Goal: Task Accomplishment & Management: Use online tool/utility

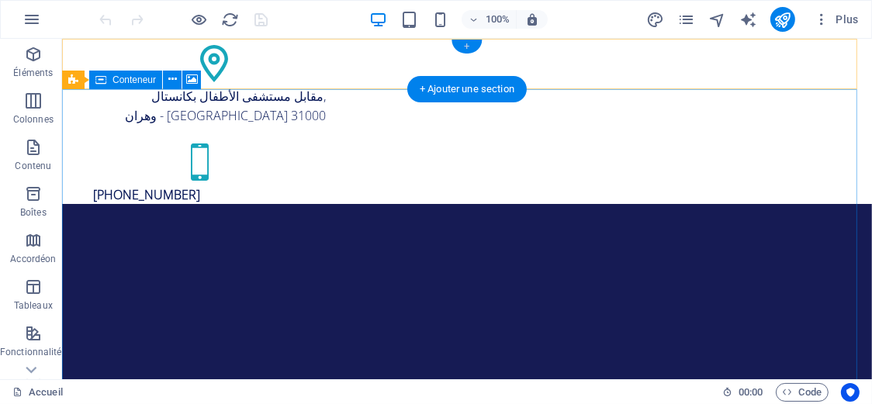
drag, startPoint x: 458, startPoint y: 50, endPoint x: 64, endPoint y: 10, distance: 396.3
click at [458, 50] on div "+" at bounding box center [467, 47] width 30 height 14
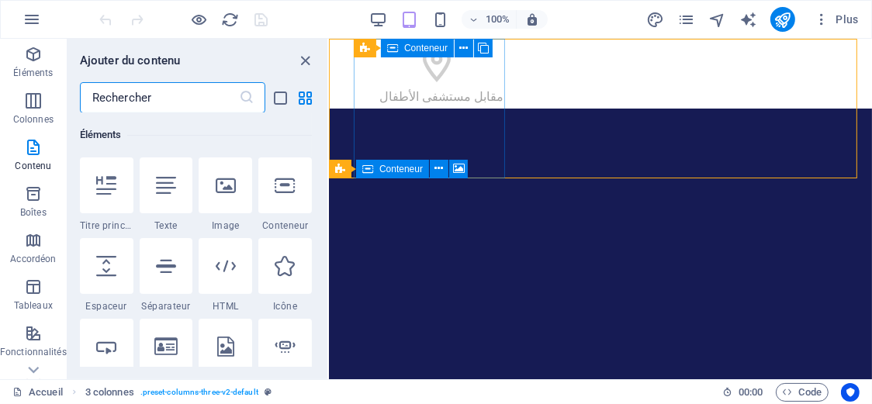
click at [393, 49] on icon at bounding box center [392, 48] width 11 height 19
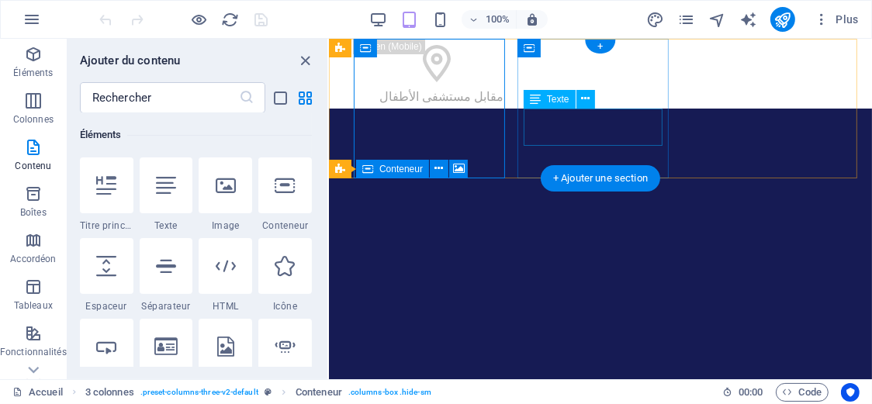
click at [503, 241] on div "+213 (0) 541 169 174 +213 (0) 541 169 174" at bounding box center [431, 259] width 144 height 37
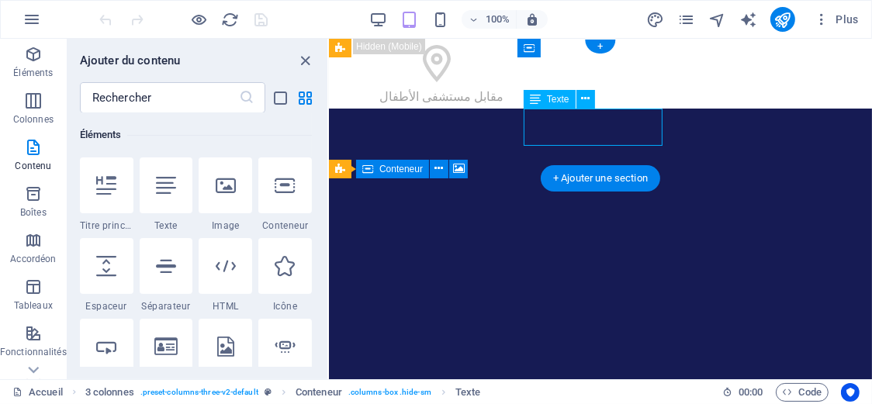
click at [503, 241] on div "+213 (0) 541 169 174 +213 (0) 541 169 174" at bounding box center [431, 259] width 144 height 37
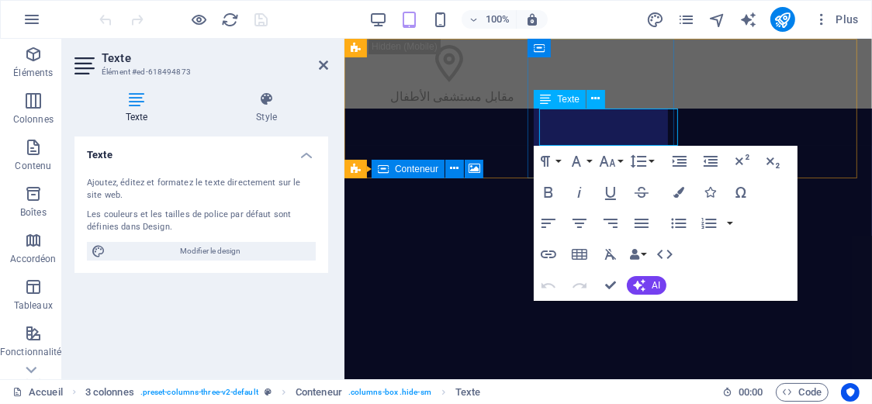
click at [482, 261] on span "[PHONE_NUMBER]" at bounding box center [428, 269] width 107 height 17
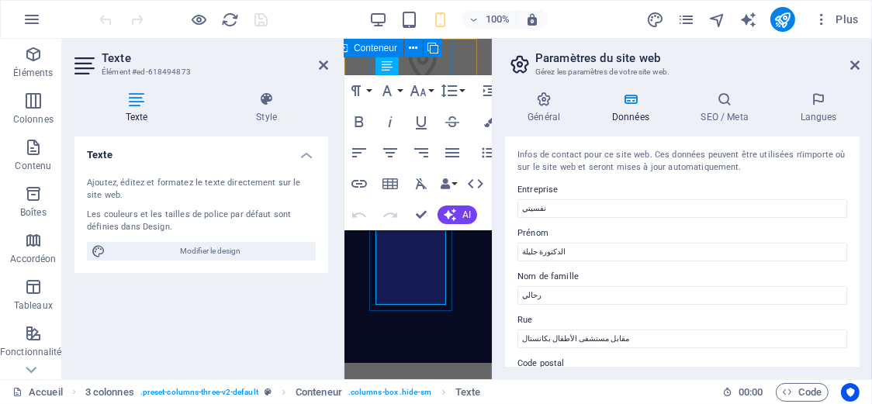
click at [448, 206] on div "+213 (0) 541 169 174 +213 (0) 541 169 174" at bounding box center [418, 348] width 98 height 284
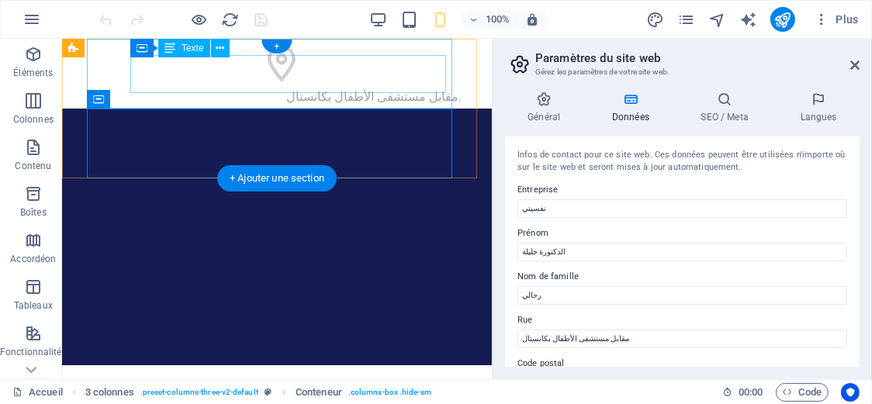
click at [371, 86] on div "مقابل مستشفى الأطفال بكانستال , وهران - الجزائر 31000" at bounding box center [276, 105] width 368 height 38
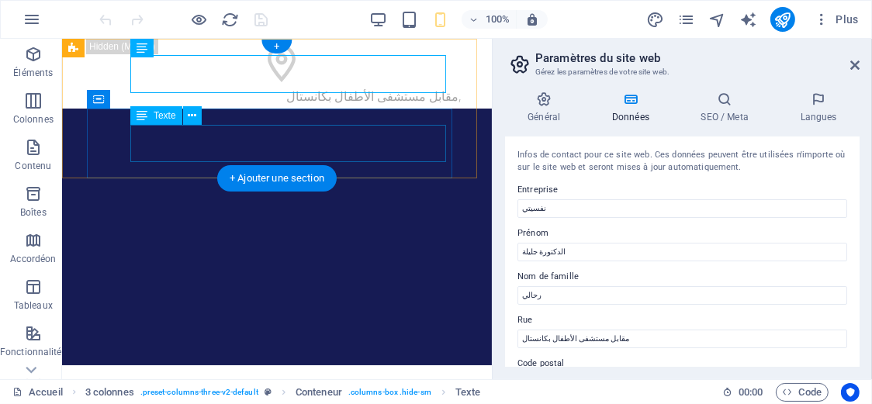
click at [199, 179] on span "[PHONE_NUMBER]" at bounding box center [145, 187] width 107 height 17
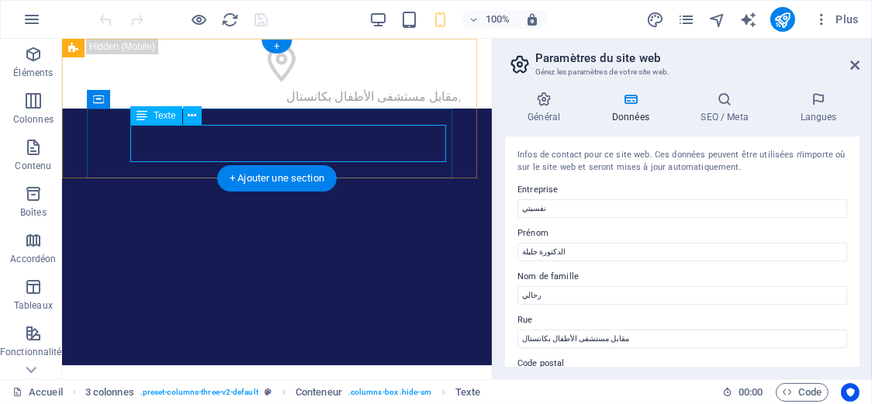
click at [168, 179] on span "[PHONE_NUMBER]" at bounding box center [145, 187] width 107 height 17
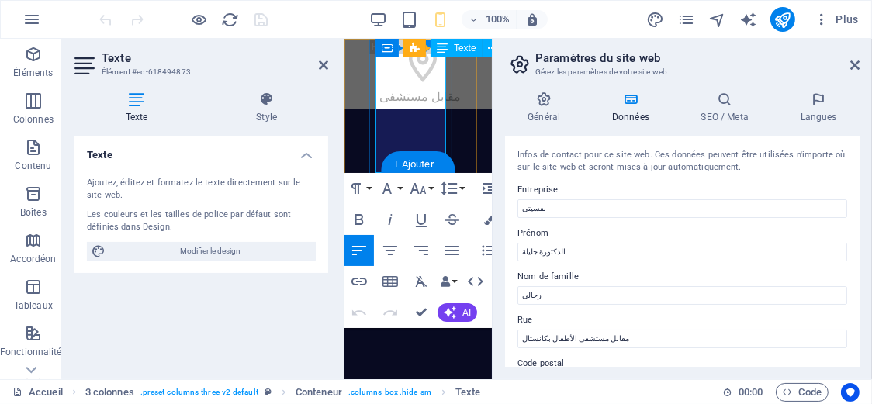
scroll to position [131, 0]
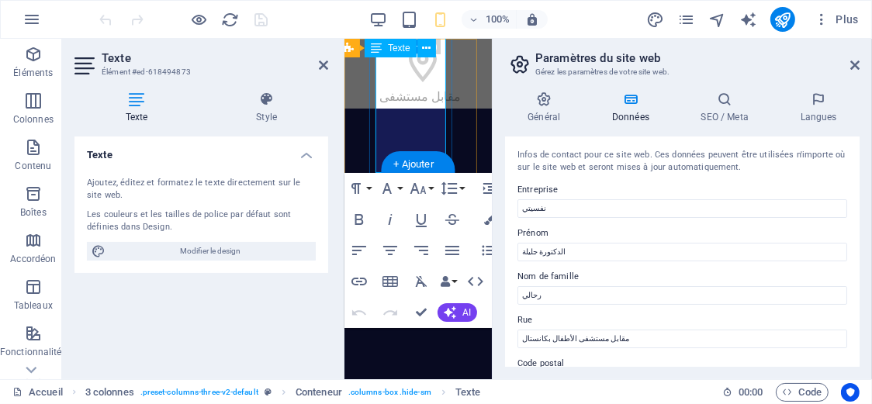
click at [168, 131] on div "Texte Style Texte Ajoutez, éditez et formatez le texte directement sur le site …" at bounding box center [201, 229] width 254 height 275
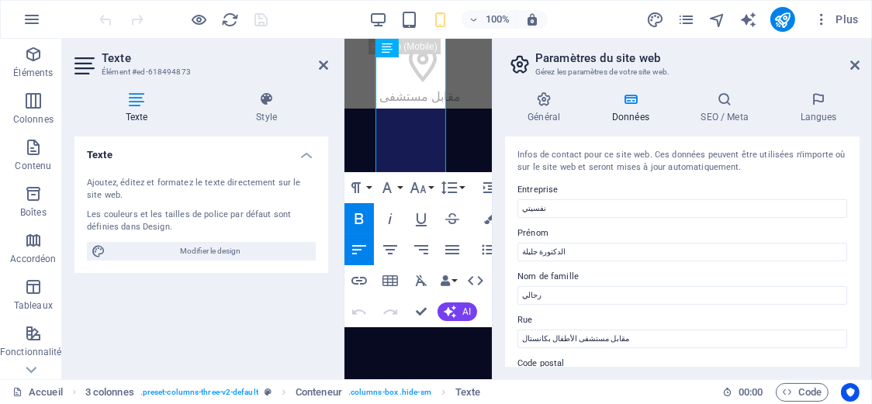
scroll to position [113, 0]
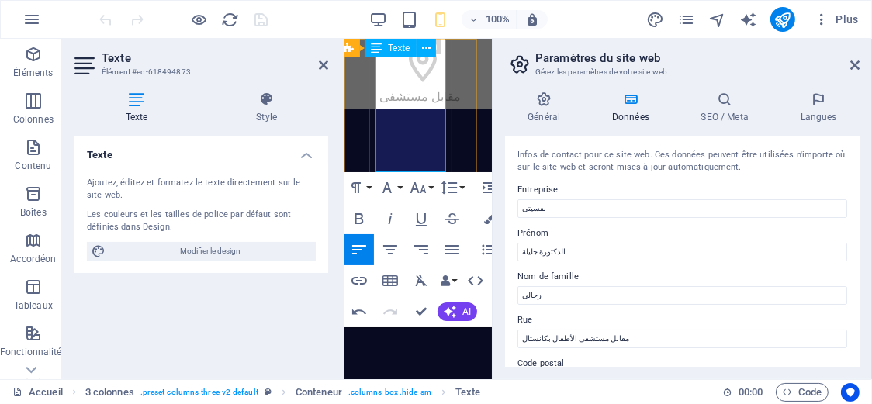
click at [392, 255] on div "[PHONE_NUMBER]" at bounding box center [417, 351] width 85 height 192
click at [463, 99] on div "مقابل مستشفى الأطفال بكانستال , وهران - الجزائر 31000 +213 (0) 541 169 174" at bounding box center [417, 108] width 147 height 140
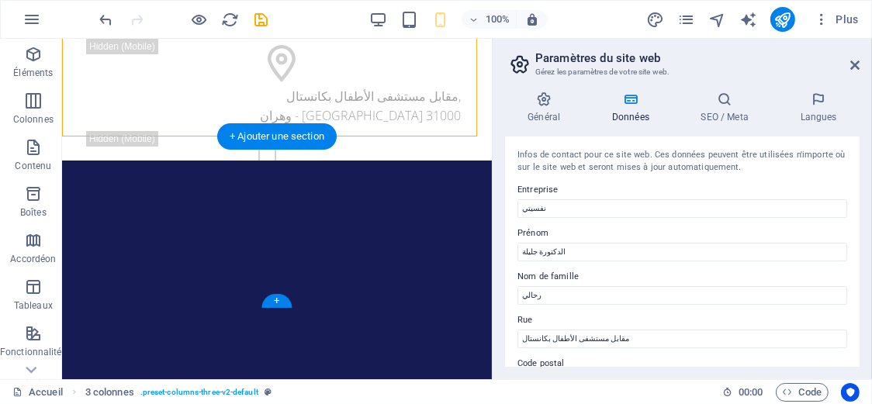
scroll to position [129, 0]
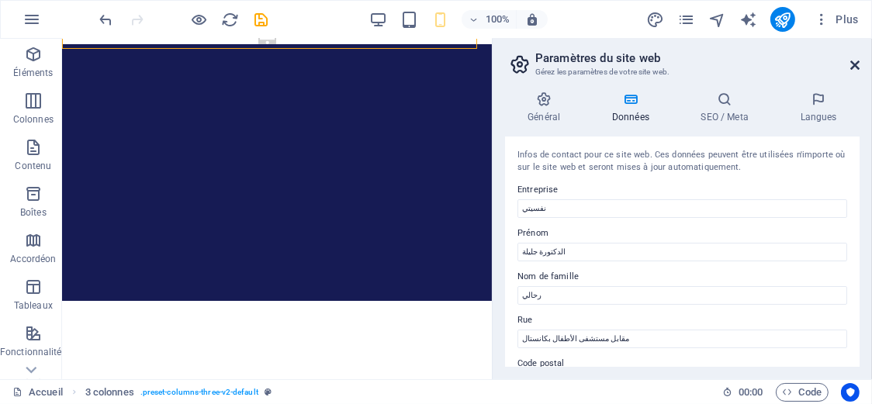
click at [854, 67] on icon at bounding box center [854, 65] width 9 height 12
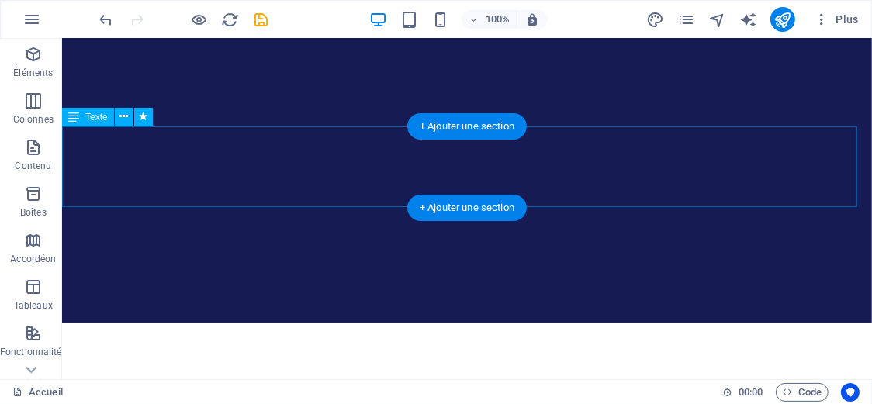
scroll to position [388, 0]
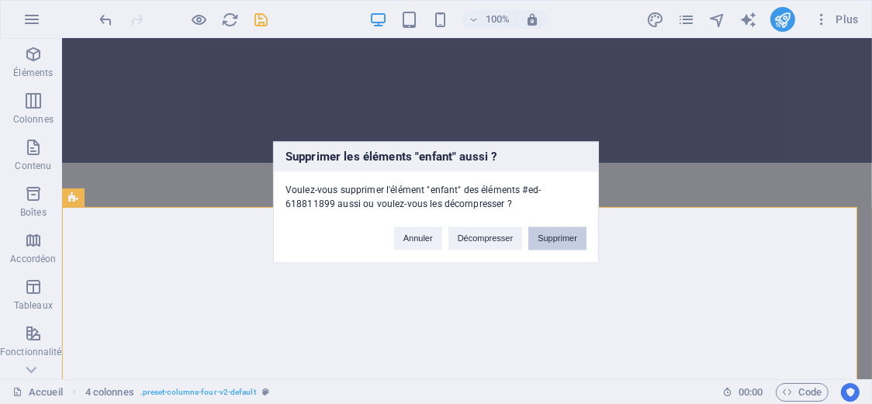
click at [546, 240] on button "Supprimer" at bounding box center [557, 238] width 58 height 23
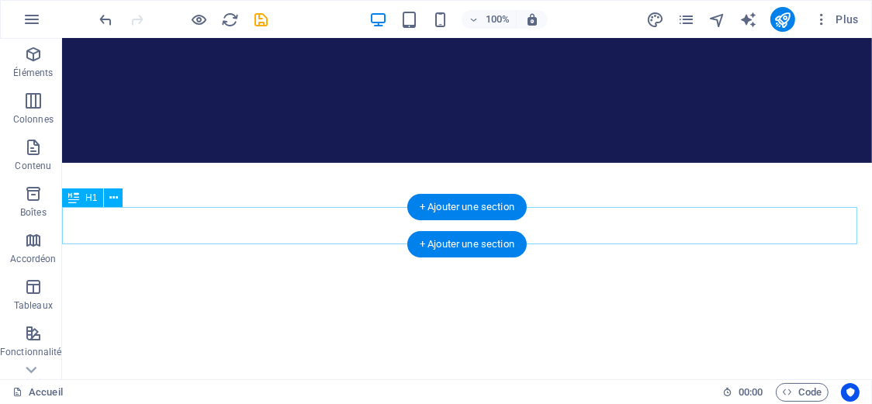
drag, startPoint x: 729, startPoint y: 234, endPoint x: 618, endPoint y: 174, distance: 126.0
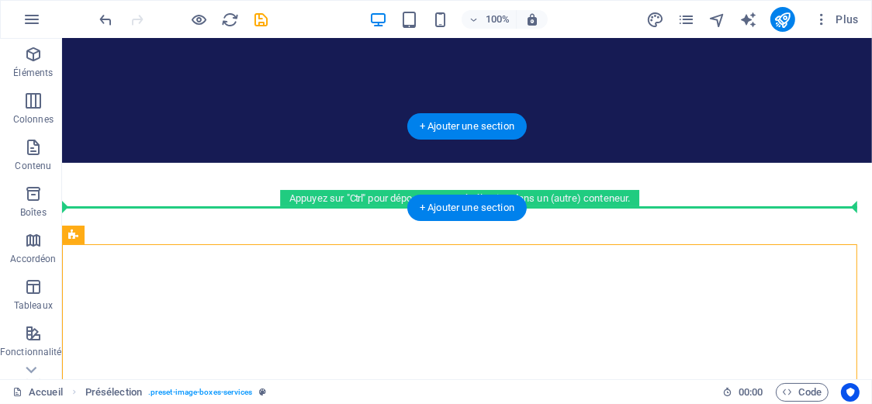
drag, startPoint x: 618, startPoint y: 174, endPoint x: 649, endPoint y: 165, distance: 32.2
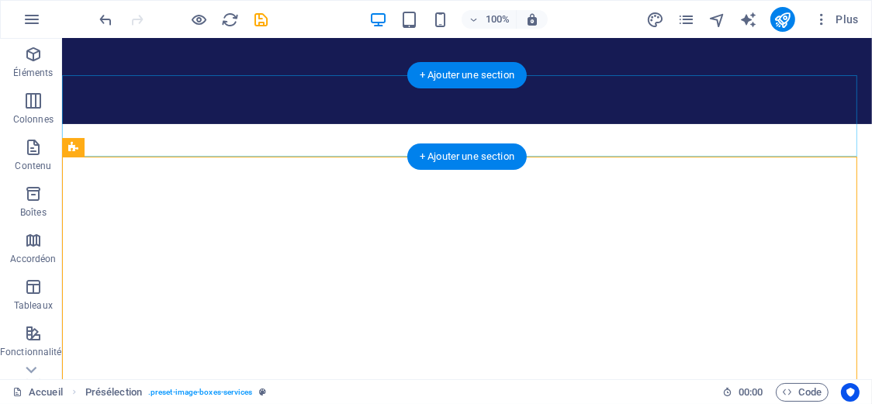
scroll to position [556, 0]
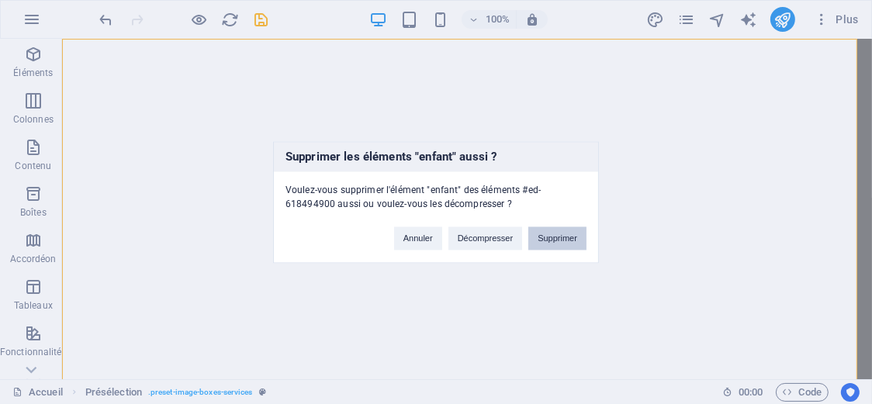
click at [549, 227] on button "Supprimer" at bounding box center [557, 238] width 58 height 23
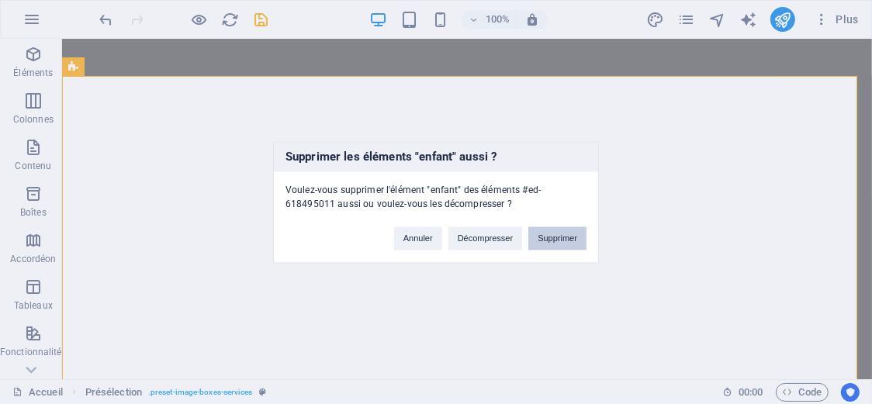
click at [547, 243] on button "Supprimer" at bounding box center [557, 238] width 58 height 23
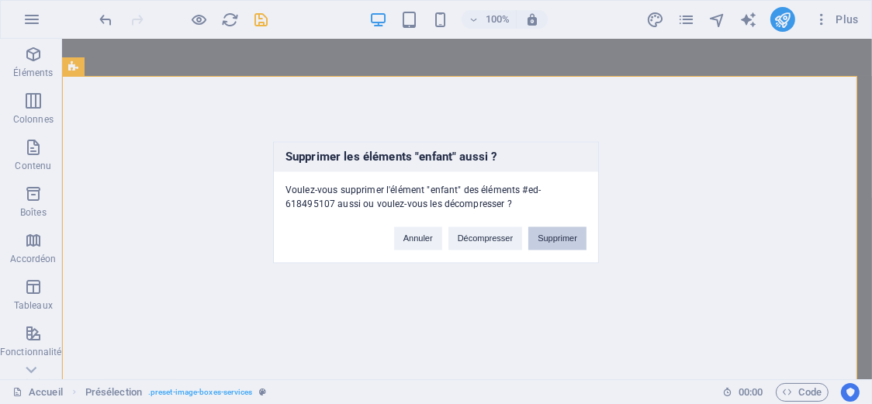
click at [569, 237] on button "Supprimer" at bounding box center [557, 238] width 58 height 23
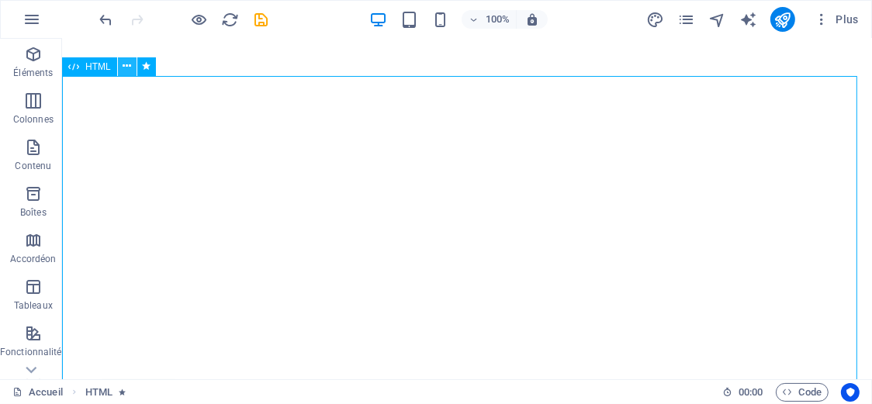
click at [133, 63] on button at bounding box center [127, 66] width 19 height 19
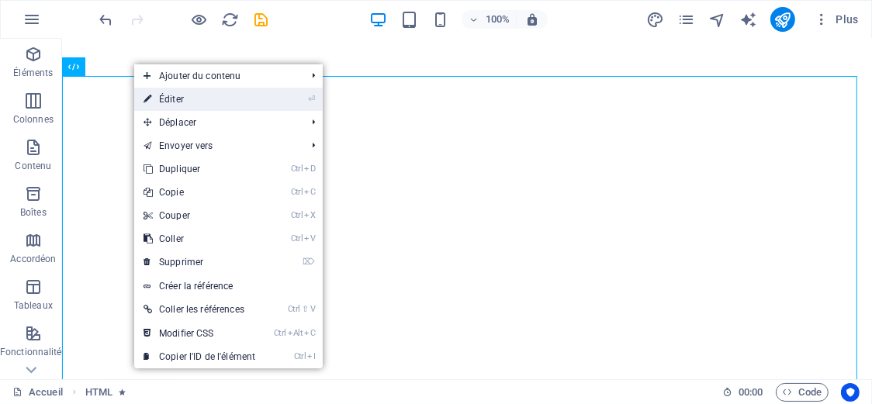
click at [154, 106] on link "⏎ Éditer" at bounding box center [199, 99] width 130 height 23
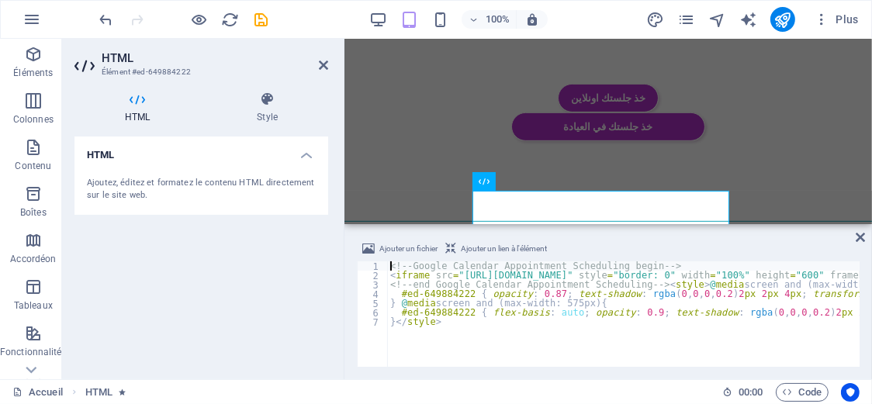
scroll to position [524, 0]
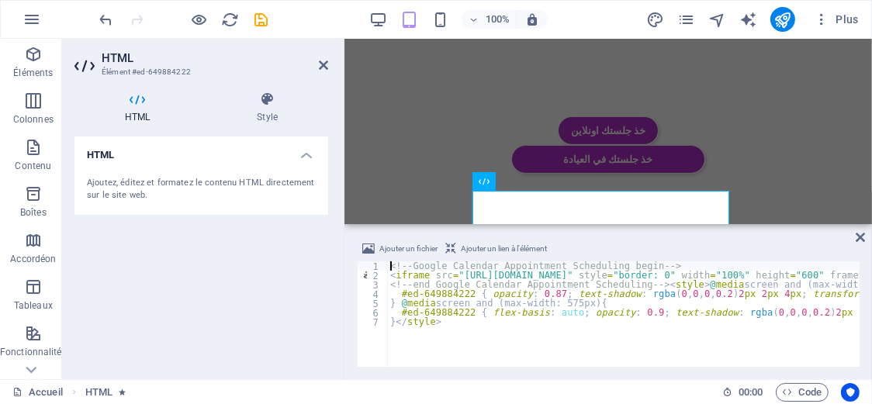
click at [317, 67] on header "HTML Élément #ed-649884222" at bounding box center [201, 59] width 254 height 40
click at [463, 247] on span "Ajouter un lien à l'élément" at bounding box center [504, 249] width 86 height 19
type textarea "<a href="#ed-649884222" class="wv-link-elm"></a><!-- Google Calendar Appointmen…"
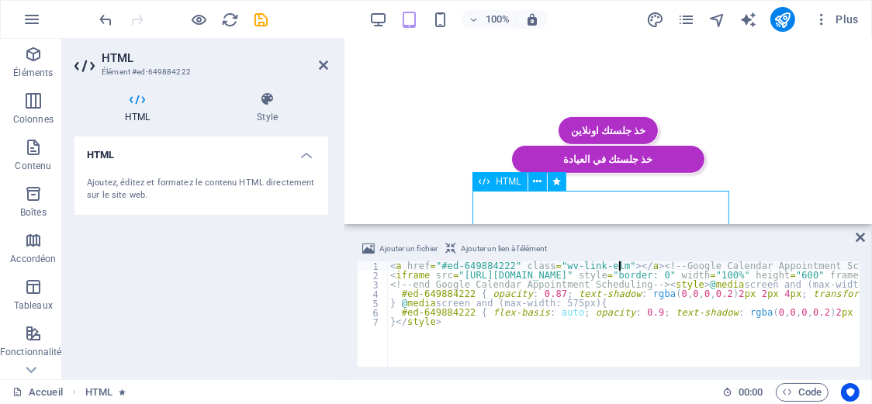
click at [511, 183] on span "HTML" at bounding box center [509, 181] width 26 height 9
click at [533, 178] on icon at bounding box center [537, 182] width 9 height 16
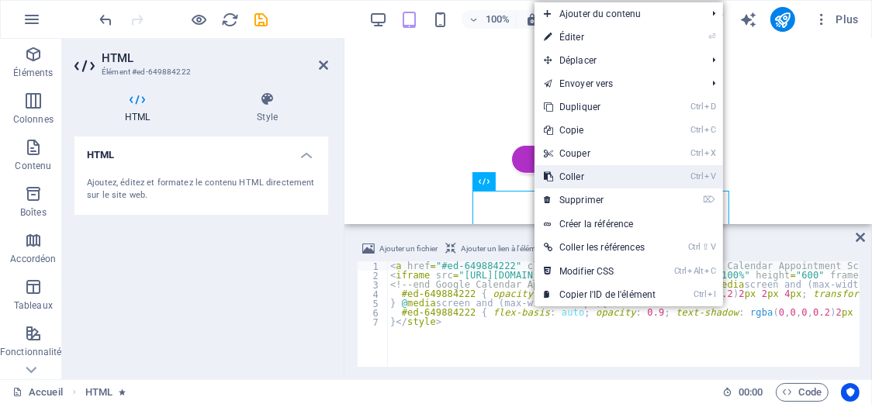
click at [566, 175] on link "Ctrl V Coller" at bounding box center [600, 176] width 130 height 23
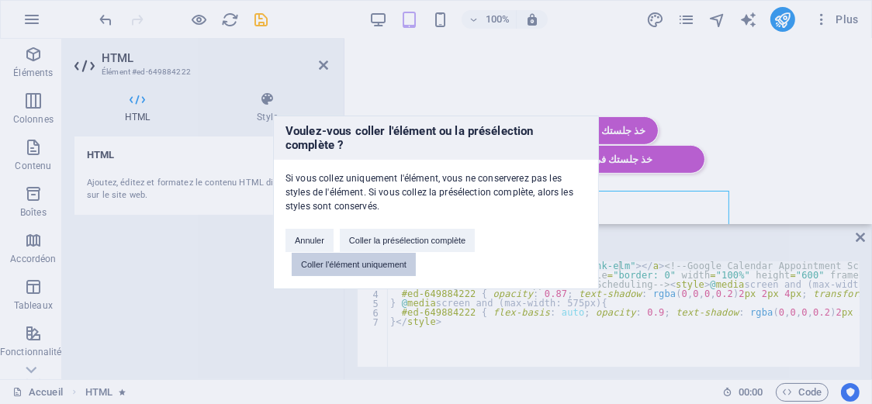
click at [385, 268] on button "Coller l'élément uniquement" at bounding box center [354, 264] width 124 height 23
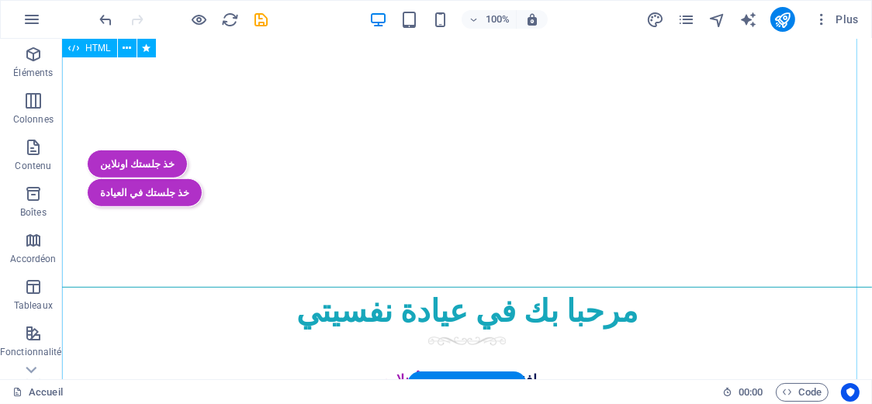
scroll to position [649, 0]
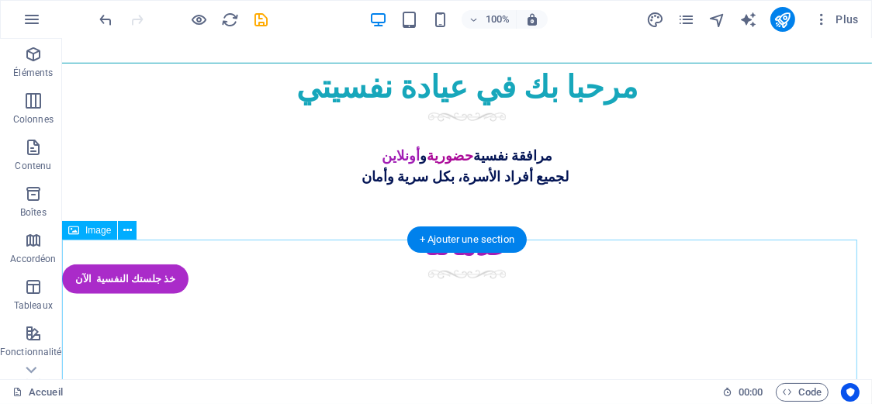
scroll to position [1037, 0]
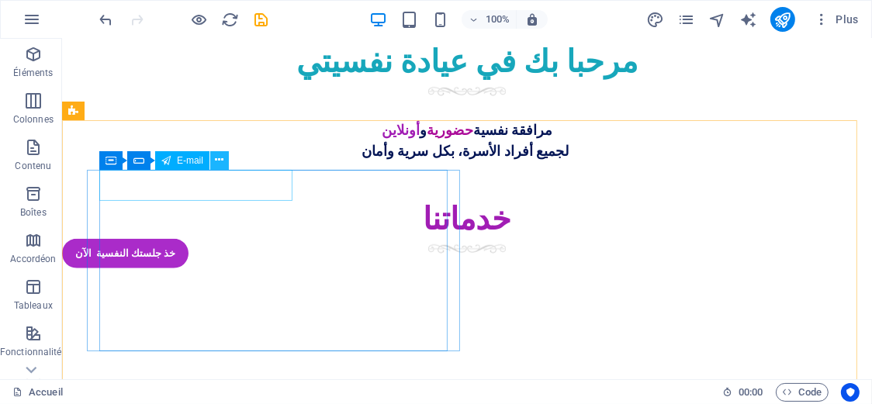
click at [222, 164] on icon at bounding box center [220, 160] width 9 height 16
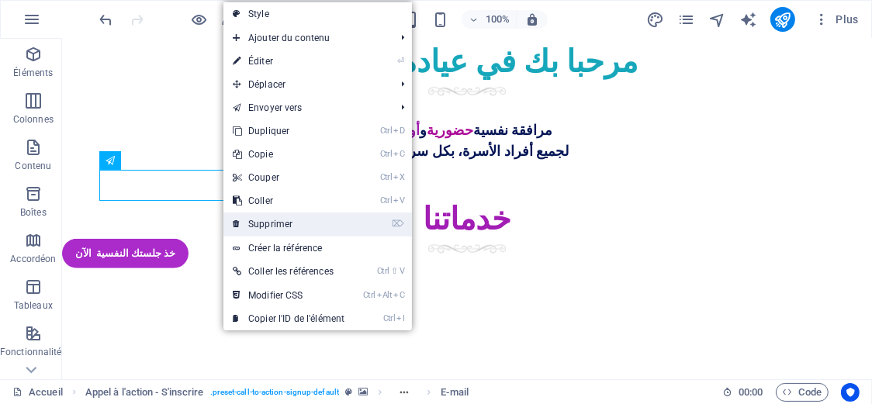
click at [246, 227] on link "⌦ Supprimer" at bounding box center [288, 224] width 130 height 23
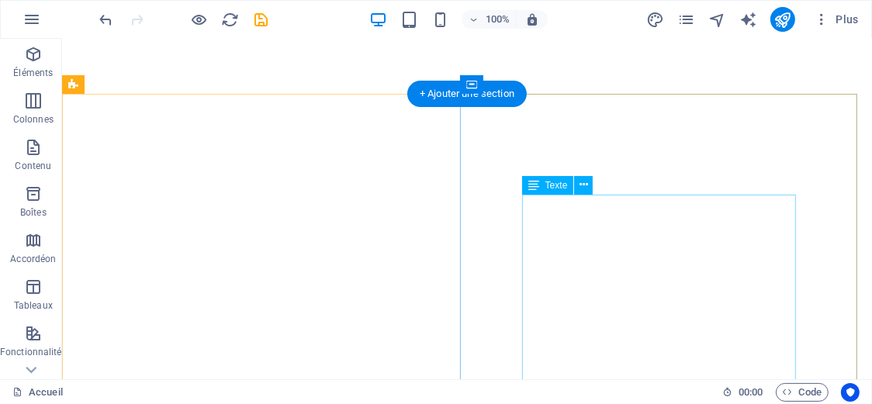
scroll to position [1296, 0]
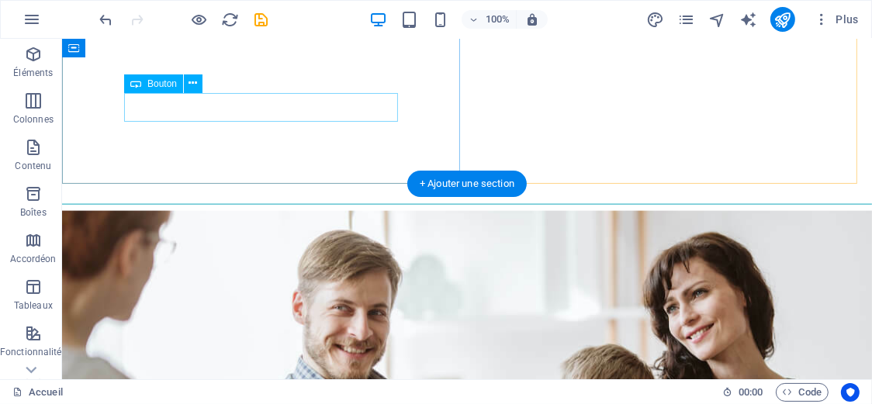
scroll to position [1554, 0]
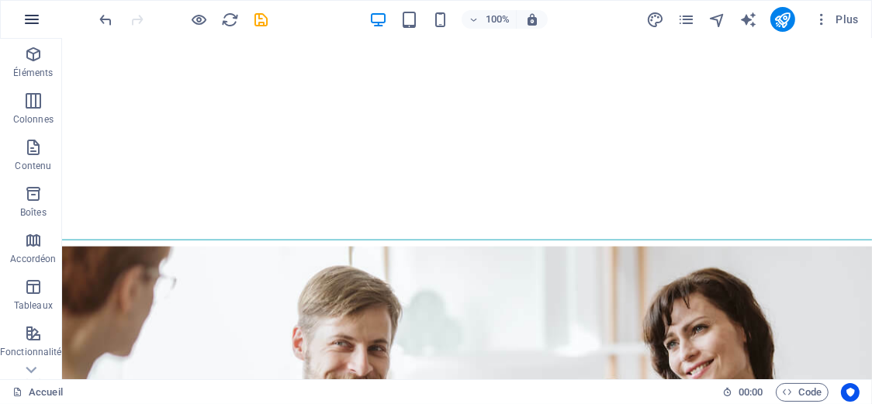
click at [32, 23] on icon "button" at bounding box center [32, 19] width 19 height 19
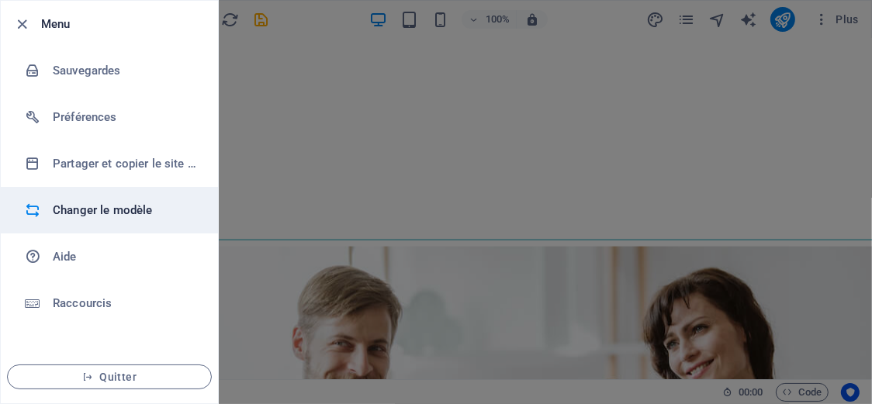
click at [76, 207] on h6 "Changer le modèle" at bounding box center [125, 210] width 144 height 19
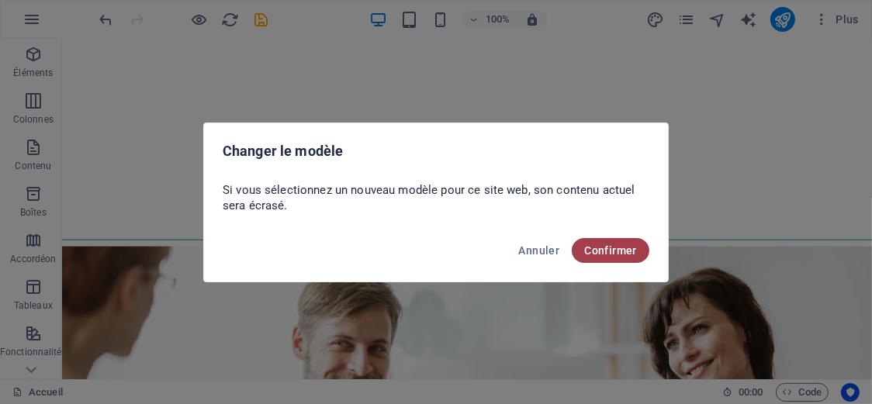
click at [618, 250] on span "Confirmer" at bounding box center [610, 250] width 53 height 12
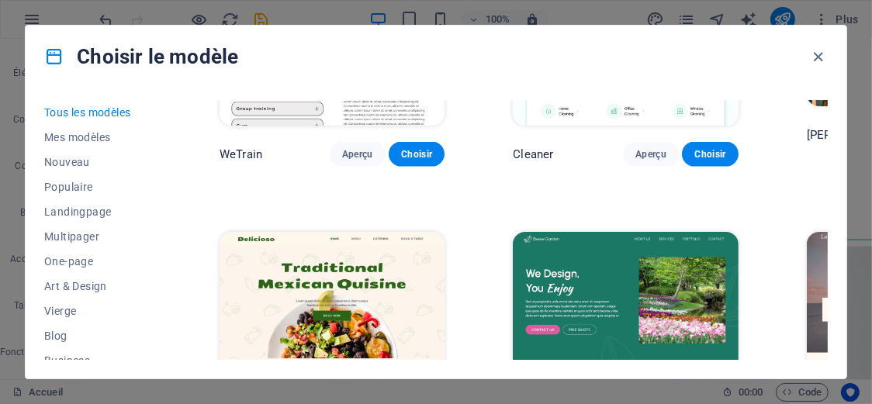
scroll to position [2069, 100]
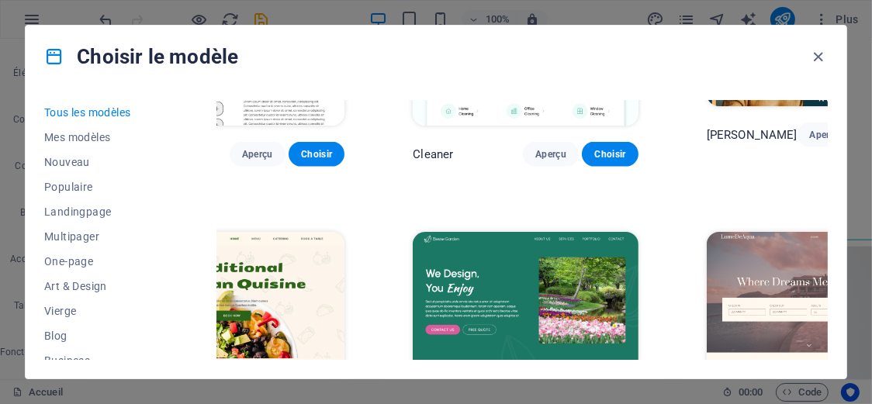
click at [746, 232] on img at bounding box center [809, 326] width 205 height 189
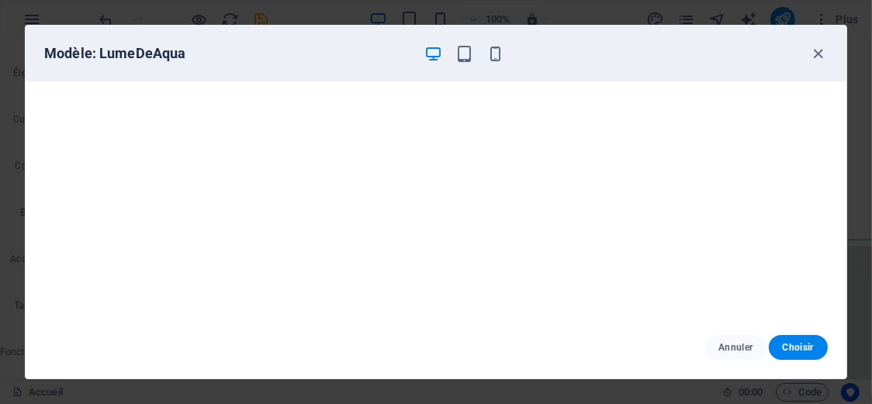
scroll to position [0, 0]
click at [808, 394] on div "Modèle: LumeDeAqua Annuler Choisir" at bounding box center [436, 202] width 872 height 404
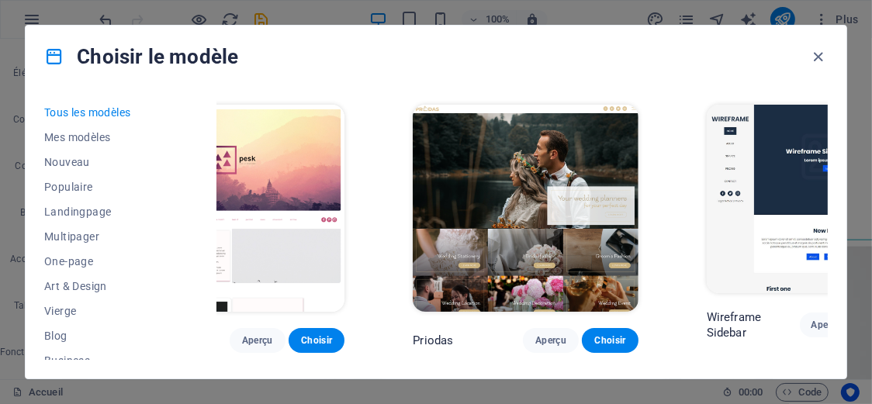
scroll to position [5044, 100]
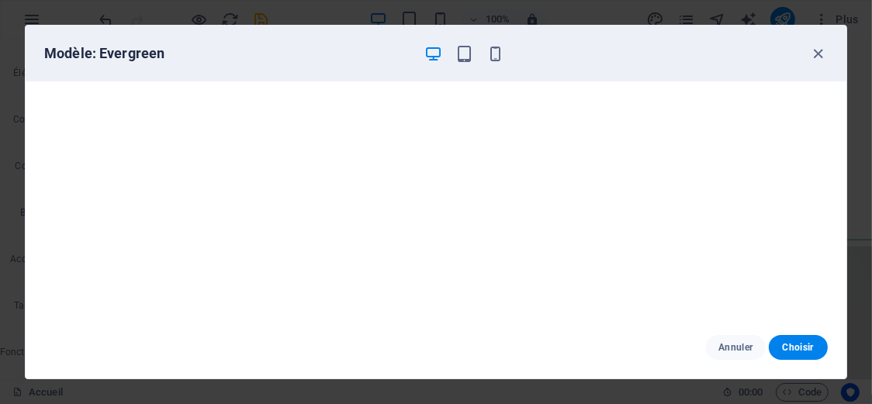
scroll to position [3, 0]
click at [814, 49] on icon "button" at bounding box center [819, 54] width 18 height 18
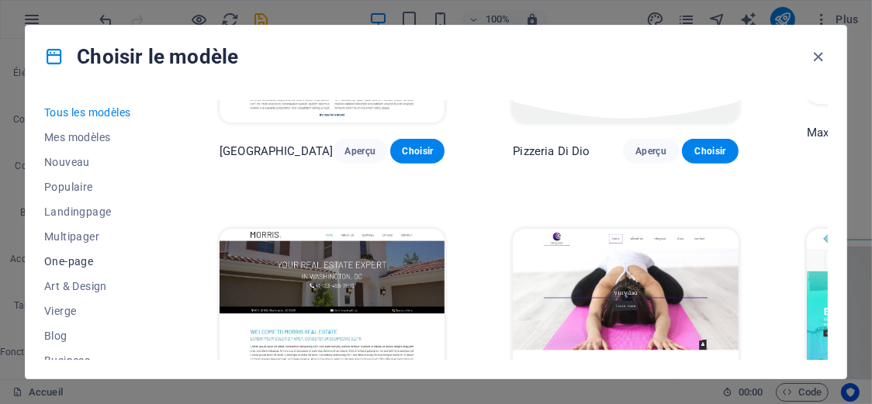
scroll to position [129, 0]
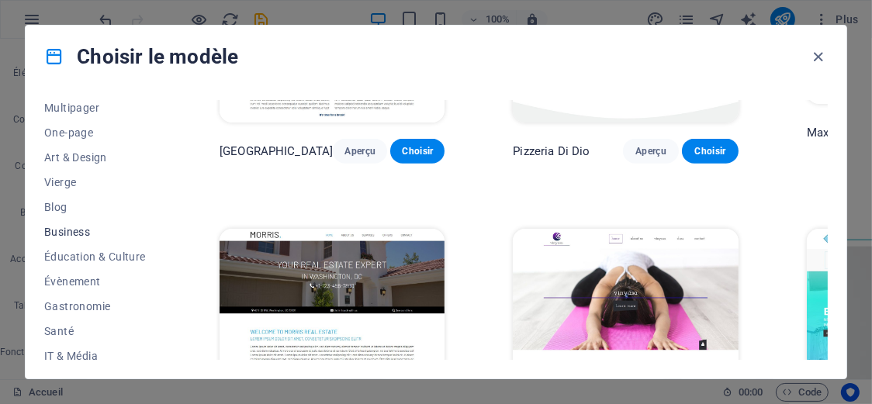
click at [68, 220] on button "Business" at bounding box center [97, 232] width 107 height 25
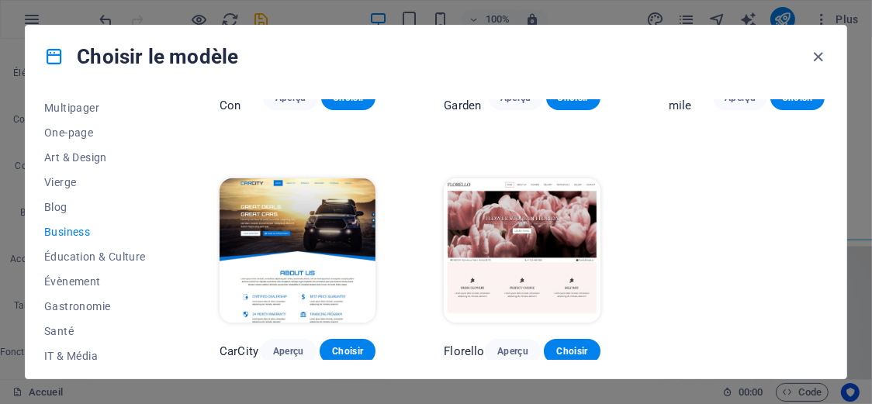
click at [68, 237] on span "Business" at bounding box center [97, 232] width 107 height 12
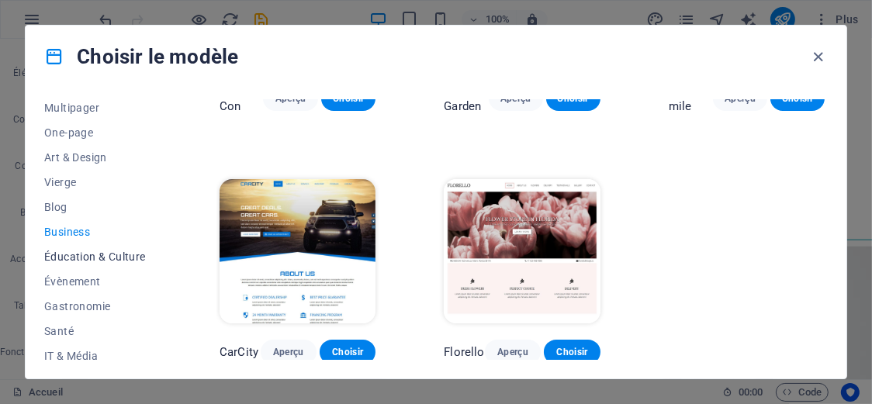
click at [129, 255] on span "Éducation & Culture" at bounding box center [97, 257] width 107 height 12
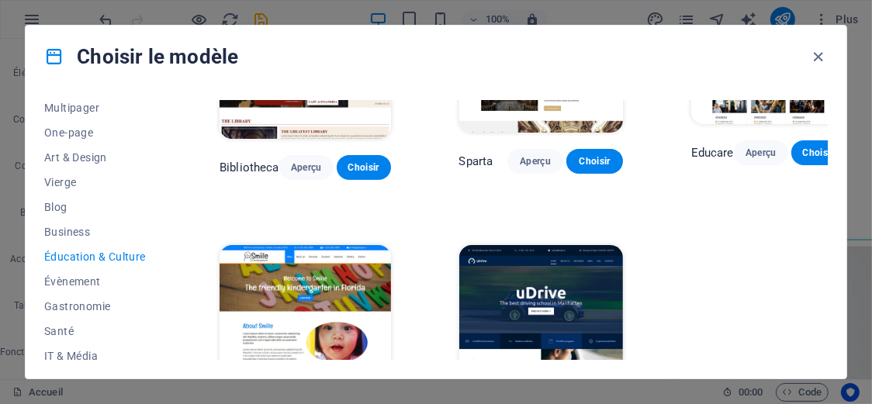
scroll to position [438, 0]
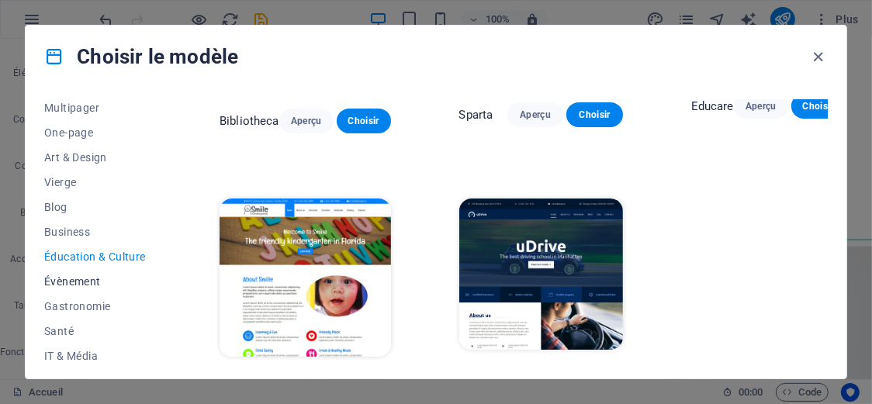
click at [92, 278] on span "Évènement" at bounding box center [97, 281] width 107 height 12
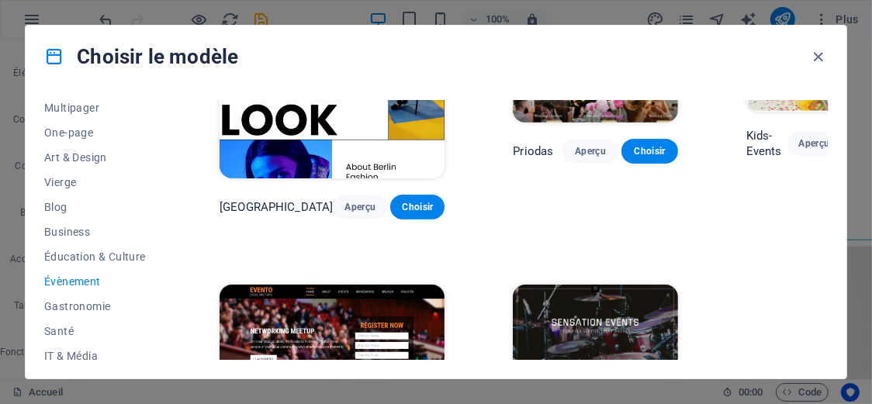
scroll to position [453, 0]
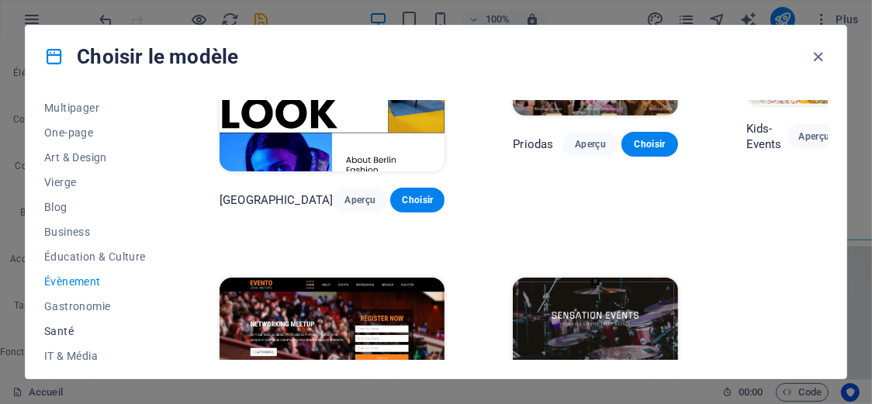
click at [82, 332] on span "Santé" at bounding box center [97, 331] width 107 height 12
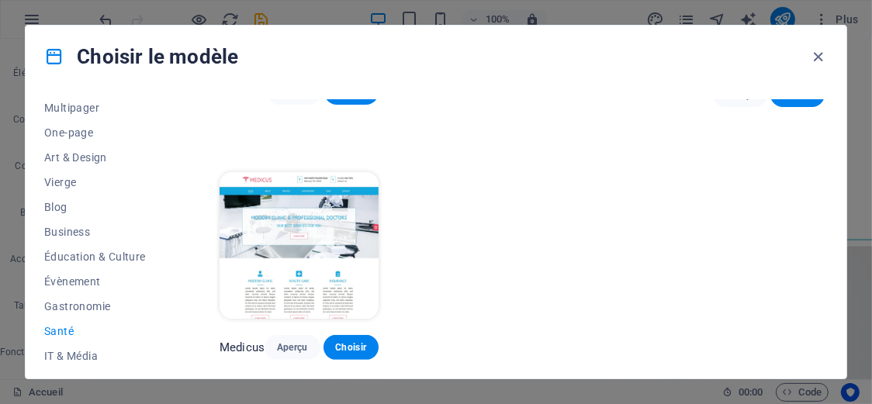
scroll to position [462, 0]
click at [362, 257] on img at bounding box center [299, 245] width 159 height 147
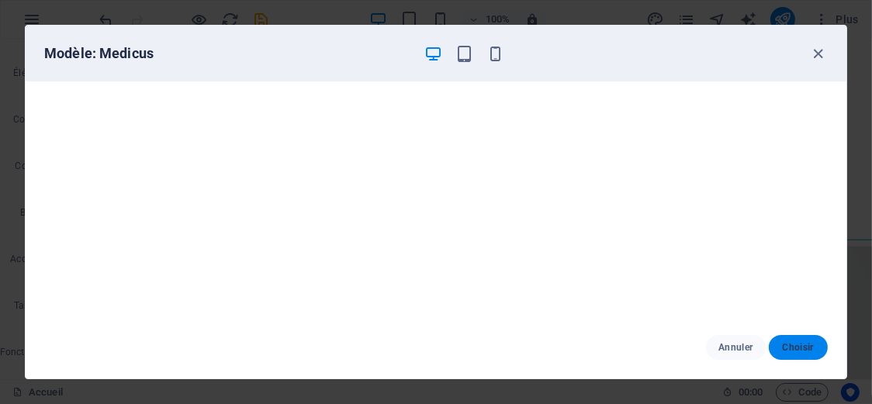
click at [787, 351] on span "Choisir" at bounding box center [798, 347] width 34 height 12
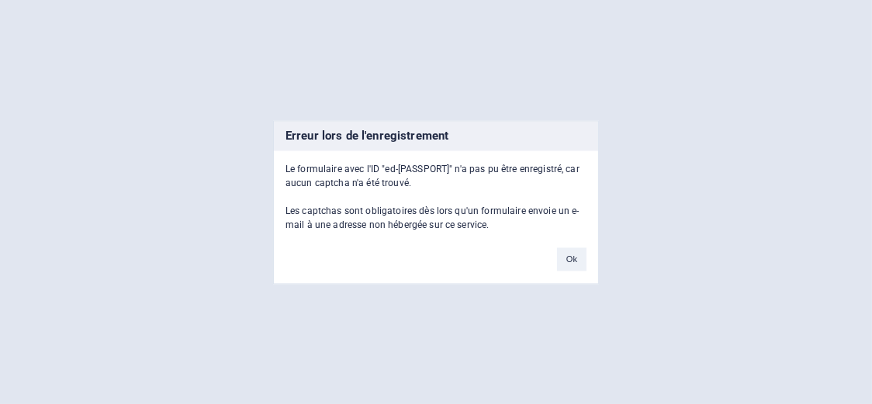
scroll to position [1167, 0]
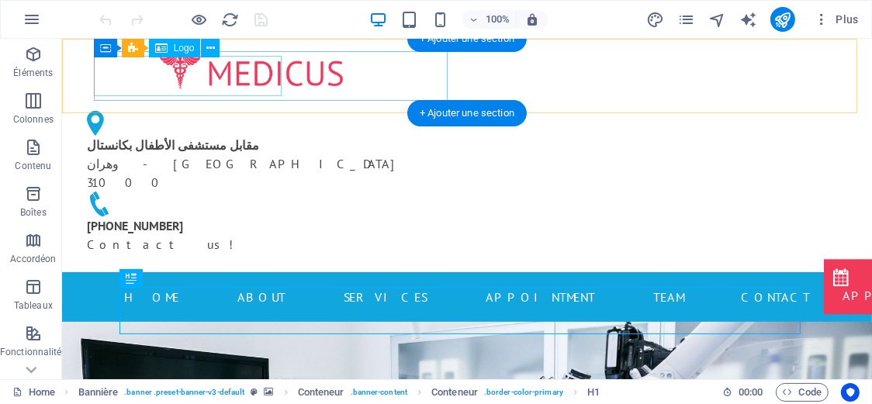
click at [232, 87] on div at bounding box center [251, 70] width 354 height 41
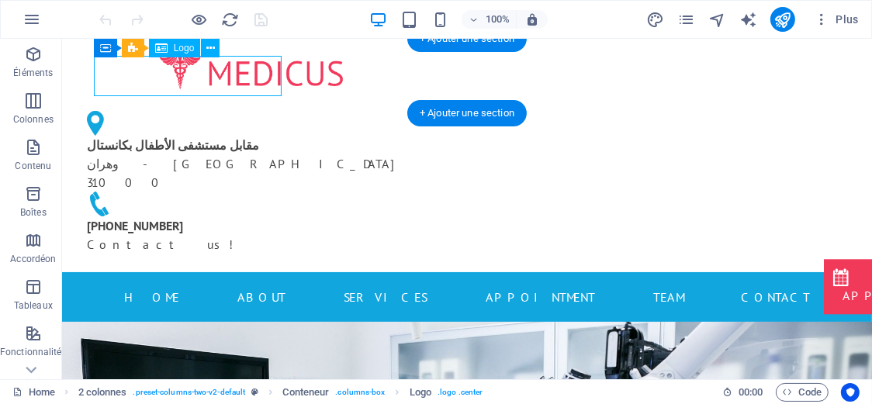
click at [232, 87] on div at bounding box center [251, 70] width 354 height 41
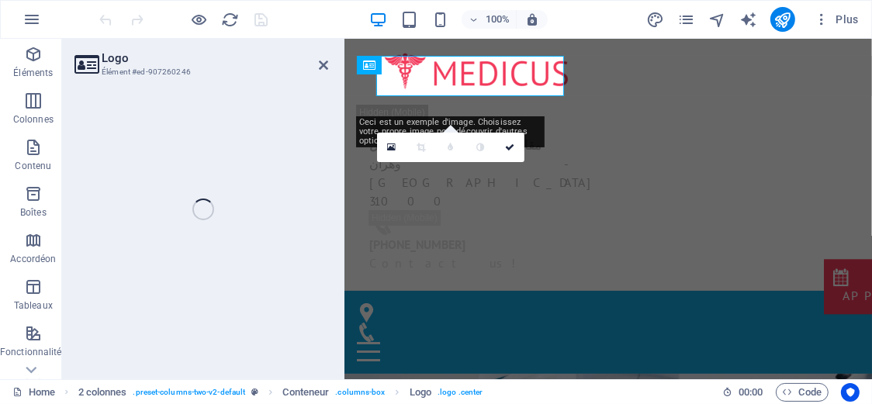
select select "px"
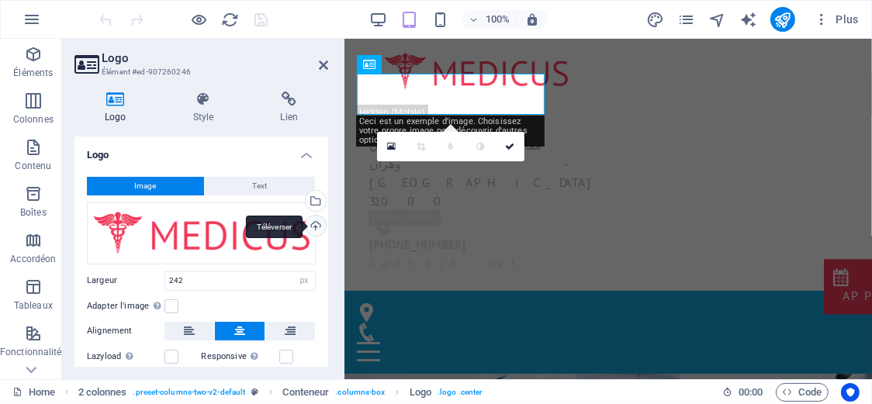
click at [317, 227] on div "Téléverser" at bounding box center [314, 227] width 23 height 23
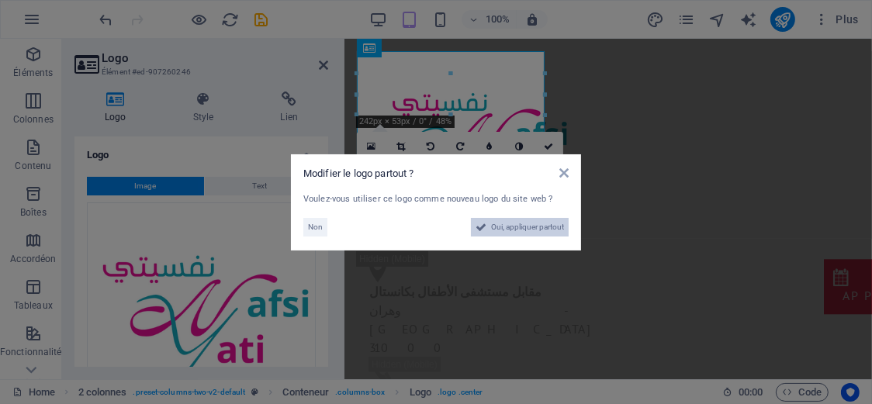
click at [504, 229] on span "Oui, appliquer partout" at bounding box center [527, 227] width 73 height 19
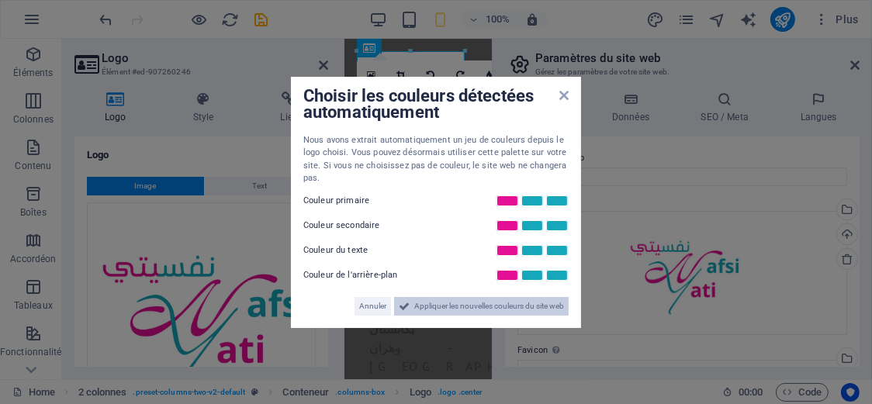
click at [459, 311] on span "Appliquer les nouvelles couleurs du site web" at bounding box center [489, 306] width 150 height 19
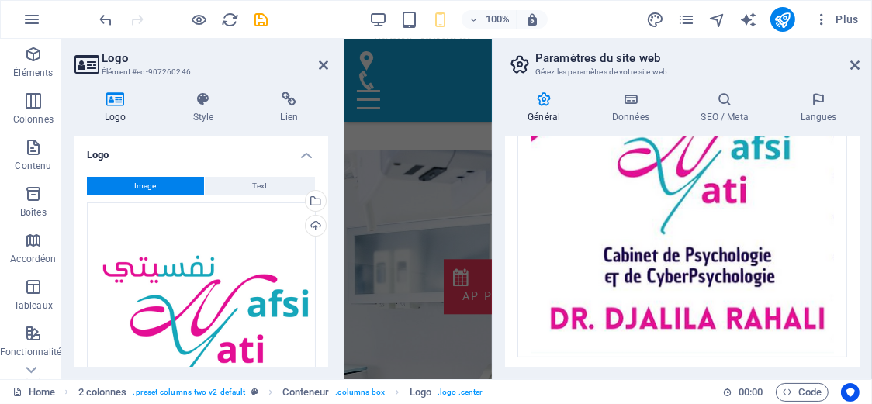
scroll to position [539, 0]
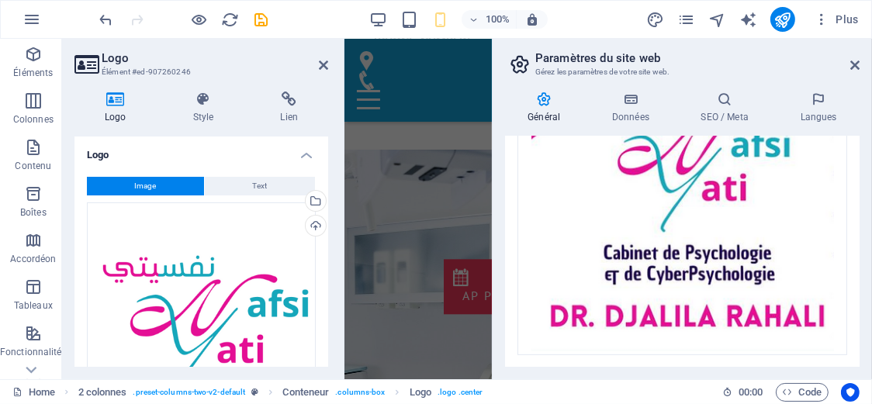
click at [849, 67] on header "Paramètres du site web Gérez les paramètres de votre site web." at bounding box center [684, 59] width 352 height 40
click at [854, 67] on icon at bounding box center [854, 65] width 9 height 12
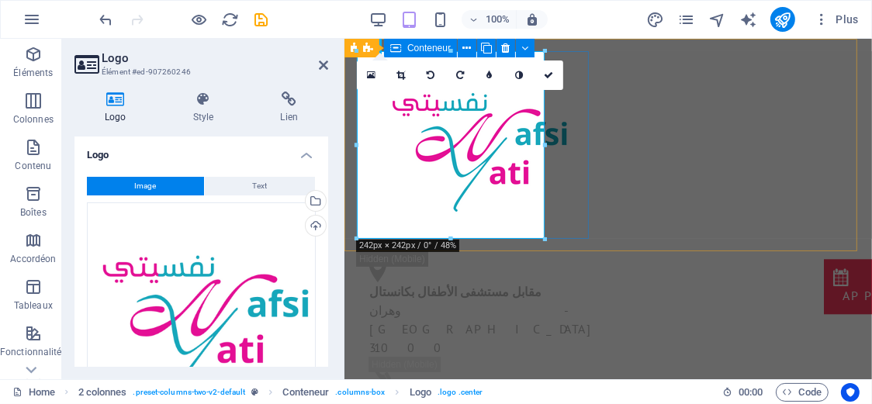
click at [563, 210] on div at bounding box center [475, 144] width 239 height 188
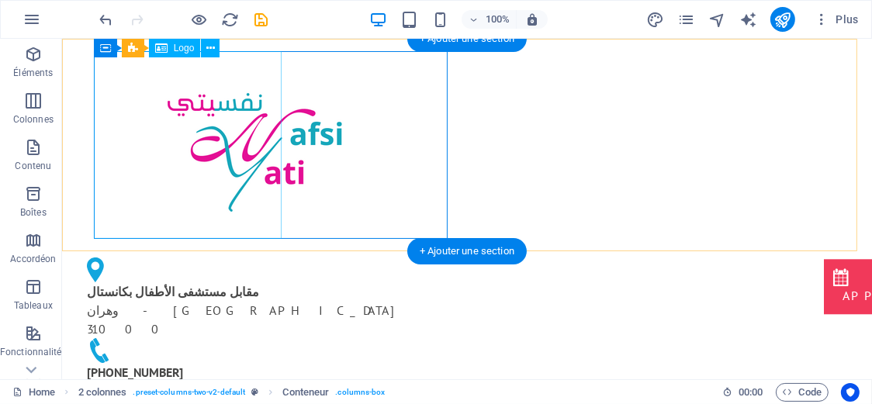
click at [206, 171] on div at bounding box center [251, 144] width 354 height 188
click at [240, 216] on div at bounding box center [251, 144] width 354 height 188
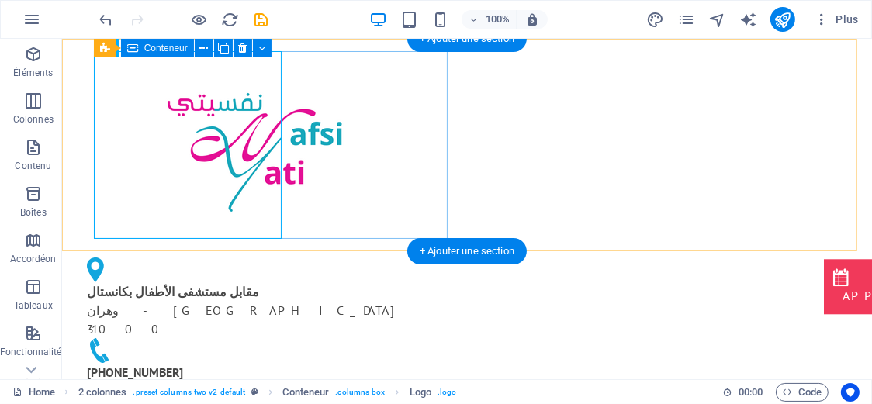
click at [400, 203] on div at bounding box center [251, 144] width 354 height 188
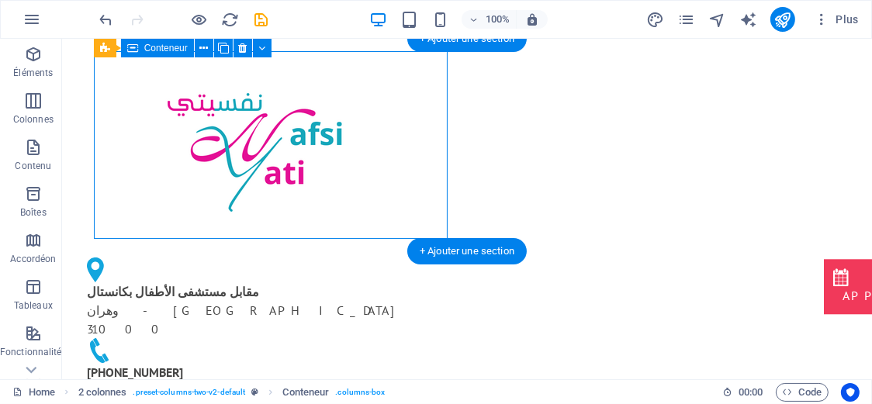
click at [352, 204] on div at bounding box center [251, 144] width 354 height 188
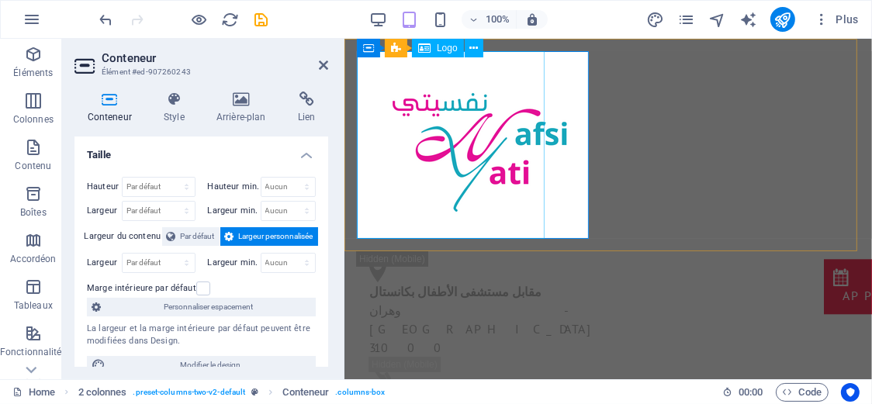
click at [473, 206] on div at bounding box center [475, 144] width 239 height 188
click at [417, 147] on div at bounding box center [475, 144] width 239 height 188
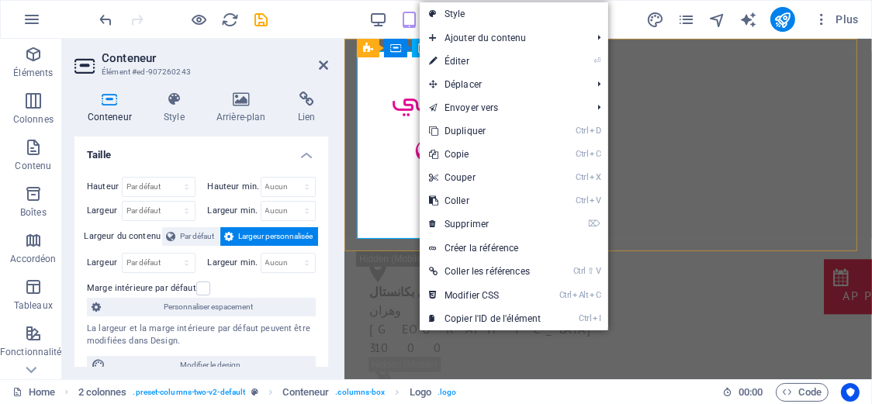
click at [405, 149] on div at bounding box center [475, 144] width 239 height 188
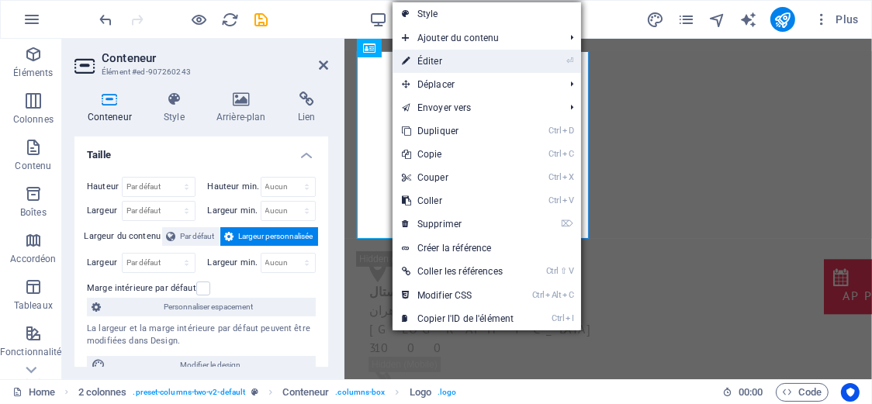
click at [432, 64] on link "⏎ Éditer" at bounding box center [458, 61] width 130 height 23
select select "px"
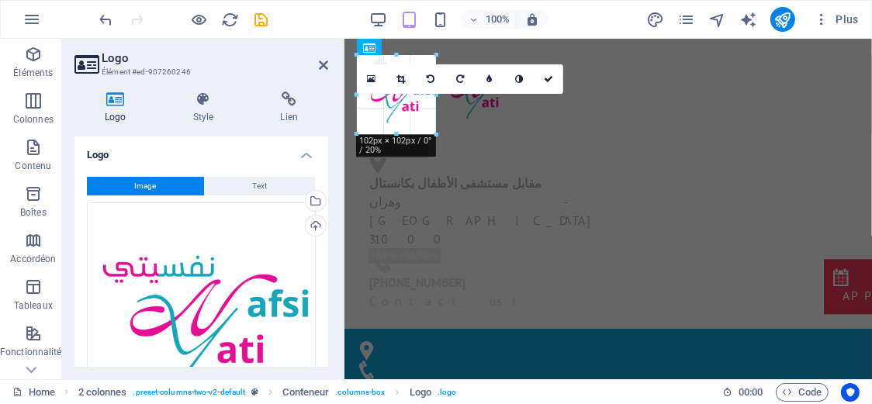
drag, startPoint x: 542, startPoint y: 239, endPoint x: 108, endPoint y: 101, distance: 456.0
type input "102"
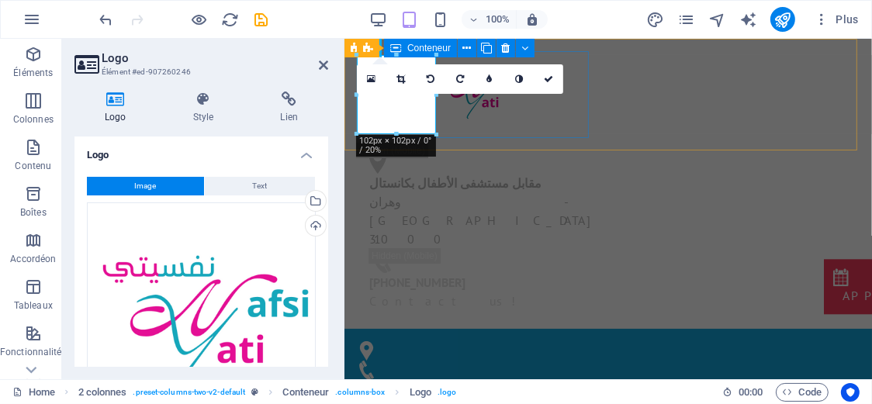
click at [535, 128] on div at bounding box center [475, 89] width 239 height 79
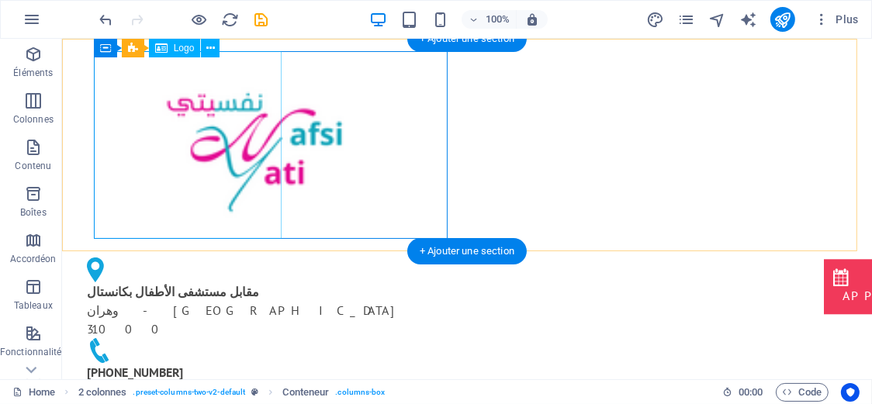
click at [255, 128] on div at bounding box center [251, 144] width 354 height 188
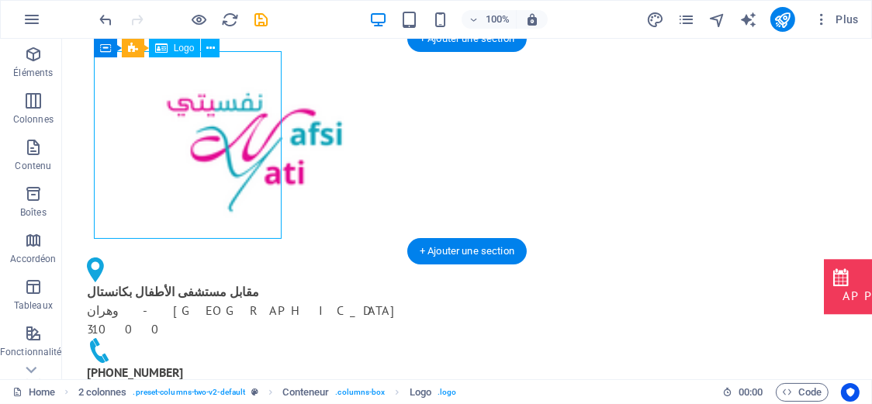
click at [255, 128] on div at bounding box center [251, 144] width 354 height 188
select select "px"
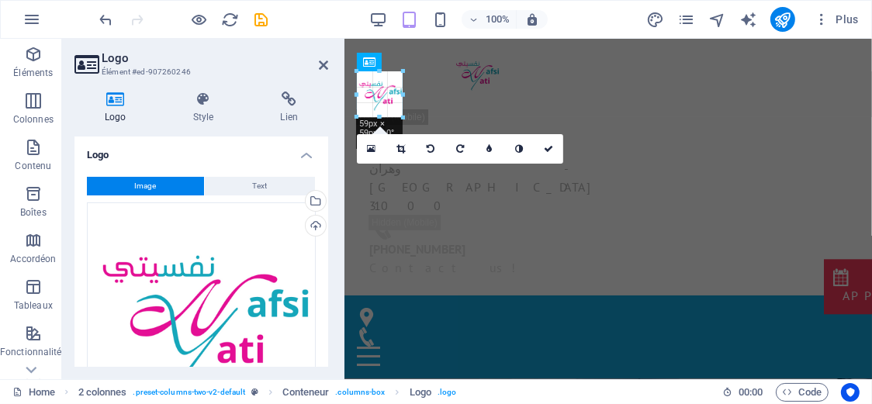
drag, startPoint x: 433, startPoint y: 132, endPoint x: 28, endPoint y: 58, distance: 411.7
type input "59"
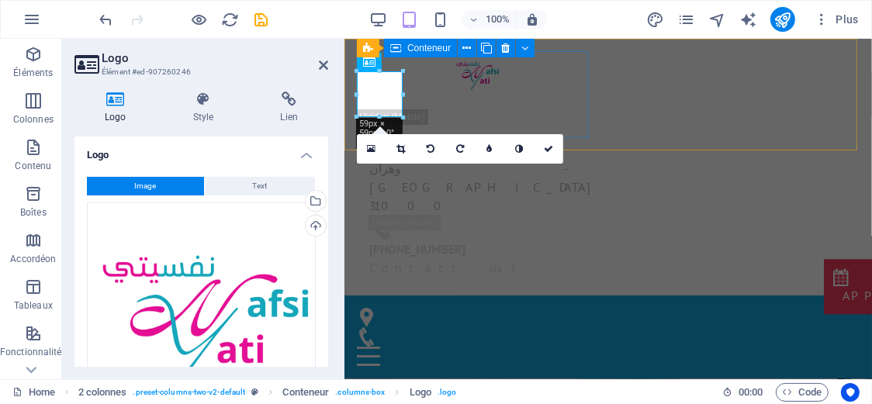
click at [466, 96] on div at bounding box center [475, 73] width 239 height 46
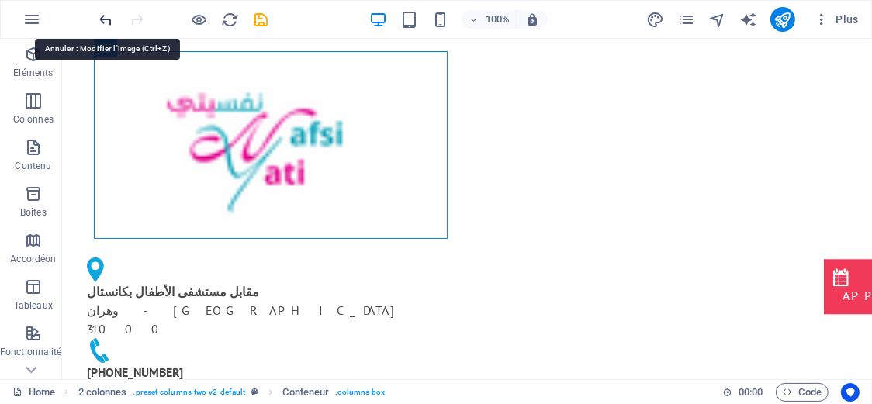
click at [106, 23] on icon "undo" at bounding box center [107, 20] width 18 height 18
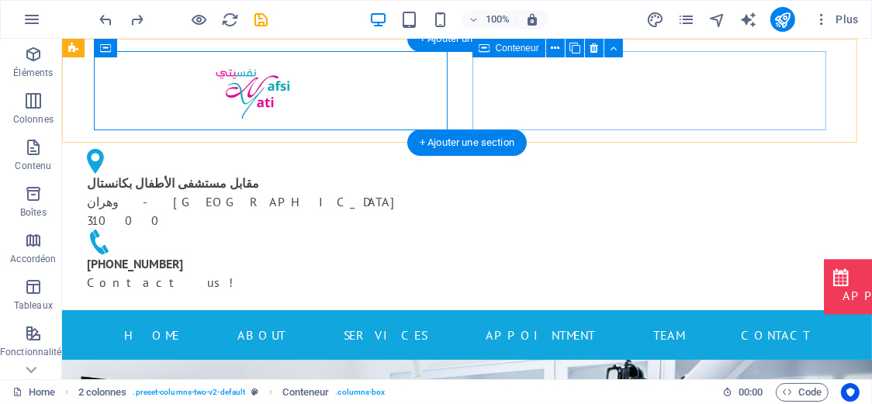
click at [428, 142] on div "مقابل مستشفى الأطفال بكانستال وهران - [GEOGRAPHIC_DATA] 31000 [PHONE_NUMBER] Co…" at bounding box center [251, 219] width 354 height 155
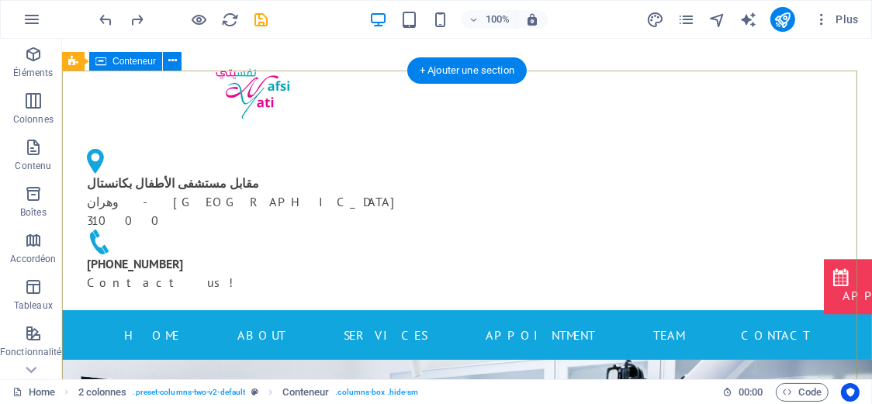
scroll to position [129, 0]
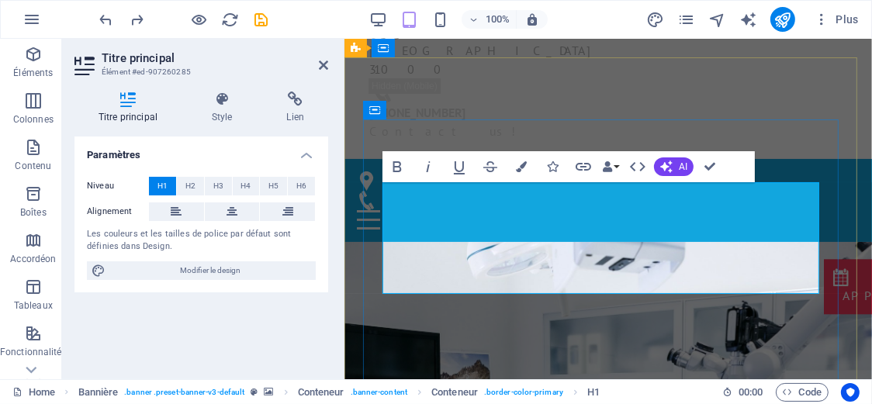
click at [323, 71] on link at bounding box center [323, 65] width 9 height 13
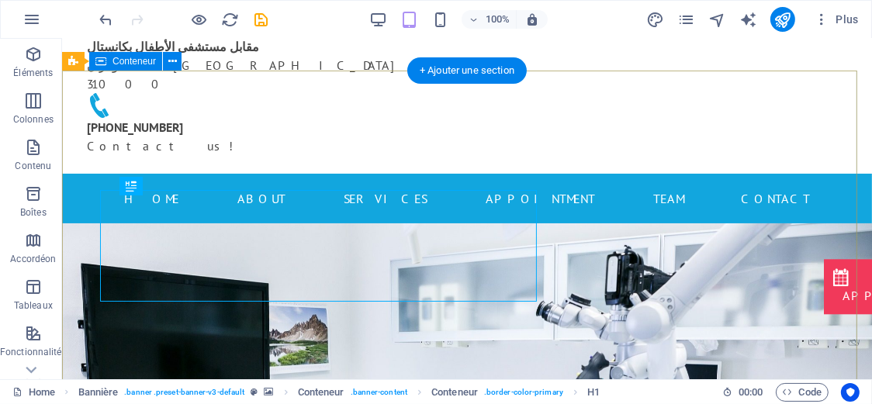
scroll to position [129, 0]
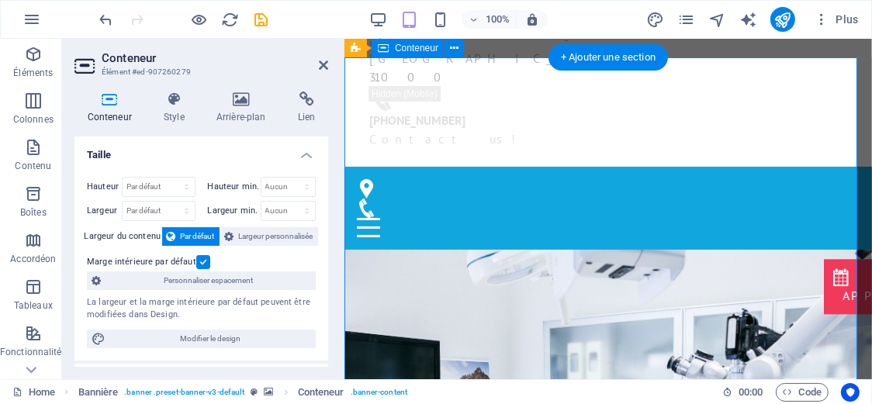
scroll to position [137, 0]
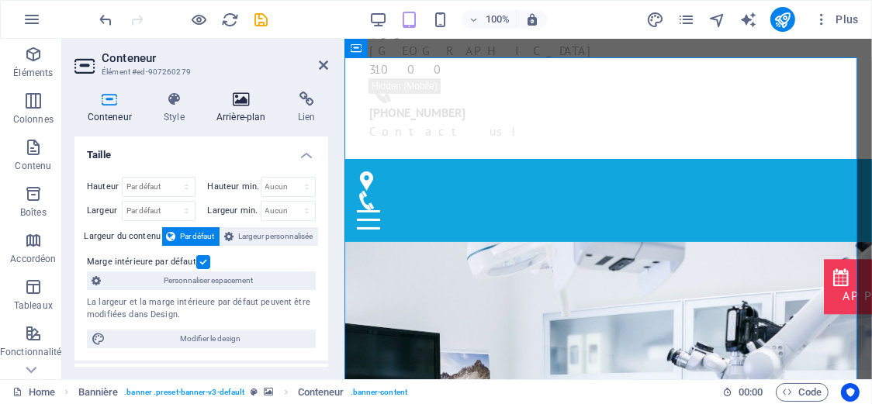
click at [230, 113] on h4 "Arrière-plan" at bounding box center [243, 108] width 81 height 33
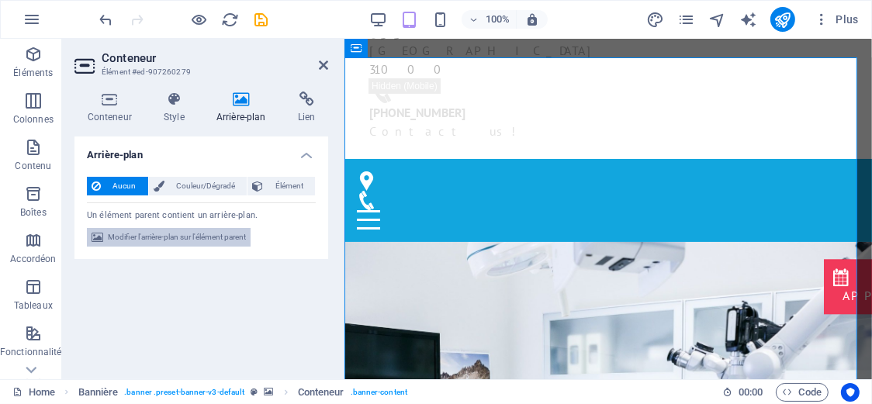
click at [136, 230] on span "Modifier l'arrière-plan sur l'élément parent" at bounding box center [177, 237] width 138 height 19
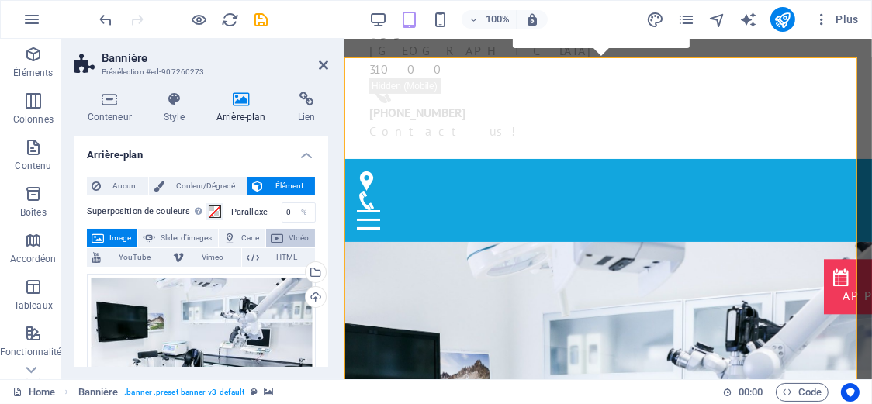
click at [301, 241] on span "VIdéo" at bounding box center [299, 238] width 23 height 19
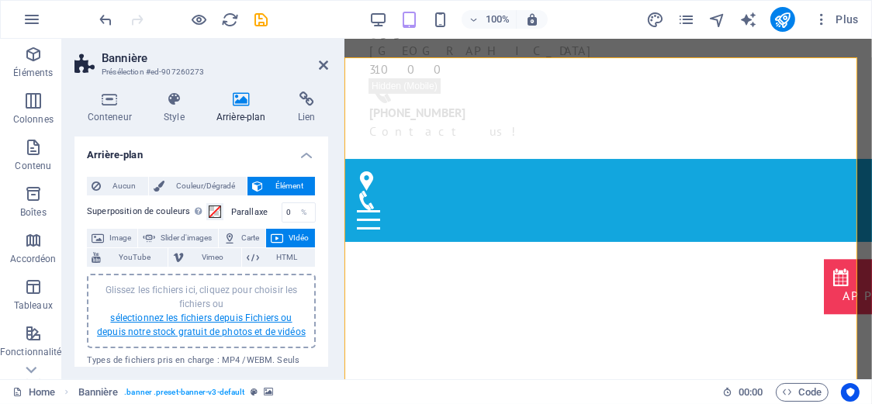
click at [197, 325] on link "sélectionnez les fichiers depuis Fichiers ou depuis notre stock gratuit de phot…" at bounding box center [201, 325] width 209 height 25
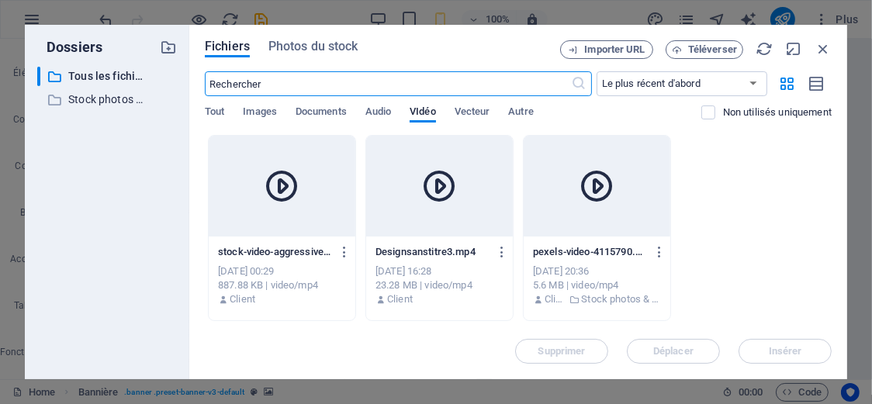
scroll to position [313, 0]
click at [538, 111] on div "Tout Images Documents Audio VIdéo Vecteur Autre" at bounding box center [453, 120] width 497 height 29
click at [521, 109] on span "Autre" at bounding box center [520, 113] width 25 height 22
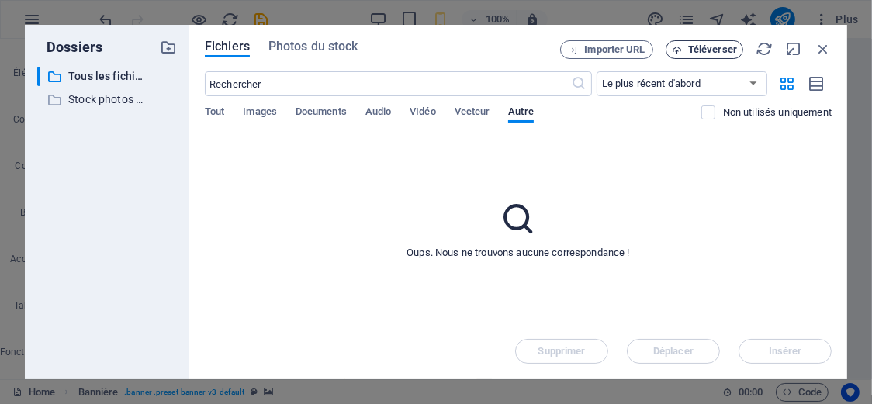
click at [686, 49] on span "Téléverser" at bounding box center [705, 50] width 64 height 10
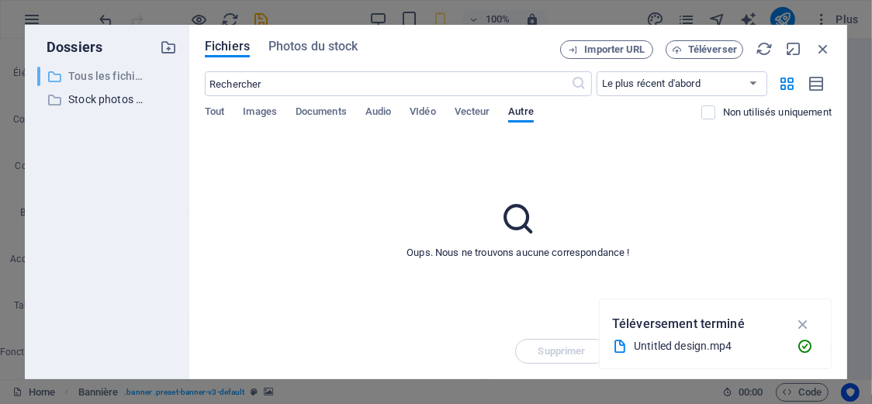
click at [107, 76] on p "Tous les fichiers" at bounding box center [108, 77] width 80 height 18
click at [331, 43] on span "Photos du stock" at bounding box center [313, 46] width 90 height 19
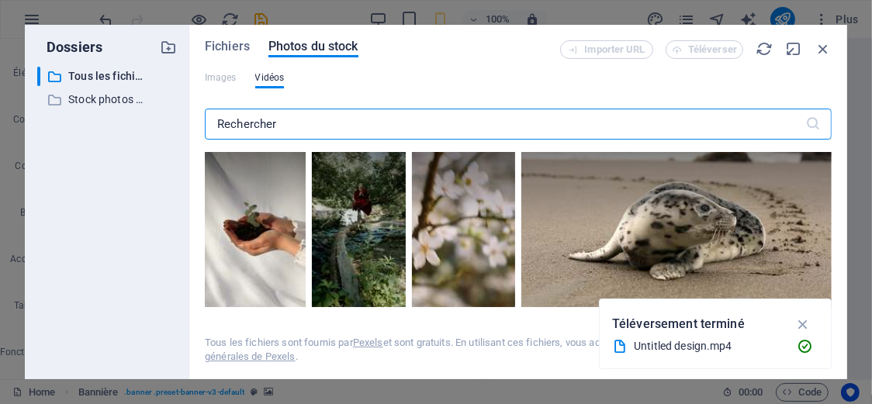
click at [345, 123] on input "text" at bounding box center [505, 124] width 601 height 31
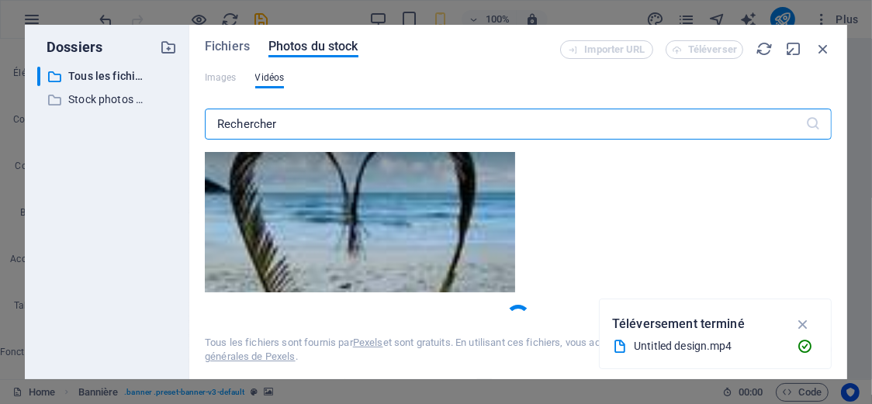
scroll to position [3893, 0]
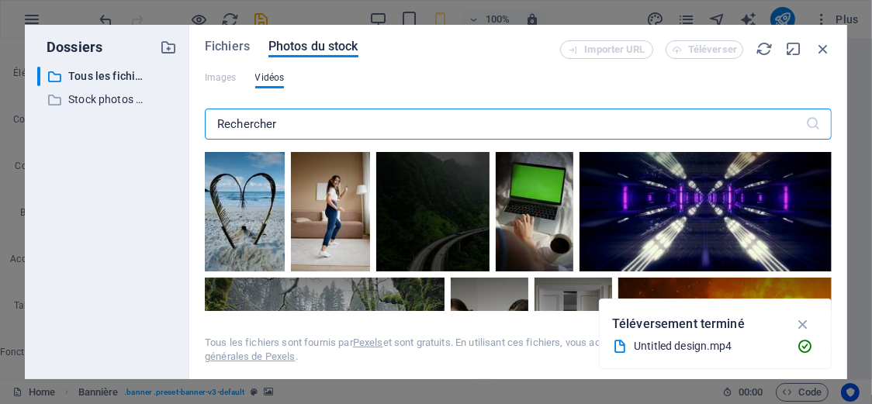
click at [428, 122] on input "text" at bounding box center [505, 124] width 601 height 31
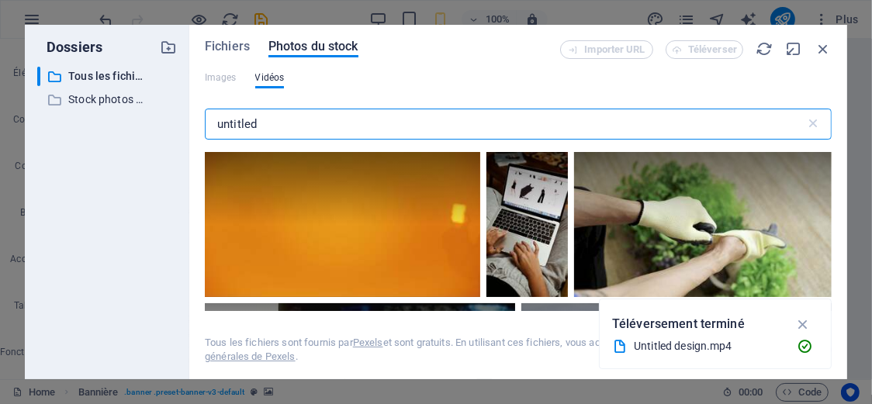
click at [227, 125] on input "untitled" at bounding box center [505, 124] width 601 height 31
type input "untitled"
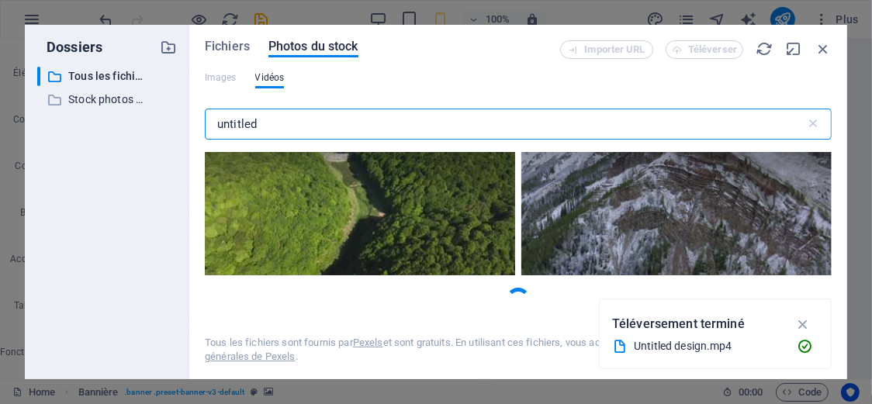
scroll to position [320, 0]
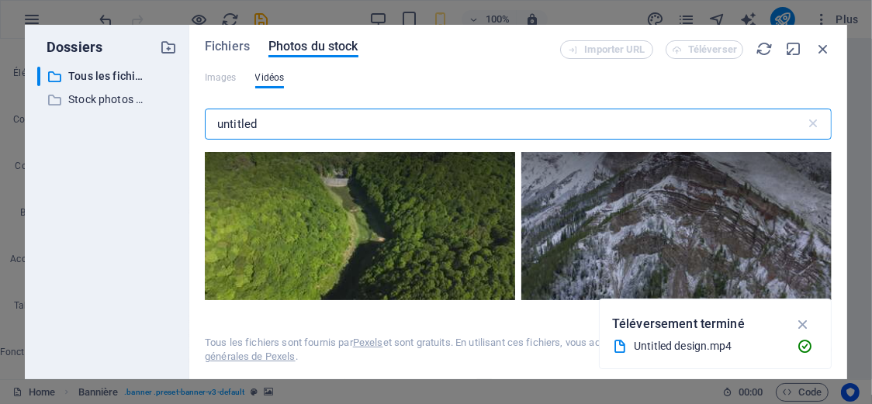
click at [289, 131] on input "untitled" at bounding box center [505, 124] width 601 height 31
drag, startPoint x: 289, startPoint y: 131, endPoint x: 102, endPoint y: 127, distance: 187.0
click at [102, 127] on div "Dossiers ​ Tous les fichiers Tous les fichiers ​ Stock photos & videos Stock ph…" at bounding box center [436, 202] width 823 height 355
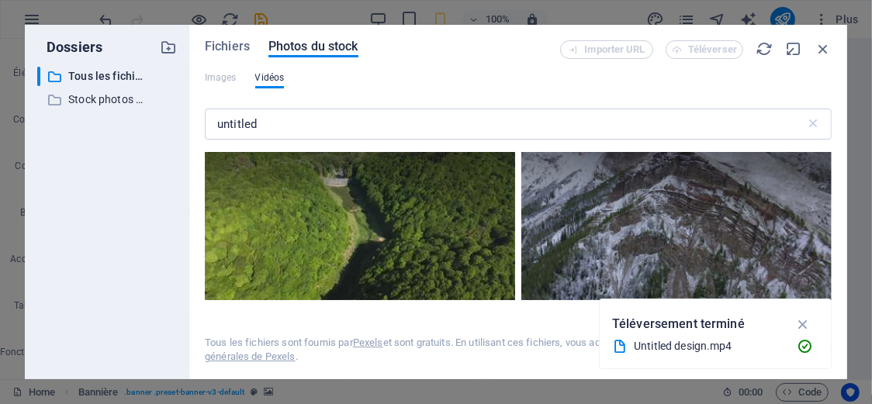
click at [255, 50] on div "Fichiers Photos du stock" at bounding box center [382, 48] width 355 height 17
click at [246, 45] on span "Fichiers" at bounding box center [227, 46] width 45 height 19
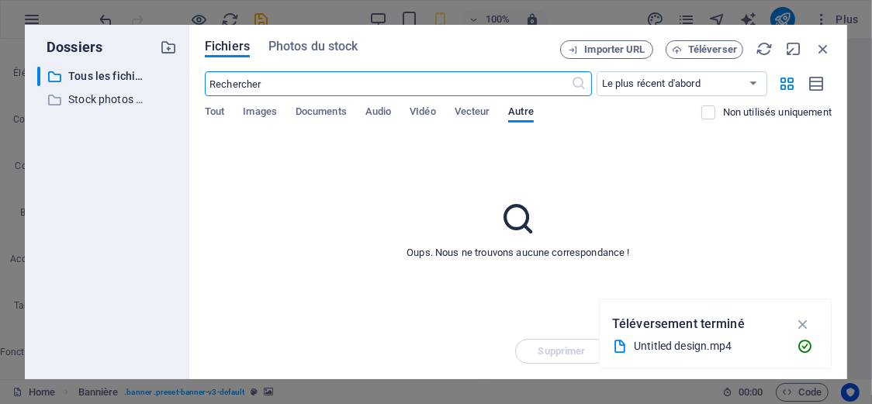
click at [424, 99] on div "​ Le plus récent d'abord Le plus ancien d'abord Nom (A-Z) Nom (Z-A) Taille (0-9…" at bounding box center [518, 103] width 627 height 64
click at [424, 110] on span "VIdéo" at bounding box center [423, 113] width 26 height 22
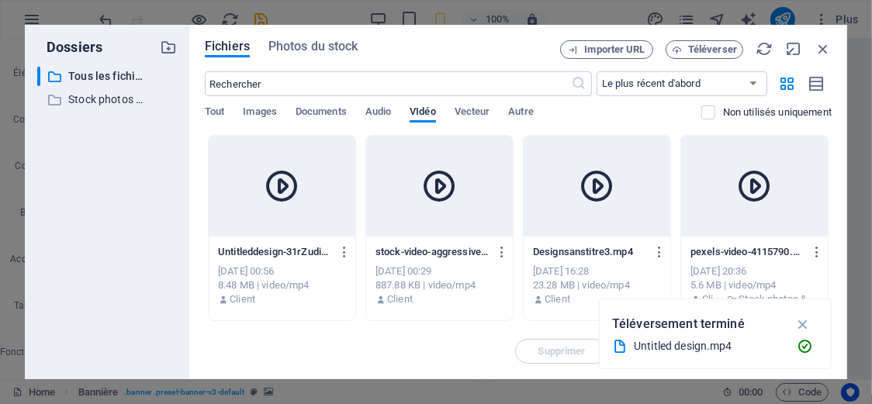
click at [252, 140] on div at bounding box center [282, 186] width 147 height 101
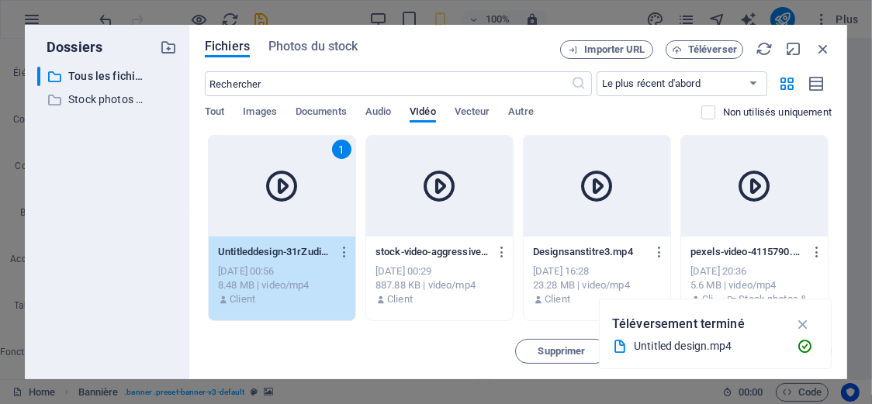
click at [252, 142] on div "1" at bounding box center [282, 186] width 147 height 101
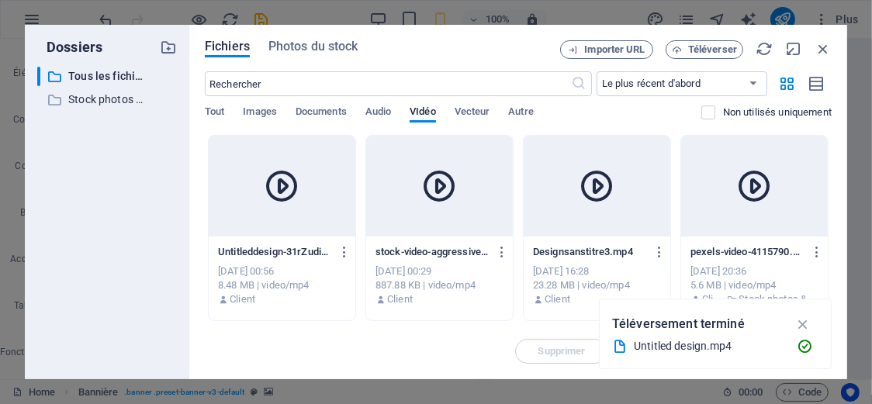
click at [252, 142] on div at bounding box center [282, 186] width 147 height 101
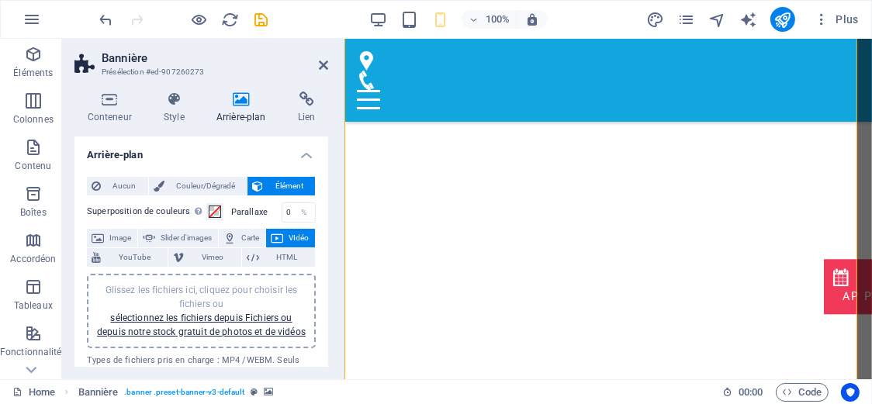
scroll to position [137, 0]
click at [324, 64] on icon at bounding box center [323, 65] width 9 height 12
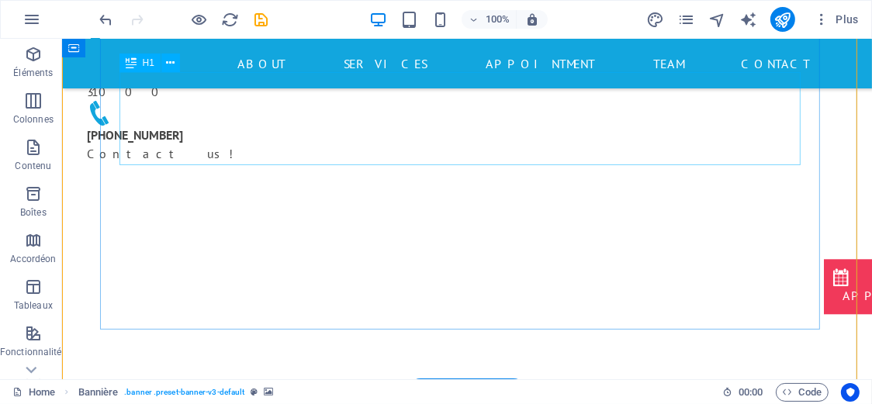
scroll to position [258, 0]
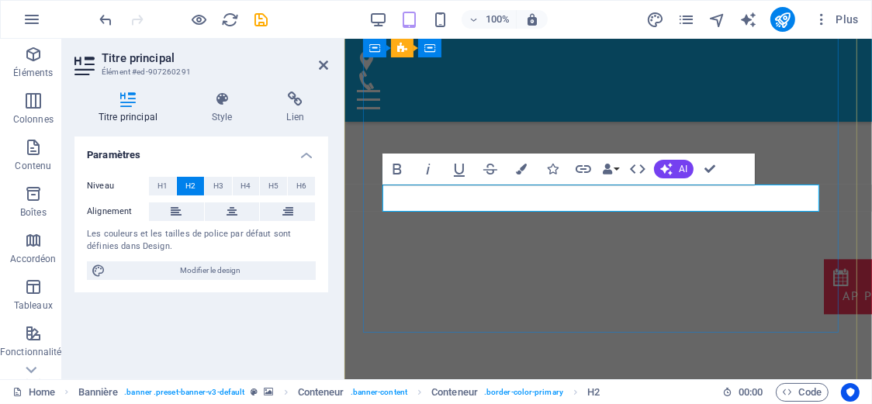
click at [400, 175] on icon "button" at bounding box center [397, 169] width 19 height 19
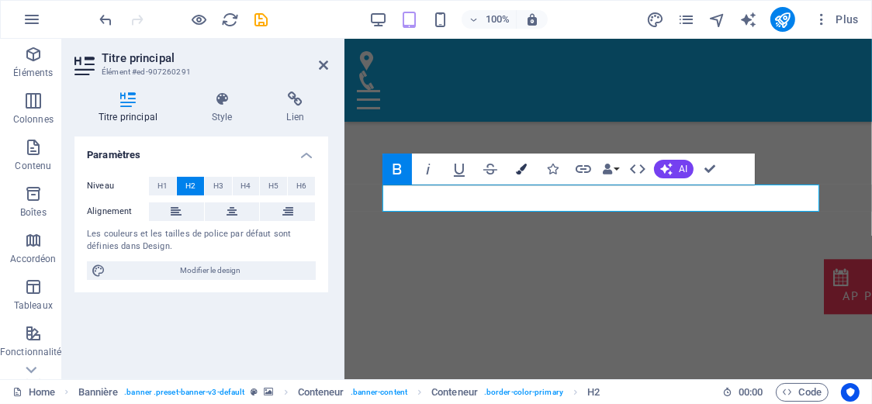
click at [518, 175] on button "Colors" at bounding box center [521, 169] width 29 height 31
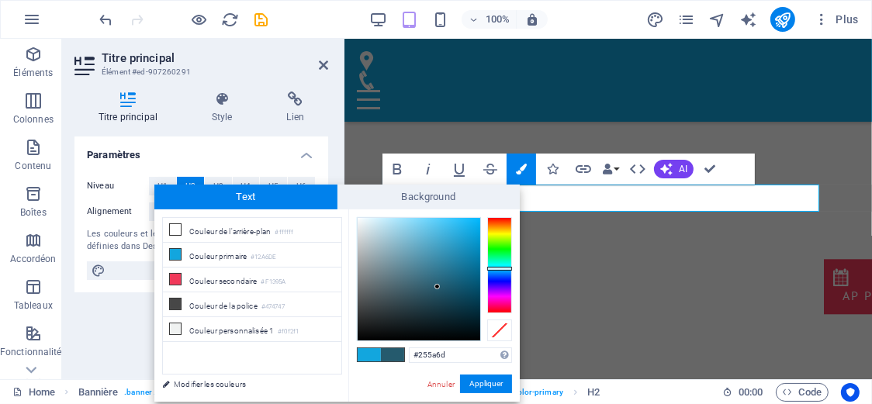
click at [438, 287] on div at bounding box center [419, 279] width 123 height 123
click at [448, 325] on div at bounding box center [419, 279] width 123 height 123
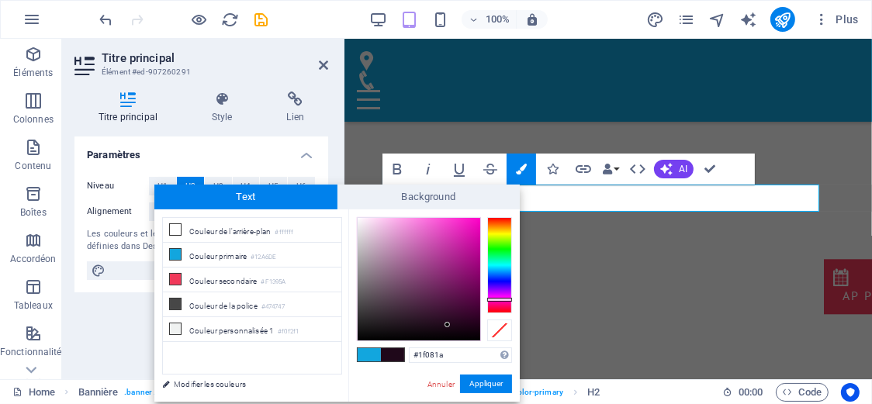
click at [510, 300] on div at bounding box center [499, 265] width 25 height 96
click at [455, 312] on div at bounding box center [419, 279] width 123 height 123
click at [459, 308] on div at bounding box center [419, 279] width 123 height 123
click at [460, 307] on div at bounding box center [419, 279] width 123 height 123
click at [489, 387] on button "Appliquer" at bounding box center [486, 384] width 52 height 19
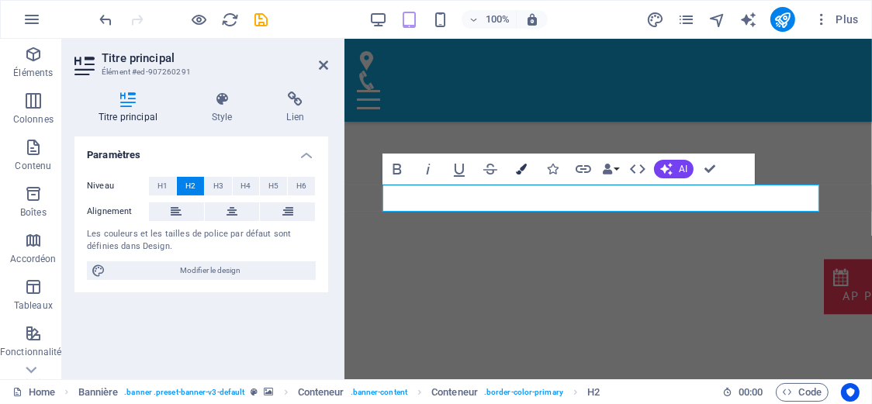
click at [518, 168] on icon "button" at bounding box center [521, 169] width 11 height 11
type input "#12a6de"
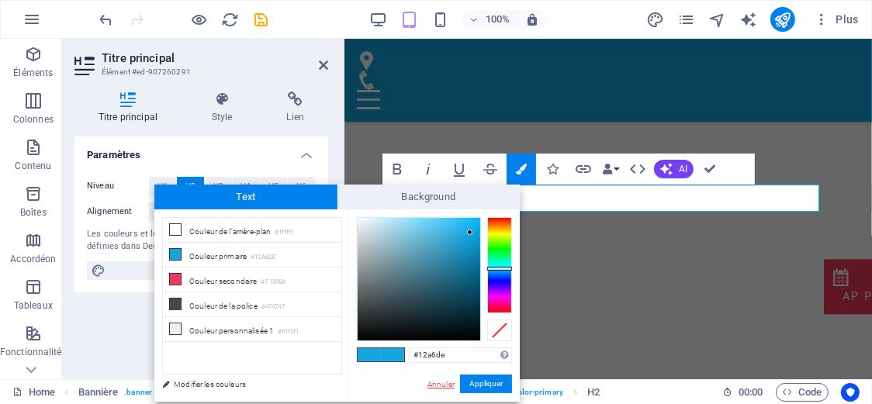
drag, startPoint x: 448, startPoint y: 383, endPoint x: 102, endPoint y: 321, distance: 351.5
click at [448, 383] on link "Annuler" at bounding box center [441, 385] width 30 height 12
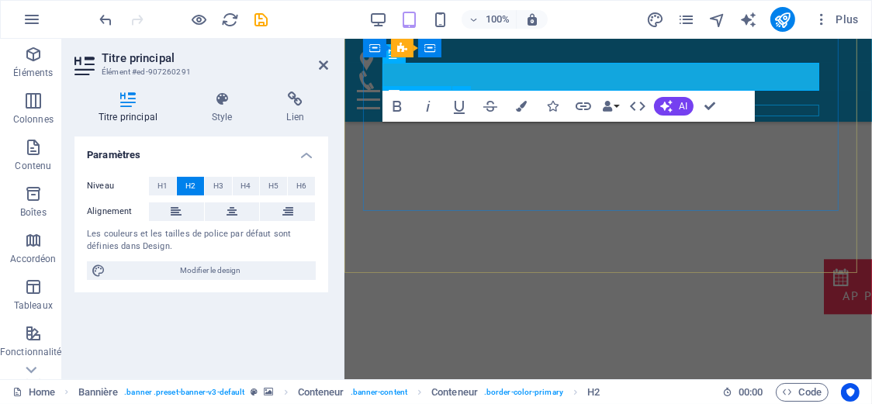
scroll to position [388, 0]
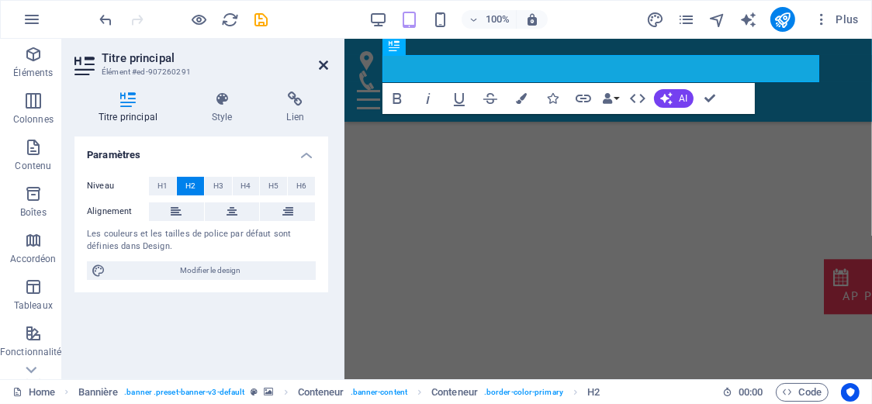
click at [327, 65] on icon at bounding box center [323, 65] width 9 height 12
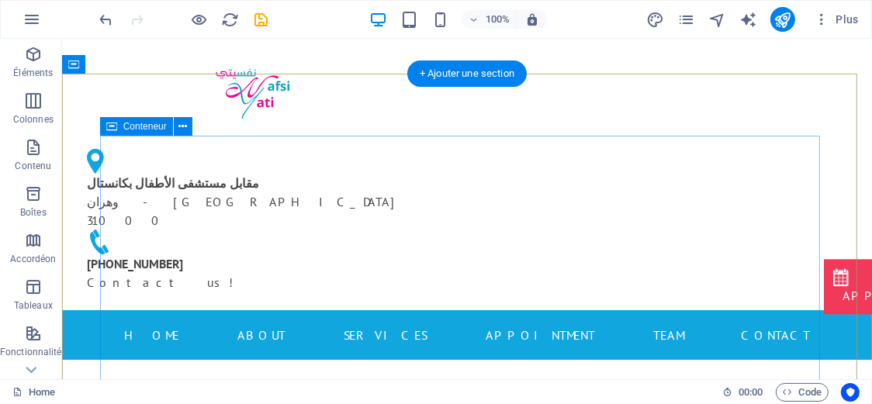
scroll to position [129, 0]
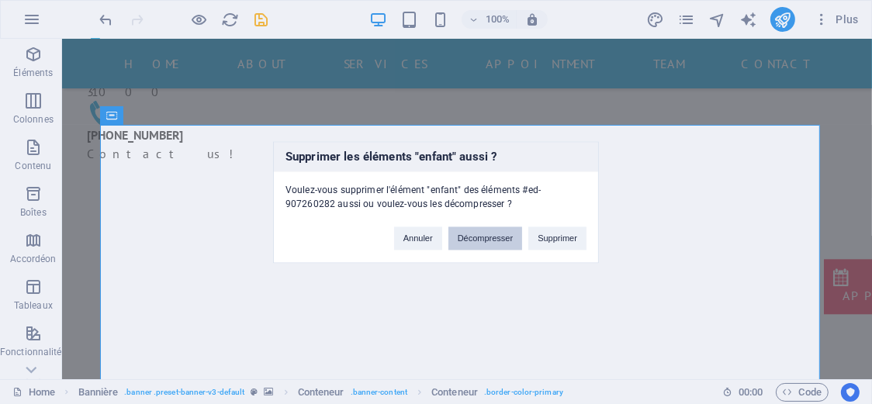
click at [491, 241] on button "Décompresser" at bounding box center [486, 238] width 74 height 23
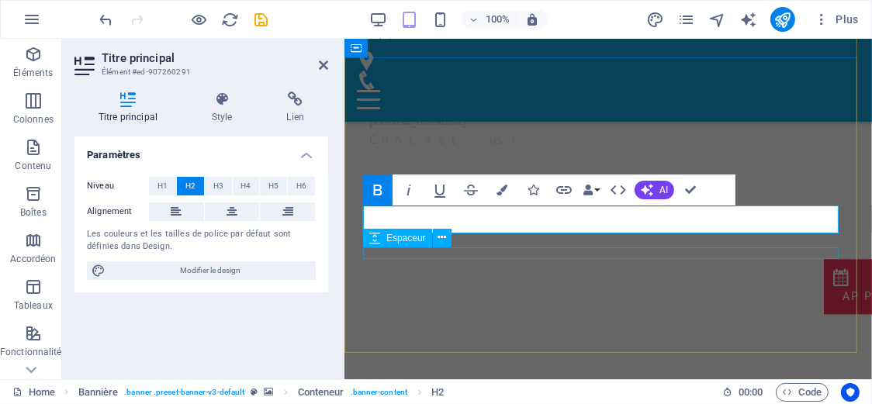
scroll to position [137, 0]
click at [497, 189] on icon "button" at bounding box center [502, 190] width 11 height 11
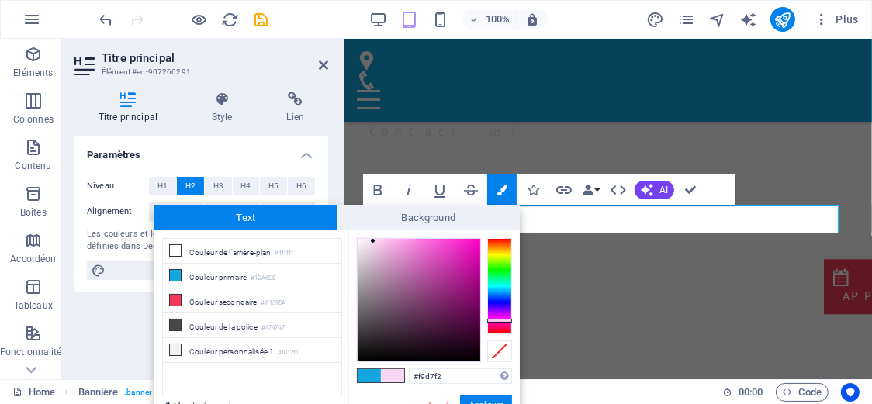
click at [373, 241] on div at bounding box center [419, 300] width 123 height 123
click at [363, 254] on div at bounding box center [419, 300] width 123 height 123
click at [362, 249] on div at bounding box center [419, 300] width 123 height 123
type input "#f7e7f4"
click at [365, 242] on div at bounding box center [419, 300] width 123 height 123
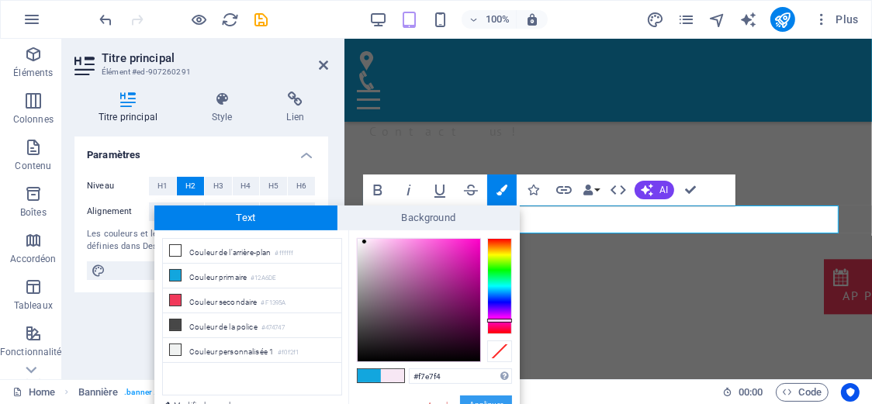
click at [488, 398] on button "Appliquer" at bounding box center [486, 405] width 52 height 19
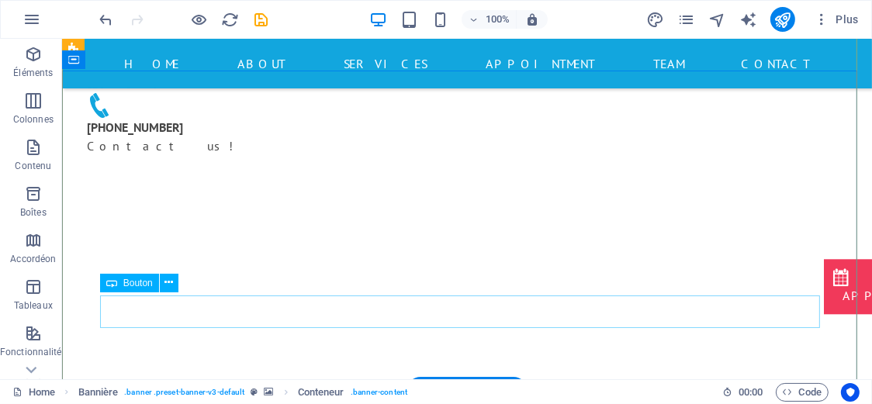
scroll to position [129, 0]
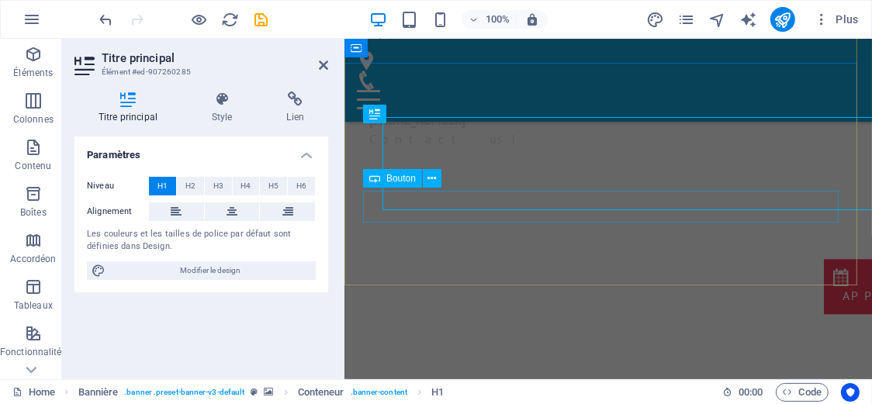
scroll to position [137, 0]
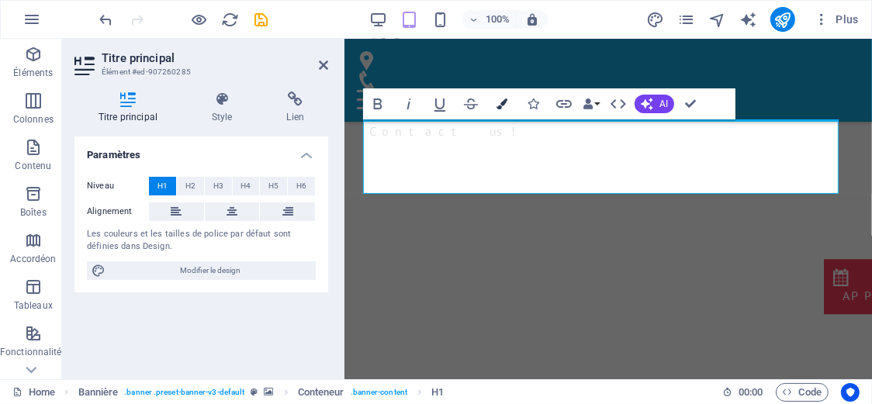
click at [503, 101] on icon "button" at bounding box center [502, 104] width 11 height 11
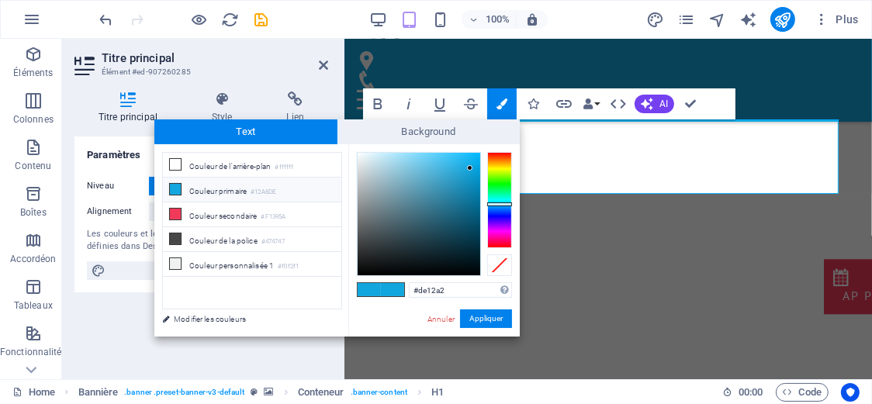
click at [495, 236] on div at bounding box center [499, 200] width 25 height 96
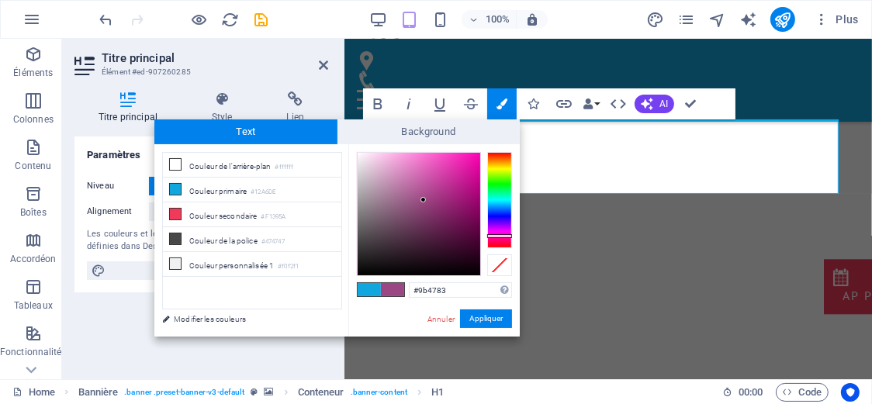
click at [424, 200] on div at bounding box center [419, 214] width 123 height 123
type input "#a7217f"
click at [455, 195] on div at bounding box center [419, 214] width 123 height 123
click at [481, 315] on button "Appliquer" at bounding box center [486, 319] width 52 height 19
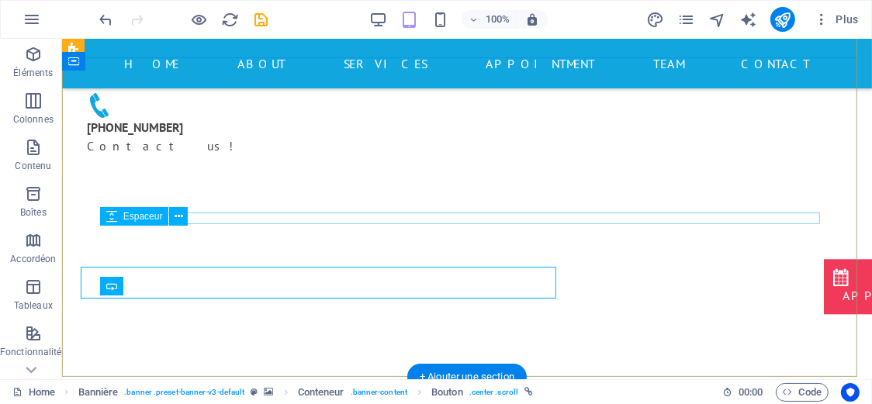
scroll to position [129, 0]
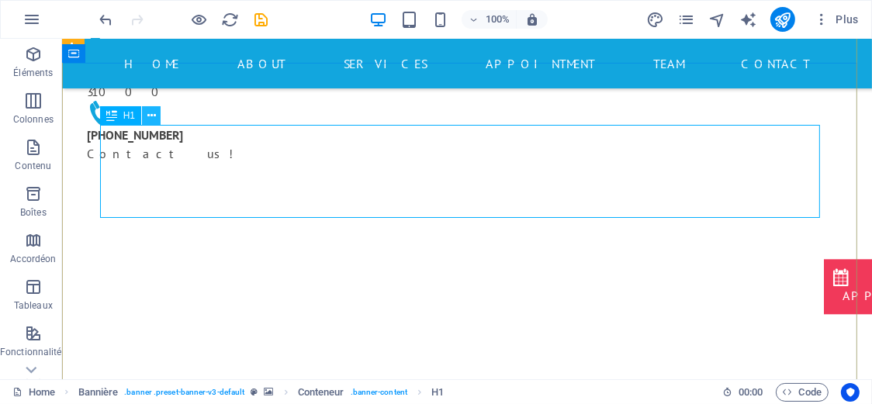
click at [147, 121] on icon at bounding box center [151, 116] width 9 height 16
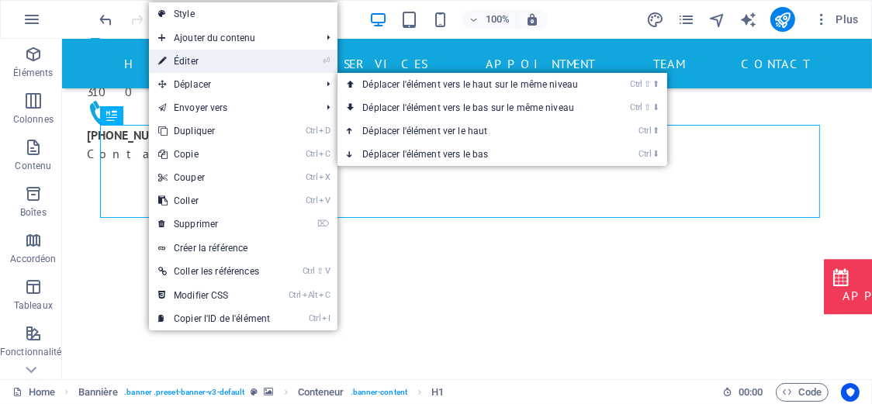
drag, startPoint x: 242, startPoint y: 78, endPoint x: 244, endPoint y: 66, distance: 11.9
click at [244, 66] on ul "Style Ajouter du contenu Ctrl 1 Titre principal Ctrl 2 Texte Ctrl 3 Image Ctrl …" at bounding box center [243, 166] width 189 height 328
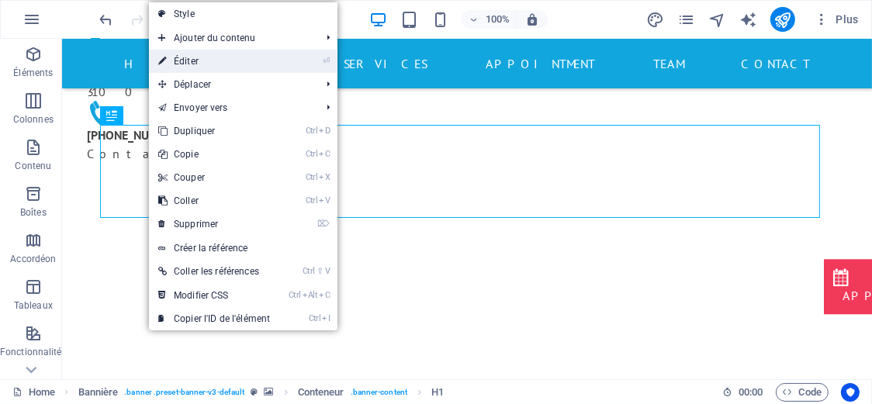
click at [251, 64] on link "⏎ Éditer" at bounding box center [214, 61] width 130 height 23
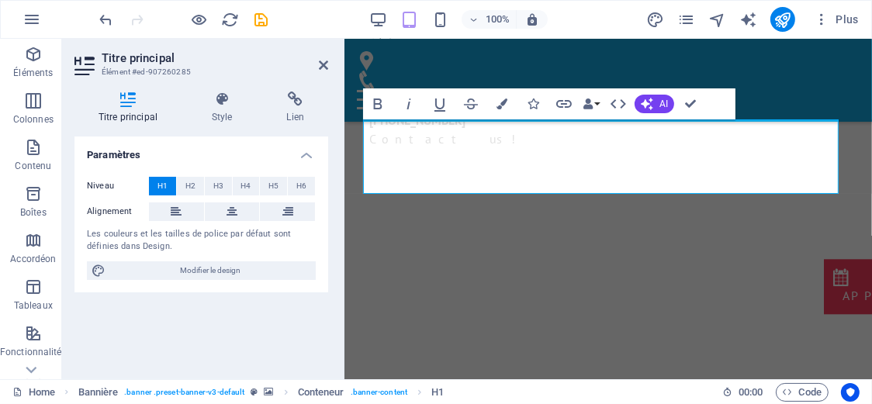
scroll to position [137, 0]
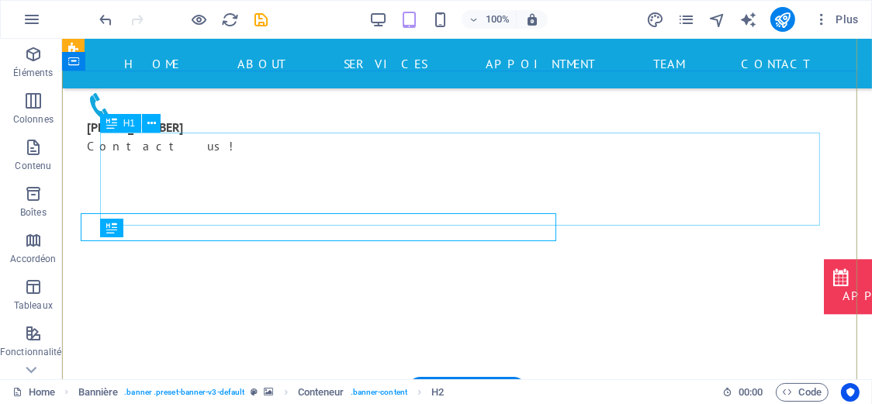
scroll to position [129, 0]
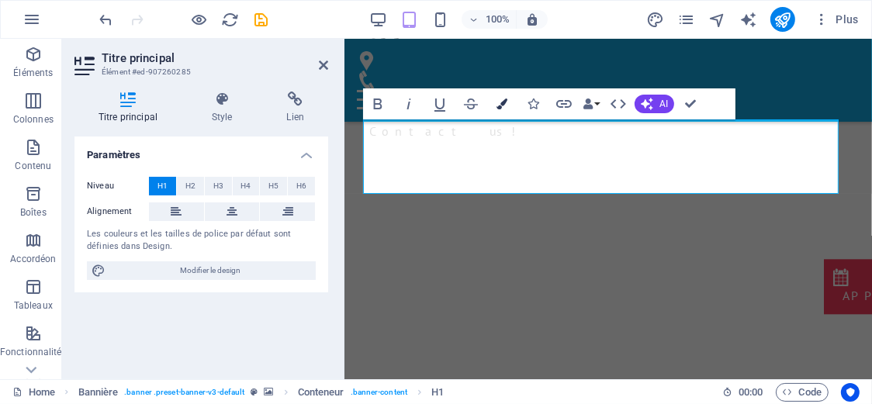
click at [502, 117] on button "Colors" at bounding box center [501, 103] width 29 height 31
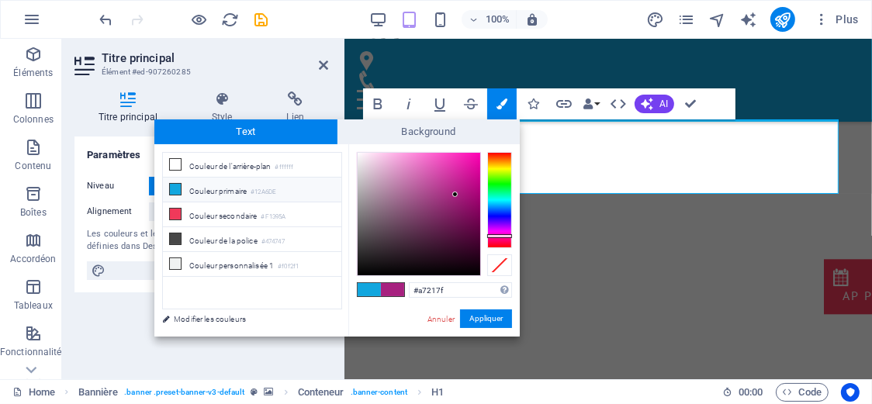
type input "#efe6ec"
click at [362, 160] on div at bounding box center [419, 214] width 123 height 123
click at [484, 319] on button "Appliquer" at bounding box center [486, 319] width 52 height 19
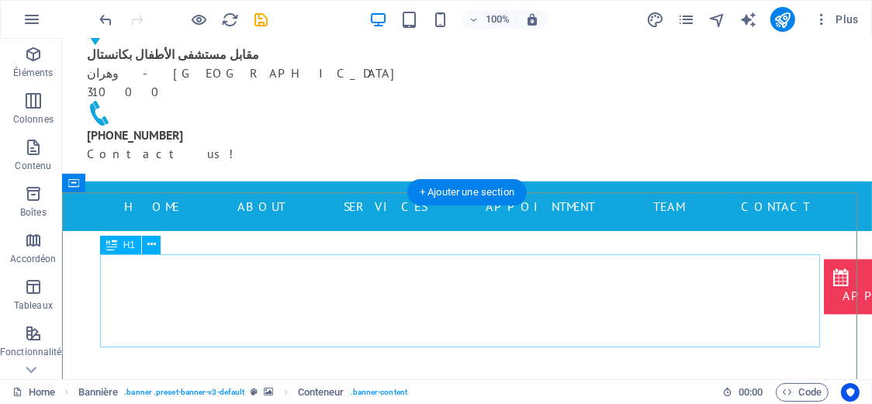
scroll to position [0, 0]
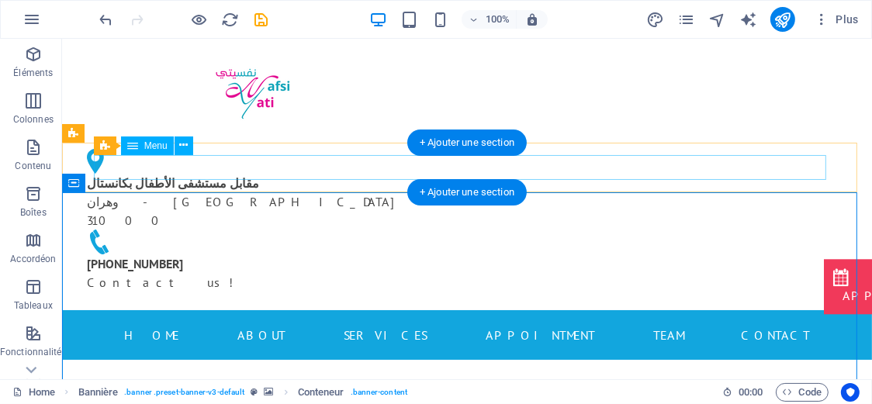
click at [136, 322] on nav "Home About Services Appointment Team Contact" at bounding box center [466, 334] width 733 height 25
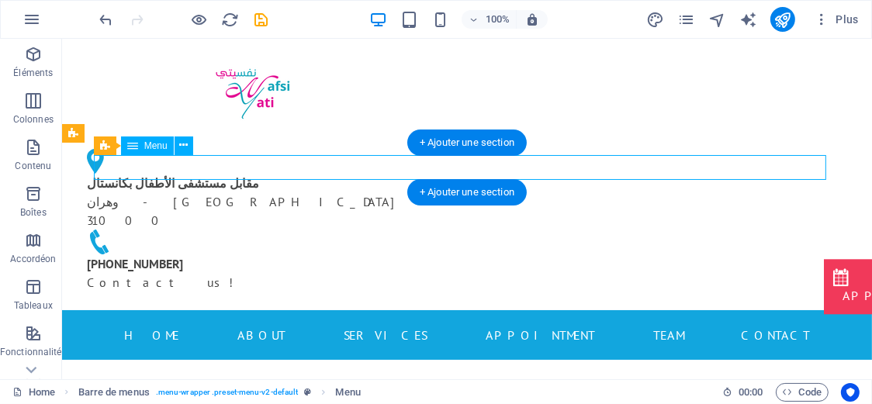
click at [136, 322] on nav "Home About Services Appointment Team Contact" at bounding box center [466, 334] width 733 height 25
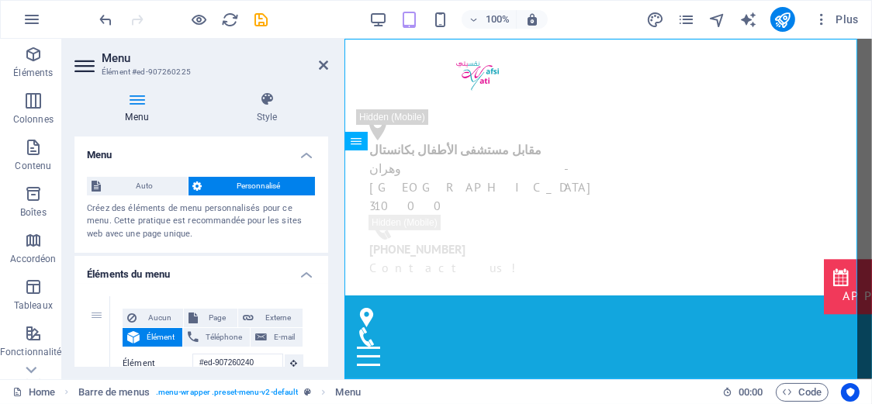
scroll to position [129, 0]
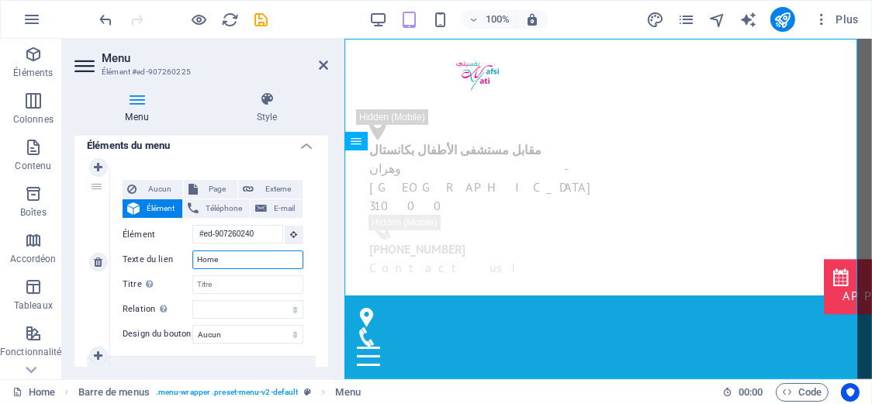
click at [209, 255] on input "Home" at bounding box center [247, 260] width 111 height 19
click at [212, 282] on input "Titre Description supplémentaire du lien. Celle-ci doit être différente du text…" at bounding box center [247, 284] width 111 height 19
click at [326, 70] on icon at bounding box center [323, 65] width 9 height 12
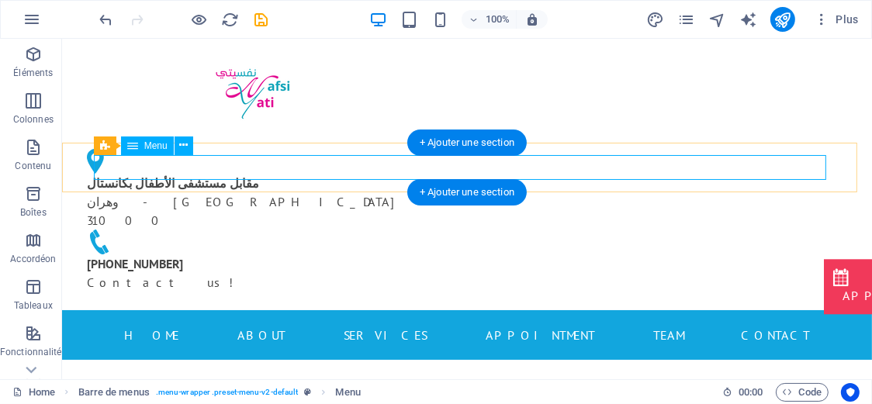
click at [137, 322] on nav "Home About Services Appointment Team Contact" at bounding box center [466, 334] width 733 height 25
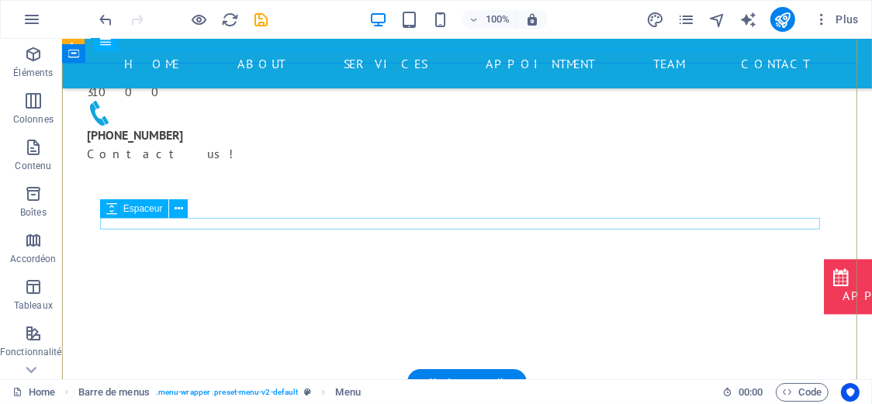
scroll to position [258, 0]
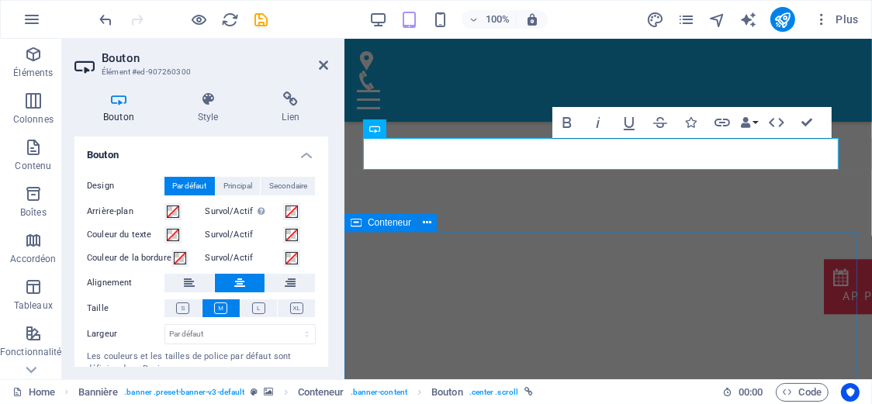
drag, startPoint x: 371, startPoint y: 246, endPoint x: 653, endPoint y: 248, distance: 282.5
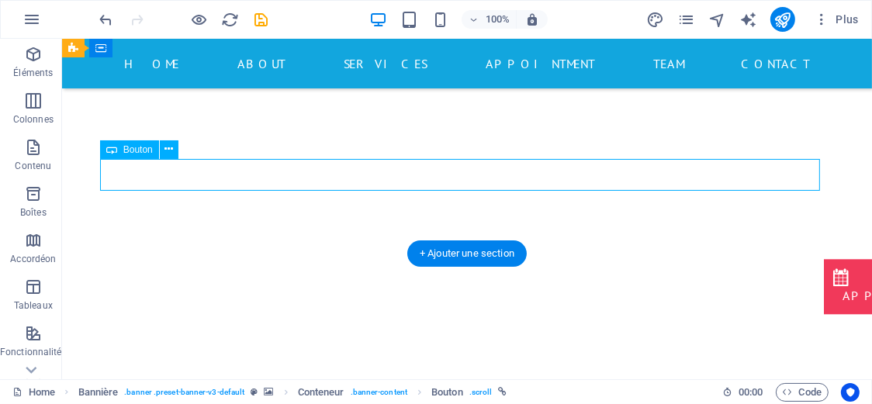
scroll to position [129, 0]
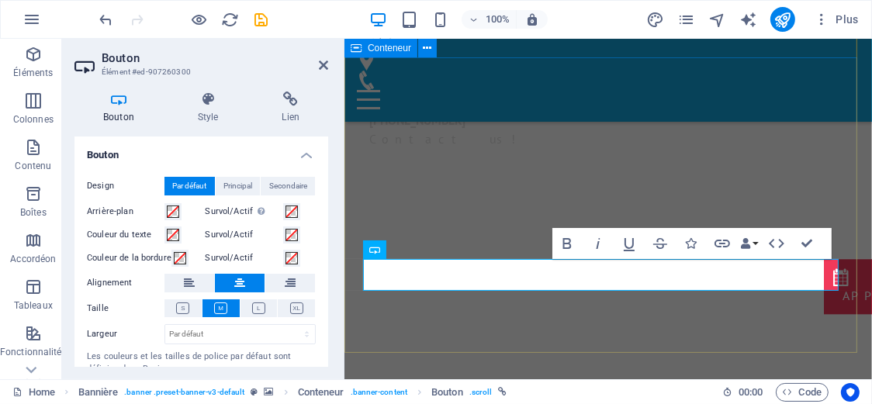
scroll to position [137, 0]
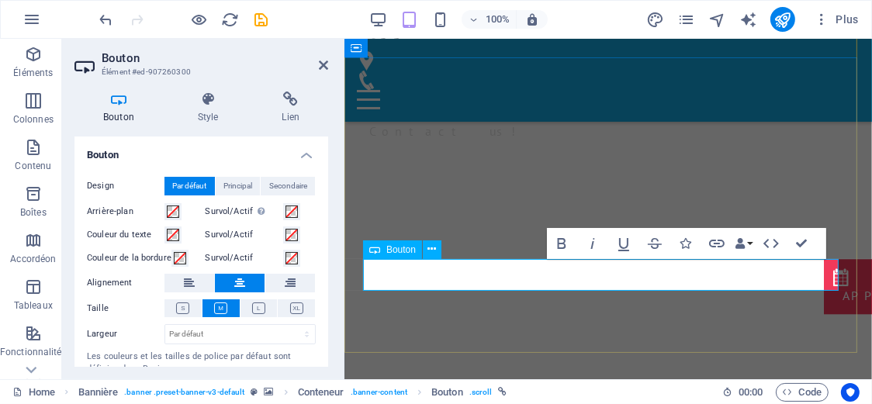
click at [565, 247] on icon "button" at bounding box center [561, 243] width 19 height 19
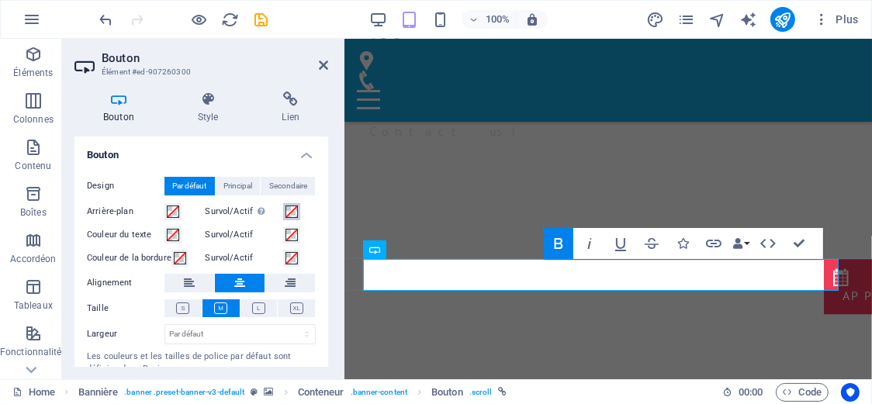
click at [298, 212] on button "Survol/Actif Passer en mode Aperçu pour tester le statut du bouton Survol/Actif" at bounding box center [291, 211] width 17 height 17
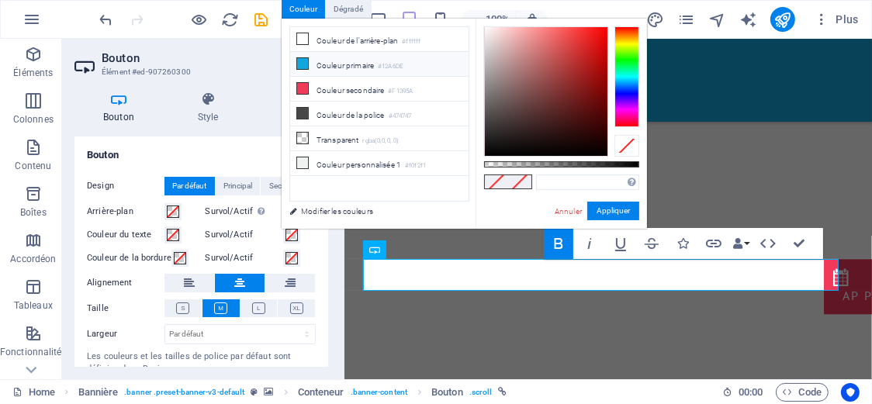
click at [316, 57] on li "Couleur primaire #12A6DE" at bounding box center [379, 64] width 178 height 25
type input "#12a6de"
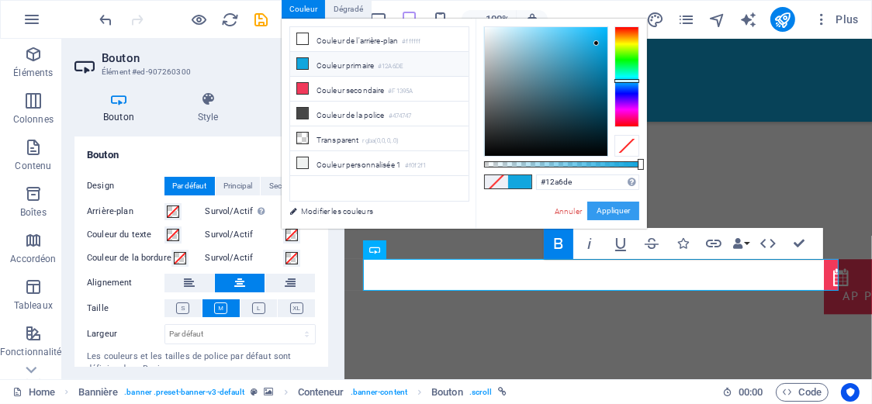
click at [600, 209] on button "Appliquer" at bounding box center [613, 211] width 52 height 19
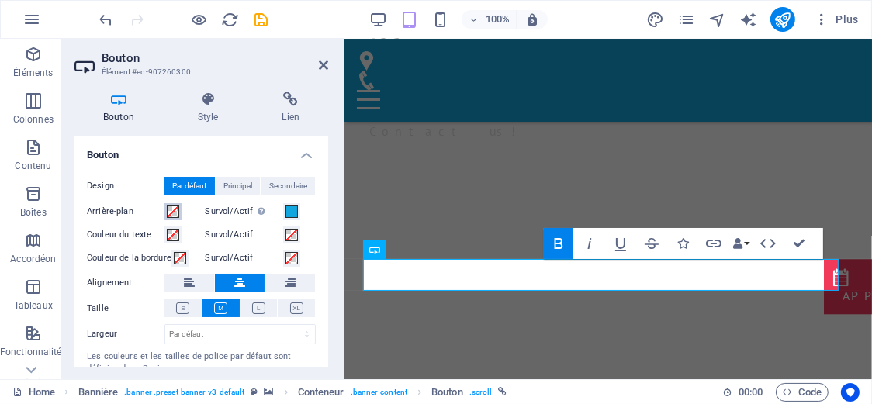
click at [168, 209] on span at bounding box center [173, 212] width 12 height 12
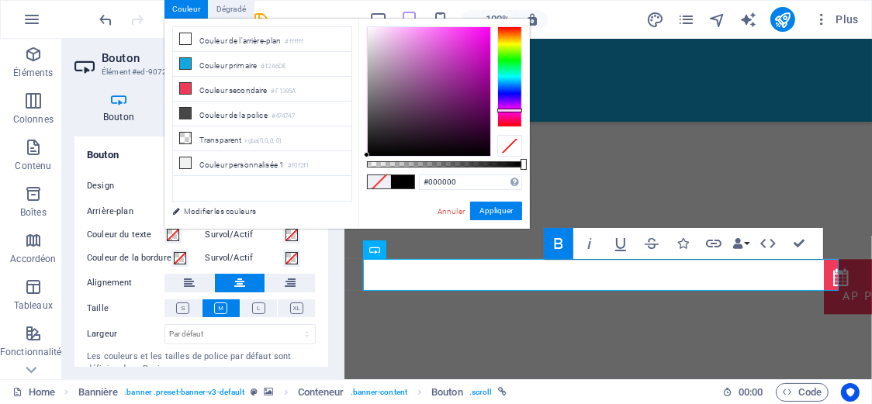
click at [499, 110] on div at bounding box center [509, 76] width 25 height 101
click at [443, 83] on div at bounding box center [429, 91] width 123 height 129
click at [435, 64] on div at bounding box center [429, 91] width 123 height 129
click at [437, 40] on div at bounding box center [429, 91] width 123 height 129
click at [426, 40] on div at bounding box center [429, 91] width 123 height 129
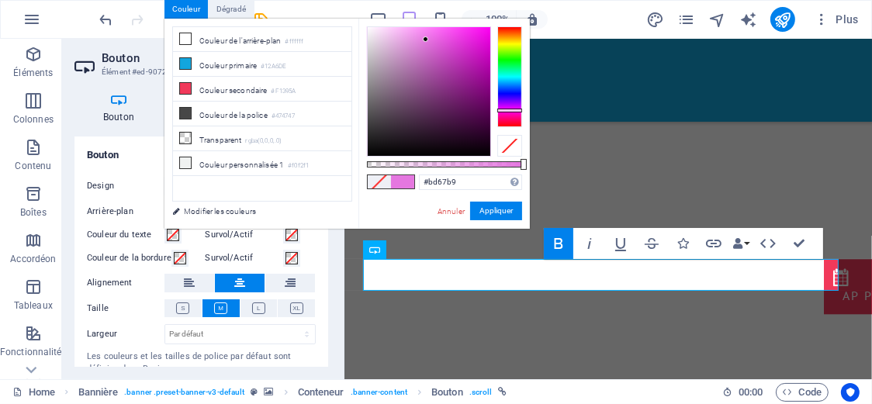
click at [423, 60] on div at bounding box center [429, 91] width 123 height 129
click at [413, 45] on div at bounding box center [429, 91] width 123 height 129
click at [414, 45] on div at bounding box center [429, 91] width 123 height 129
click at [434, 42] on div at bounding box center [429, 91] width 123 height 129
type input "#e063db"
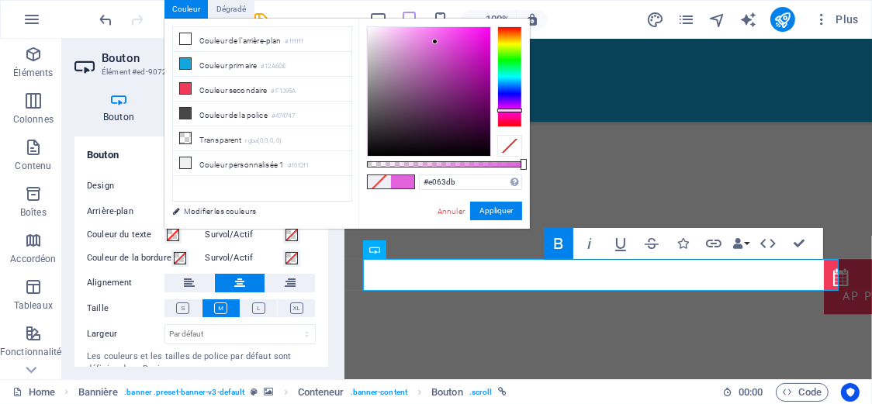
click at [435, 42] on div at bounding box center [429, 91] width 123 height 129
click at [487, 207] on button "Appliquer" at bounding box center [496, 211] width 52 height 19
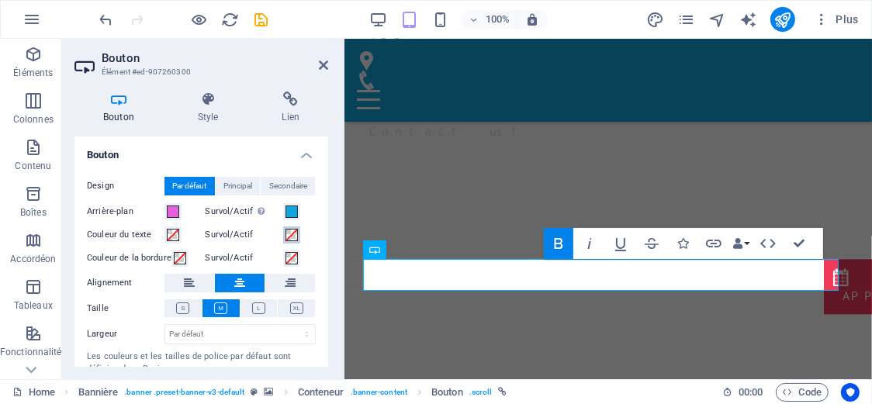
click at [286, 233] on span at bounding box center [292, 235] width 12 height 12
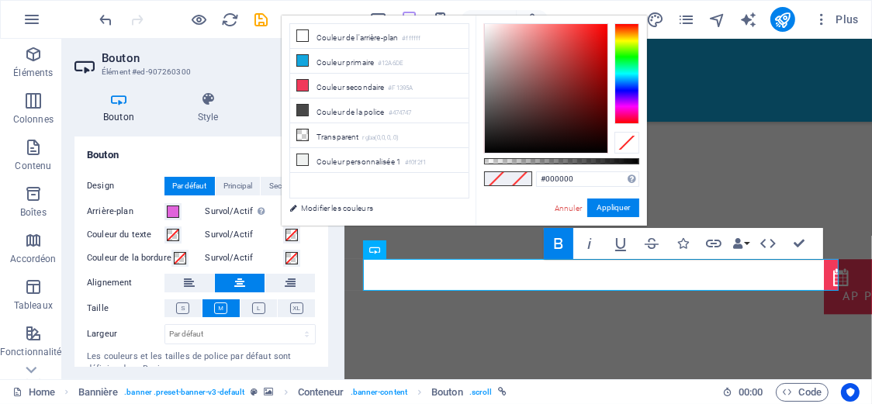
click at [629, 106] on div at bounding box center [627, 73] width 25 height 101
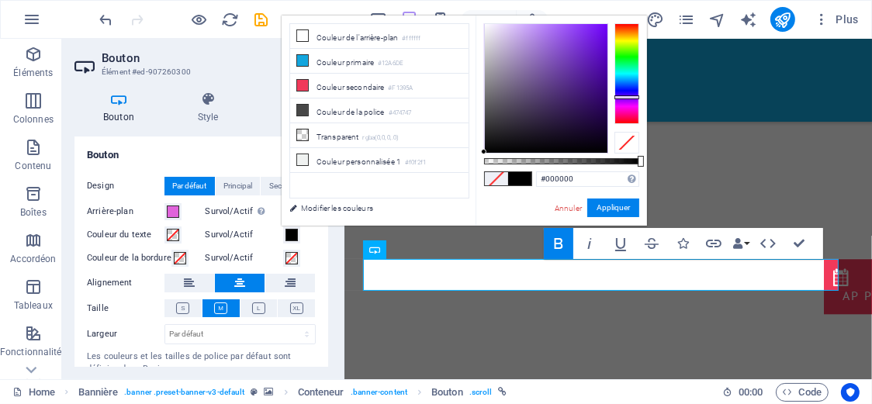
click at [627, 97] on div at bounding box center [627, 73] width 25 height 101
click at [579, 65] on div at bounding box center [546, 88] width 123 height 129
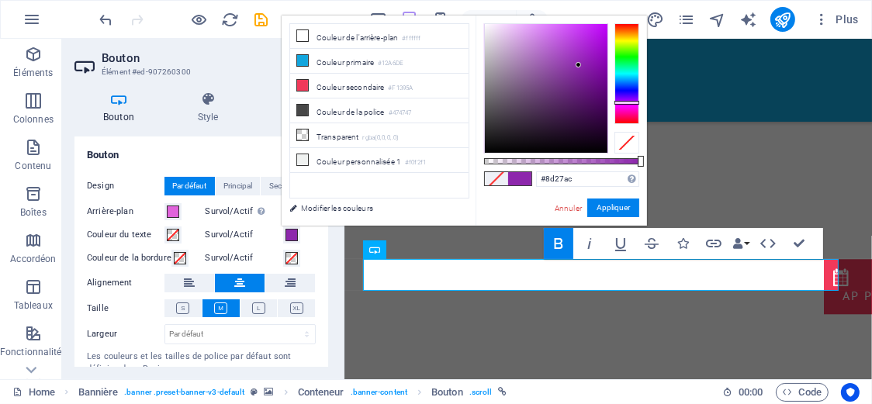
click at [622, 102] on div at bounding box center [627, 73] width 25 height 101
click at [538, 33] on div at bounding box center [546, 88] width 123 height 129
click at [525, 33] on div at bounding box center [546, 88] width 123 height 129
type input "#9deba9"
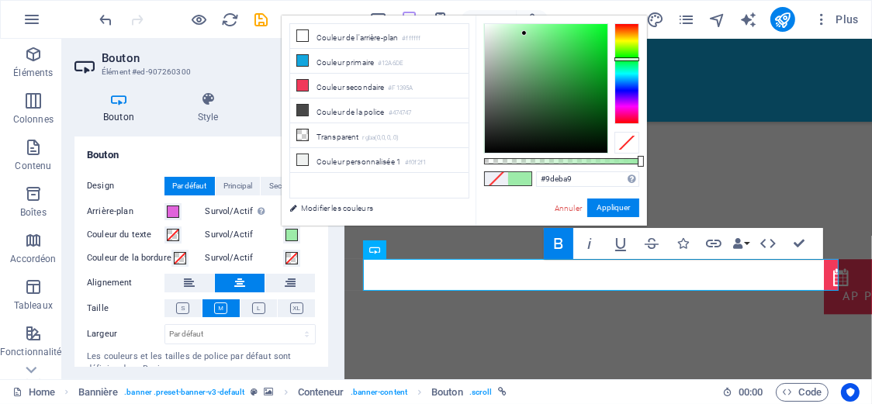
click at [629, 59] on div at bounding box center [627, 73] width 25 height 101
click at [615, 214] on button "Appliquer" at bounding box center [613, 208] width 52 height 19
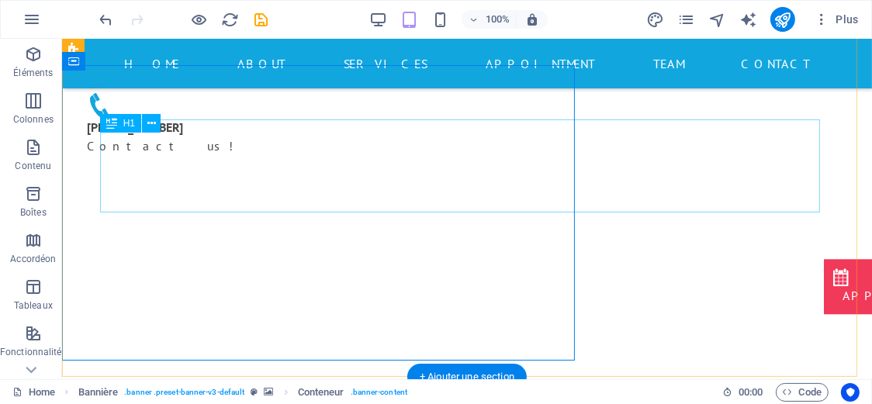
scroll to position [129, 0]
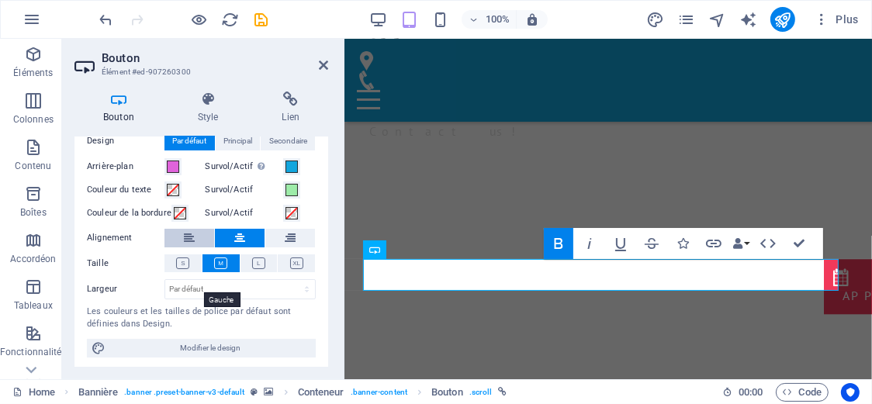
scroll to position [47, 0]
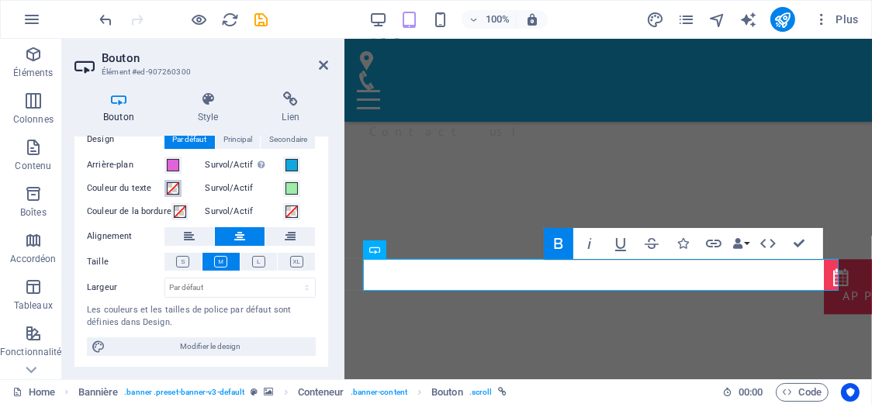
click at [168, 192] on span at bounding box center [173, 188] width 12 height 12
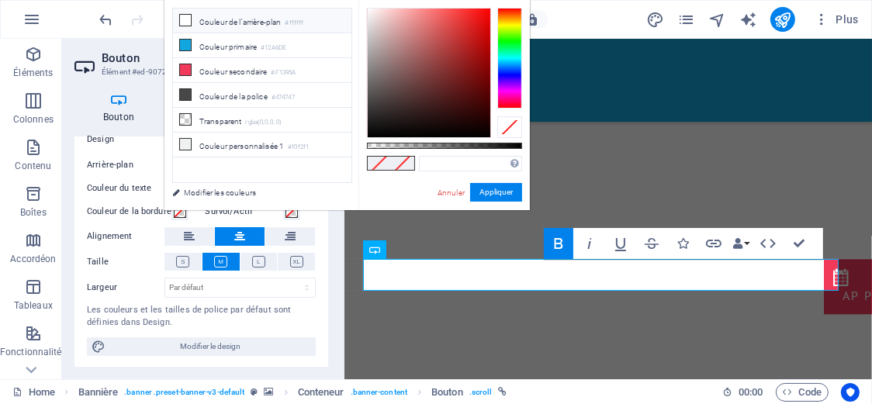
click at [210, 27] on li "Couleur de l'arrière-plan #ffffff" at bounding box center [262, 21] width 178 height 25
type input "#ffffff"
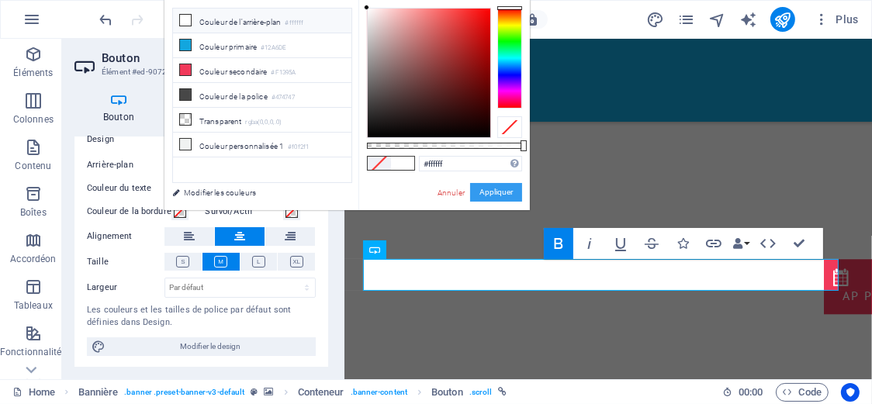
click at [483, 188] on button "Appliquer" at bounding box center [496, 192] width 52 height 19
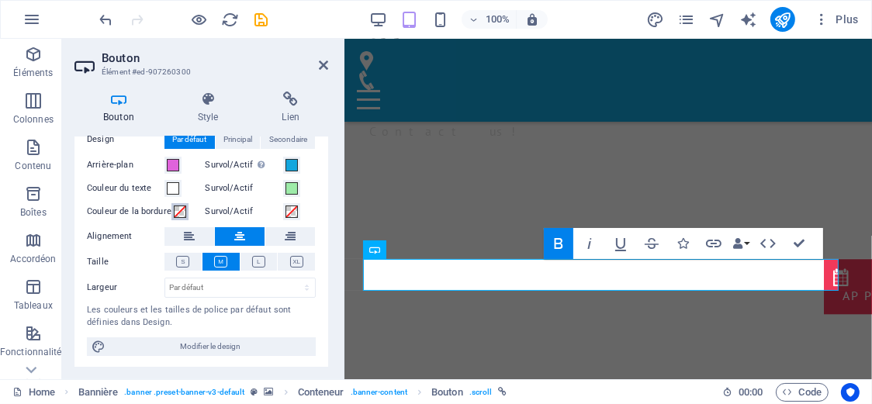
click at [179, 215] on span at bounding box center [180, 212] width 12 height 12
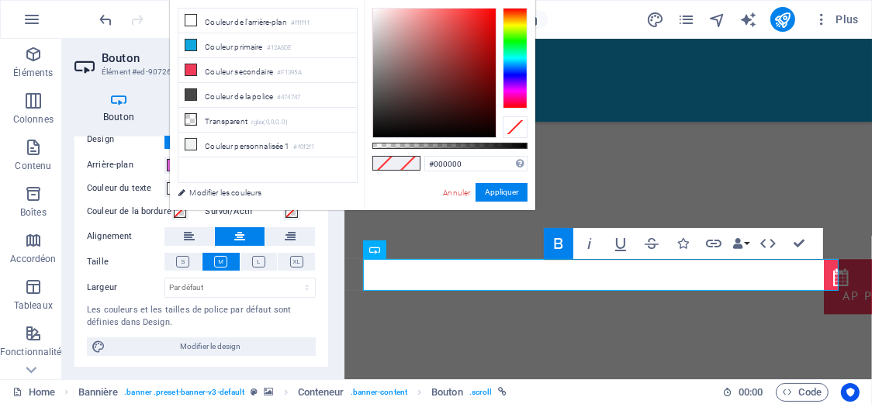
click at [518, 86] on div at bounding box center [515, 58] width 25 height 101
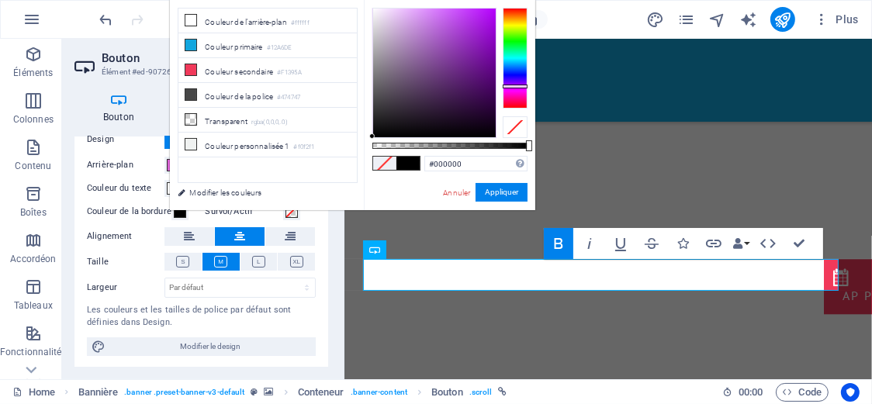
click at [518, 86] on div at bounding box center [515, 87] width 25 height 4
click at [518, 90] on div at bounding box center [515, 58] width 25 height 101
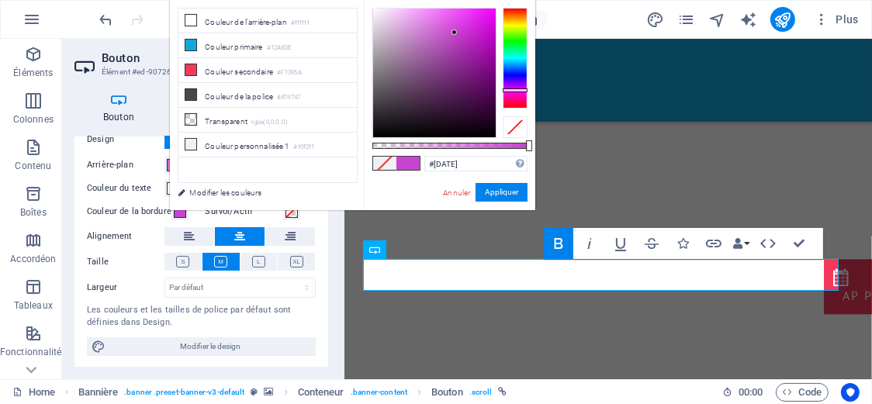
click at [455, 33] on div at bounding box center [434, 73] width 123 height 129
click at [421, 12] on div at bounding box center [434, 73] width 123 height 129
click at [415, 34] on div at bounding box center [434, 73] width 123 height 129
click at [417, 16] on div at bounding box center [434, 73] width 123 height 129
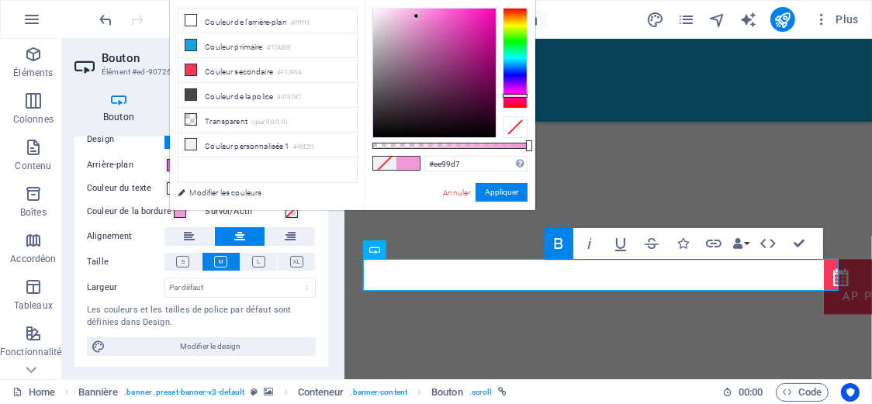
click at [509, 95] on div at bounding box center [515, 96] width 25 height 4
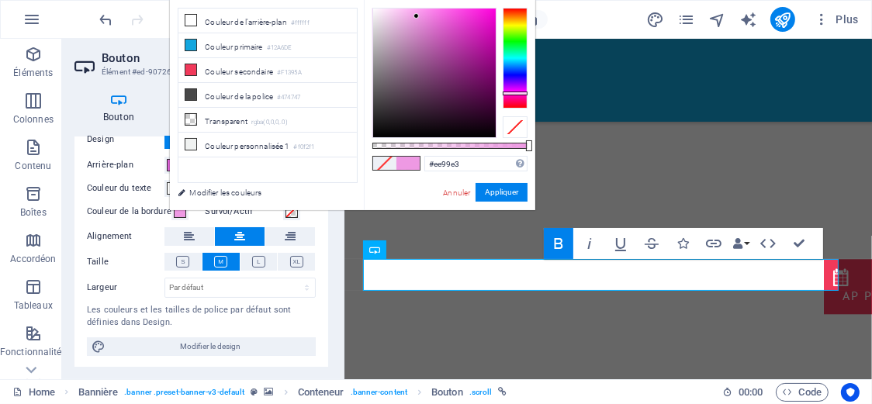
click at [509, 93] on div at bounding box center [515, 94] width 25 height 4
click at [435, 17] on div at bounding box center [434, 73] width 123 height 129
click at [435, 24] on div at bounding box center [434, 73] width 123 height 129
click at [413, 21] on div at bounding box center [434, 73] width 123 height 129
click at [420, 20] on div at bounding box center [434, 73] width 123 height 129
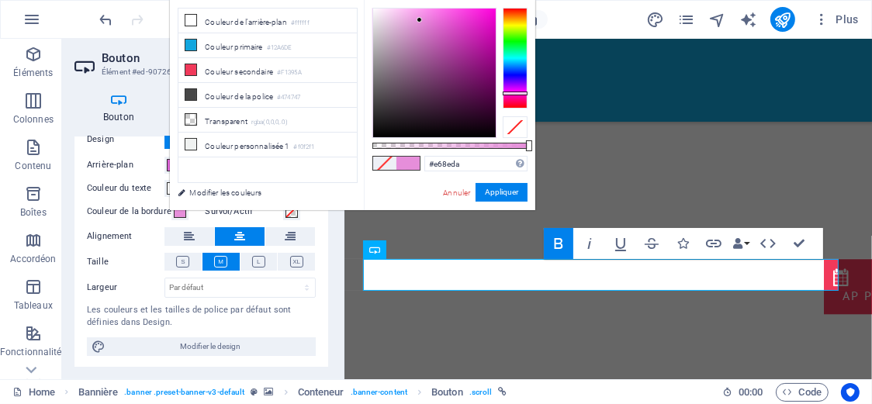
type input "#e280d5"
click at [426, 23] on div at bounding box center [434, 73] width 123 height 129
click at [488, 187] on button "Appliquer" at bounding box center [502, 192] width 52 height 19
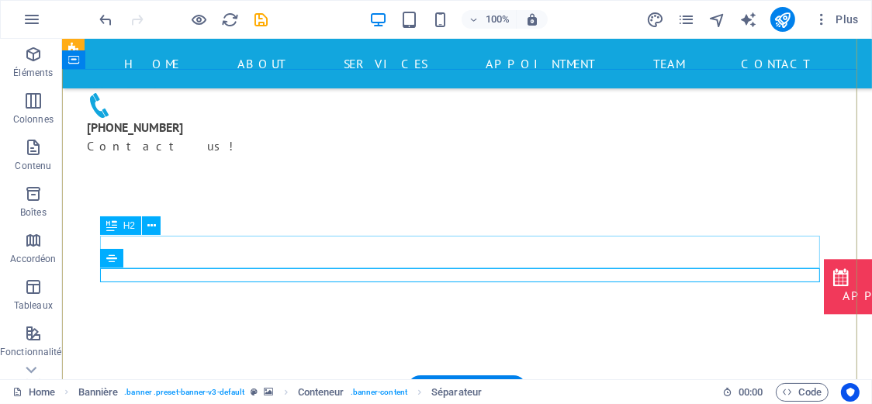
scroll to position [129, 0]
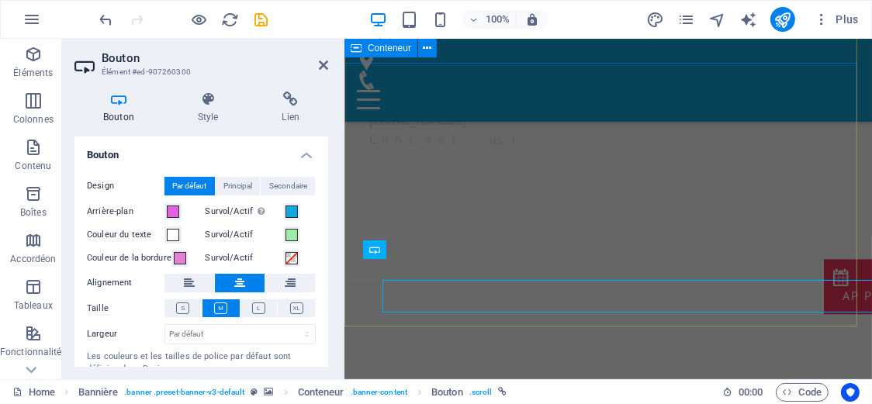
scroll to position [137, 0]
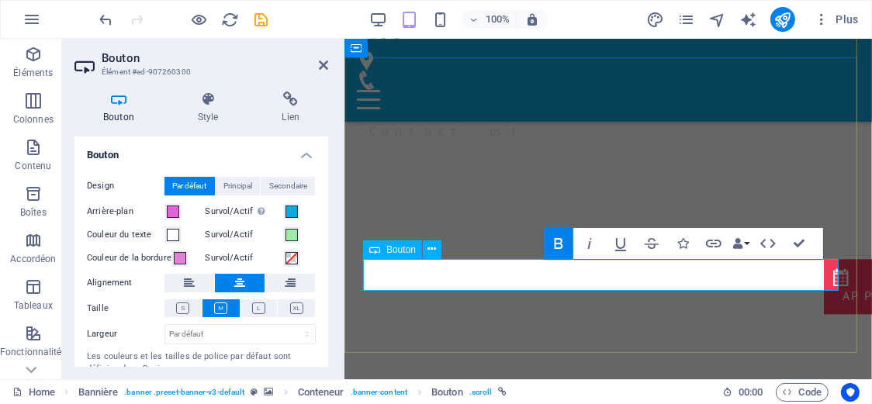
click at [424, 250] on button at bounding box center [432, 250] width 19 height 19
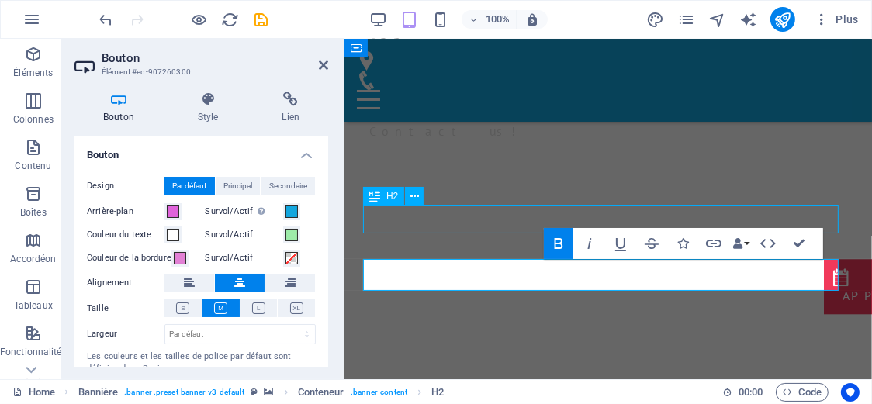
scroll to position [129, 0]
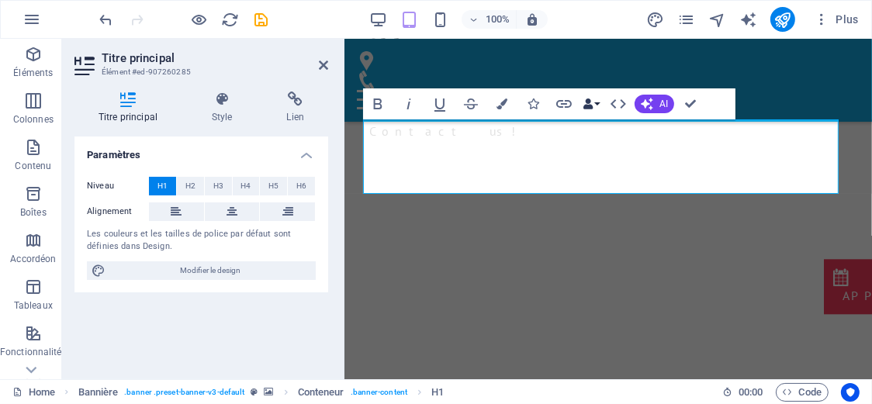
click at [598, 103] on button "Data Bindings" at bounding box center [591, 103] width 22 height 31
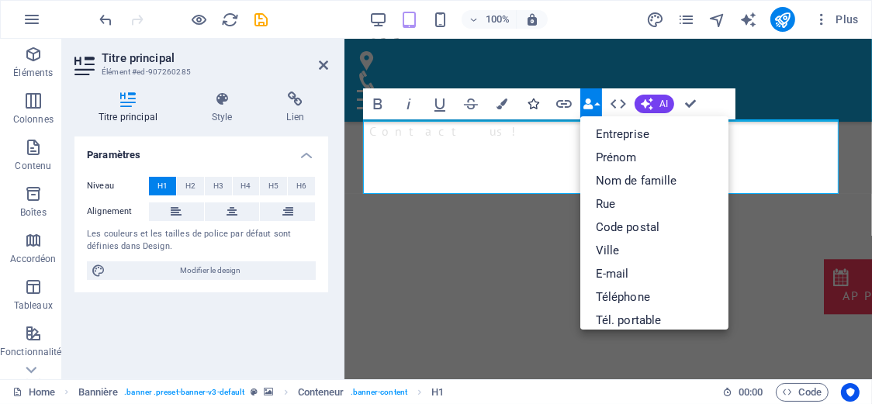
click at [540, 111] on button "Icons" at bounding box center [532, 103] width 29 height 31
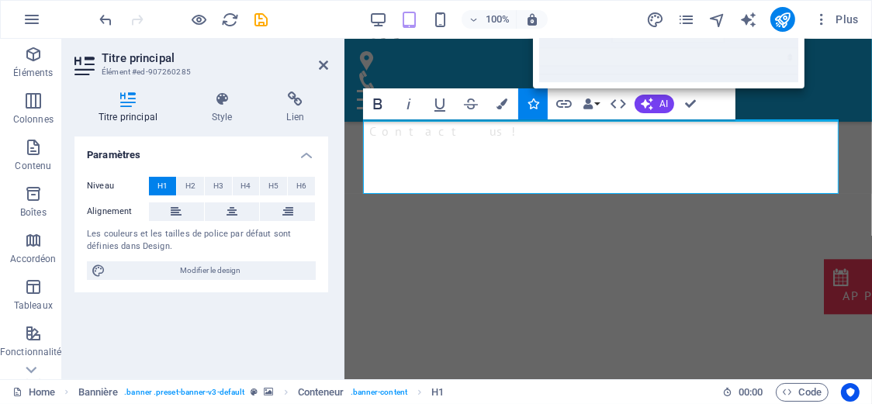
click at [381, 104] on icon "button" at bounding box center [378, 104] width 19 height 19
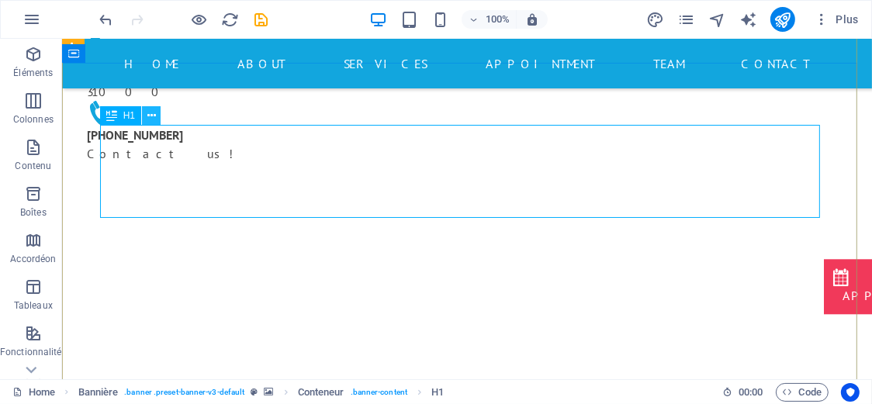
click at [151, 120] on icon at bounding box center [151, 116] width 9 height 16
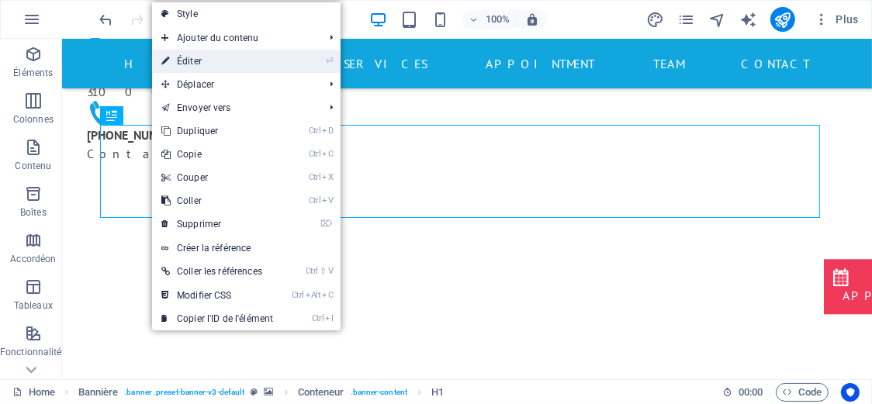
click at [183, 66] on link "⏎ Éditer" at bounding box center [217, 61] width 130 height 23
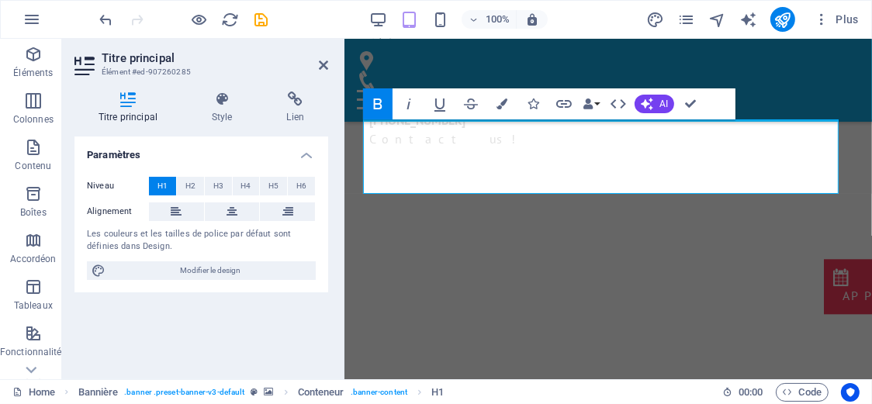
scroll to position [137, 0]
click at [186, 191] on span "H2" at bounding box center [190, 186] width 10 height 19
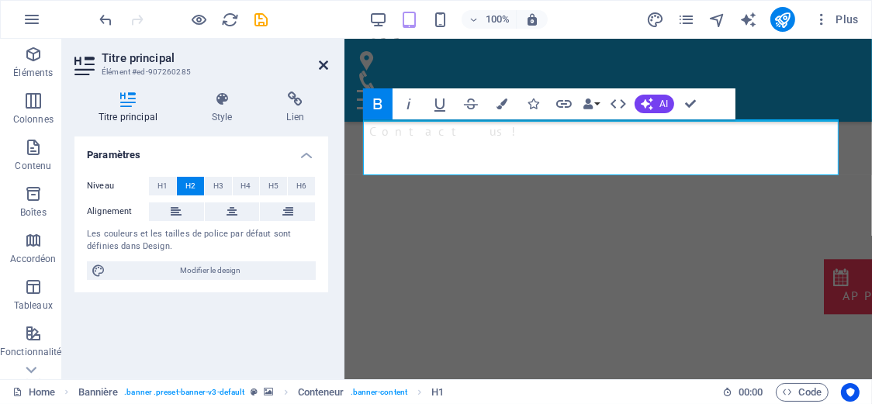
click at [325, 66] on icon at bounding box center [323, 65] width 9 height 12
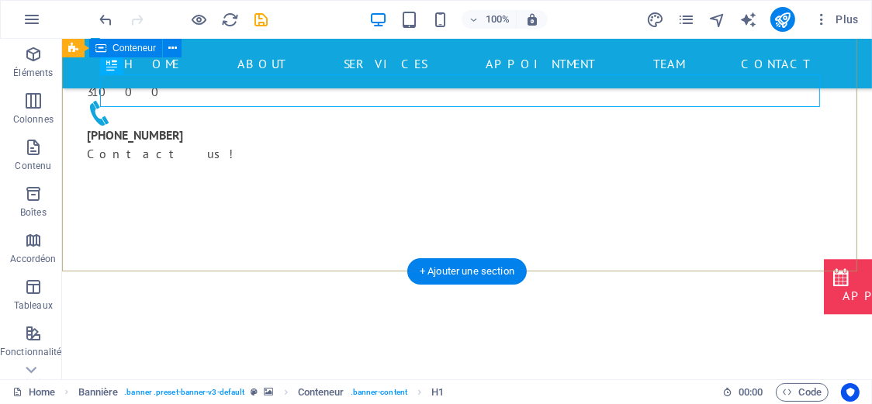
scroll to position [258, 0]
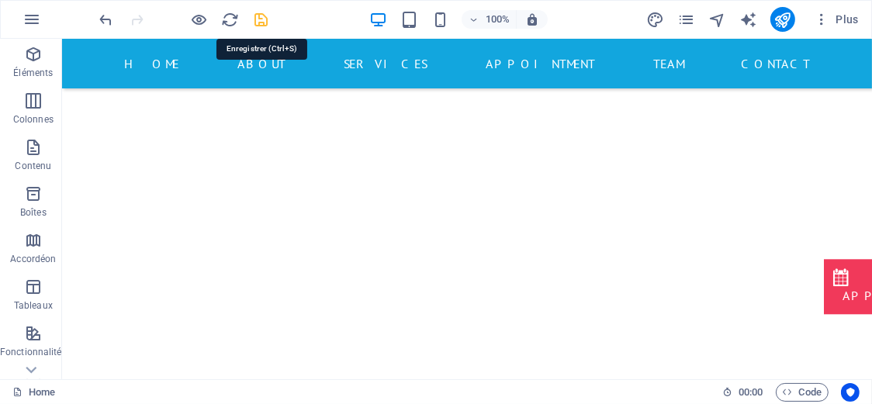
click at [258, 16] on icon "save" at bounding box center [262, 20] width 18 height 18
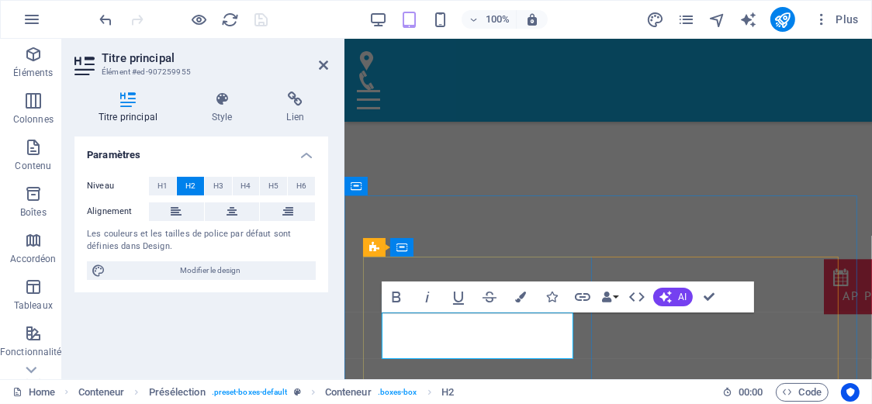
scroll to position [388, 0]
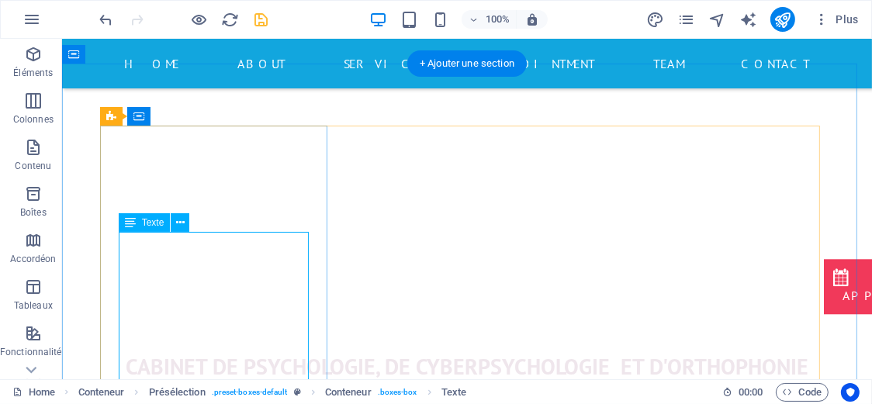
click at [175, 265] on div "H2 Bannière Bannière Conteneur Conteneur Menu Barre de menus 2 colonnes 2 colon…" at bounding box center [467, 209] width 810 height 341
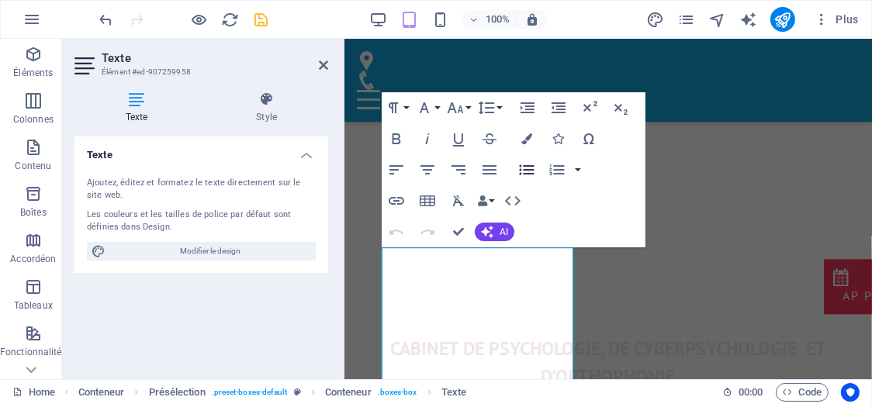
click at [530, 168] on icon "button" at bounding box center [527, 170] width 19 height 19
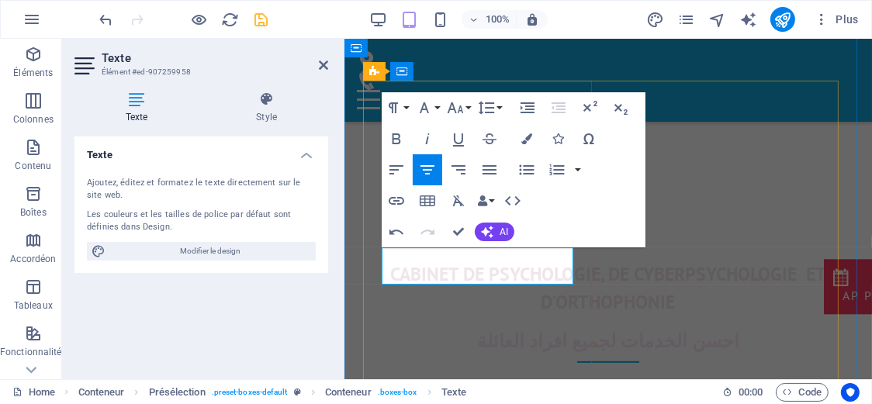
scroll to position [452, 0]
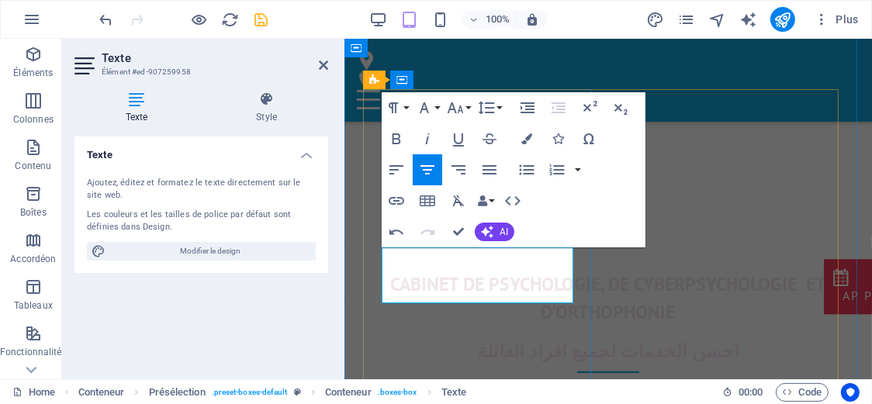
scroll to position [444, 0]
drag, startPoint x: 424, startPoint y: 254, endPoint x: 523, endPoint y: 300, distance: 109.4
copy div "Attages de paniques [MEDICAL_DATA] Anxieté sociale"
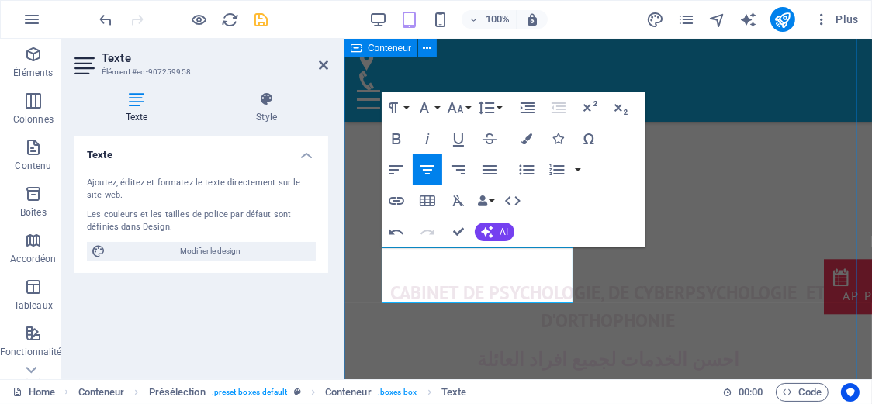
scroll to position [388, 0]
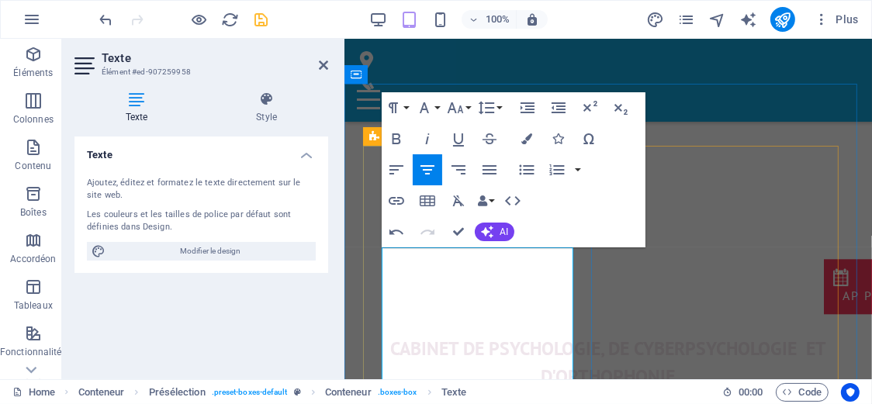
click at [449, 111] on icon "button" at bounding box center [455, 108] width 19 height 19
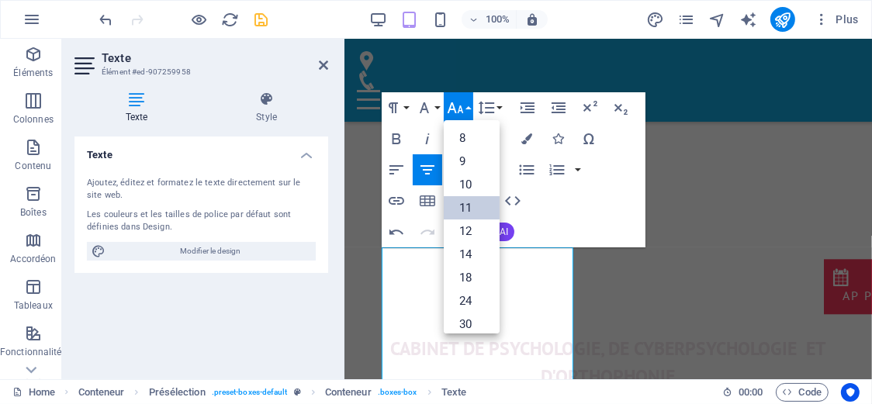
click at [460, 203] on link "11" at bounding box center [472, 207] width 56 height 23
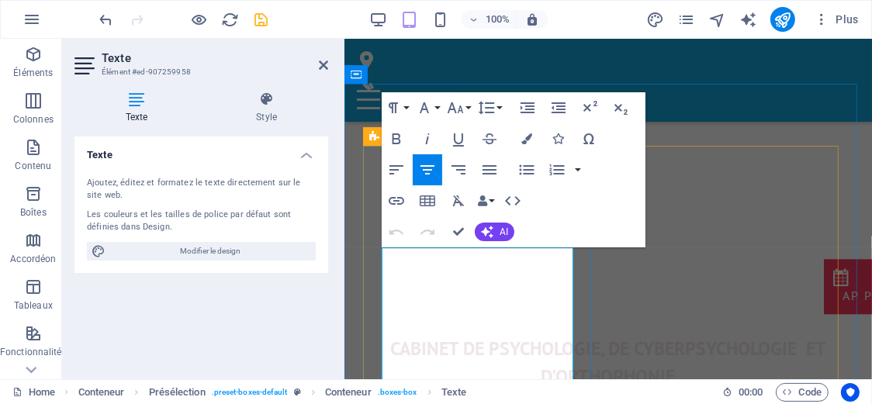
click at [522, 166] on icon "button" at bounding box center [527, 170] width 19 height 19
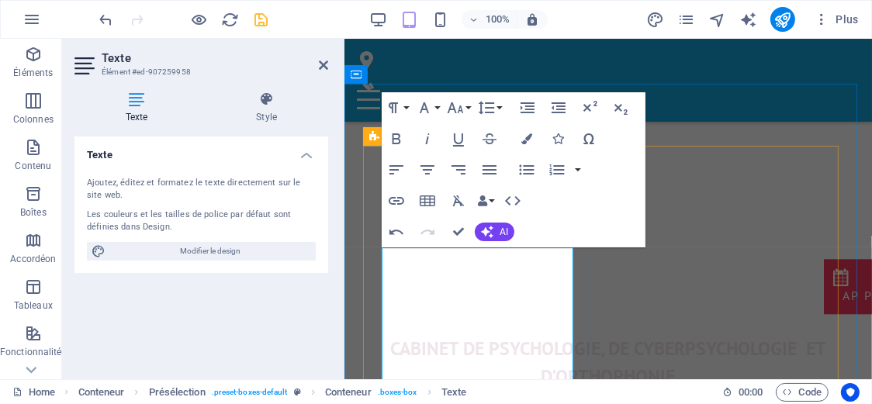
click at [454, 109] on icon "button" at bounding box center [456, 107] width 16 height 11
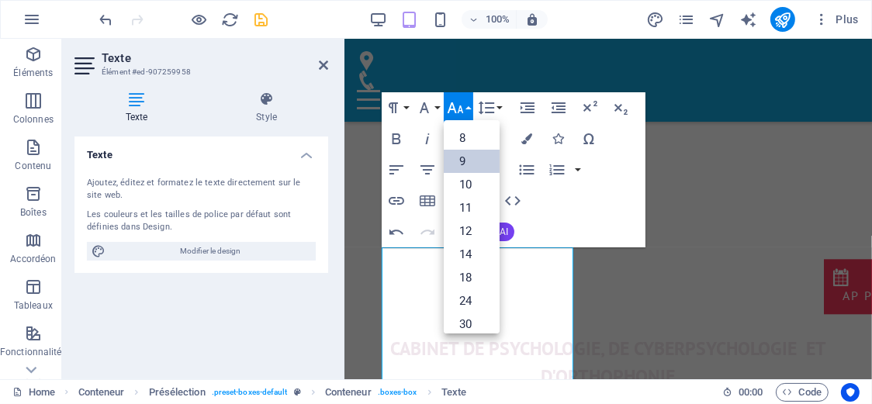
click at [466, 163] on link "9" at bounding box center [472, 161] width 56 height 23
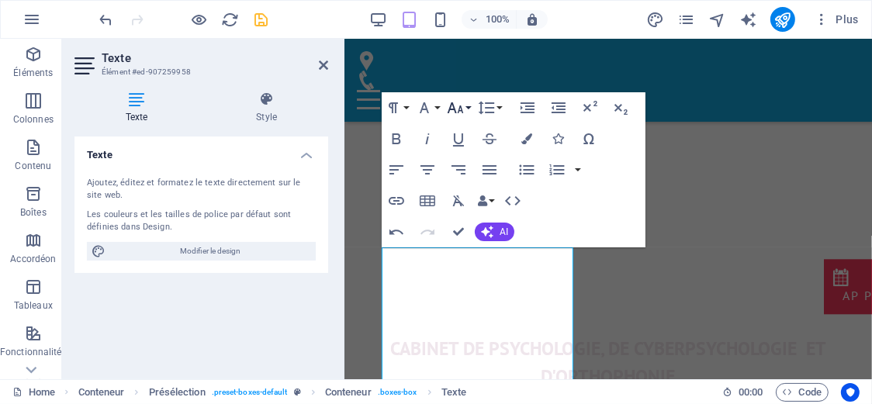
click at [455, 117] on icon "button" at bounding box center [455, 108] width 19 height 19
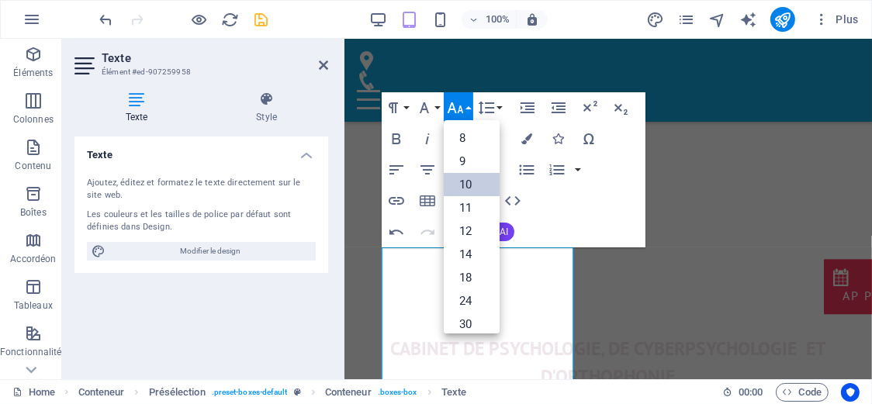
click at [465, 175] on link "10" at bounding box center [472, 184] width 56 height 23
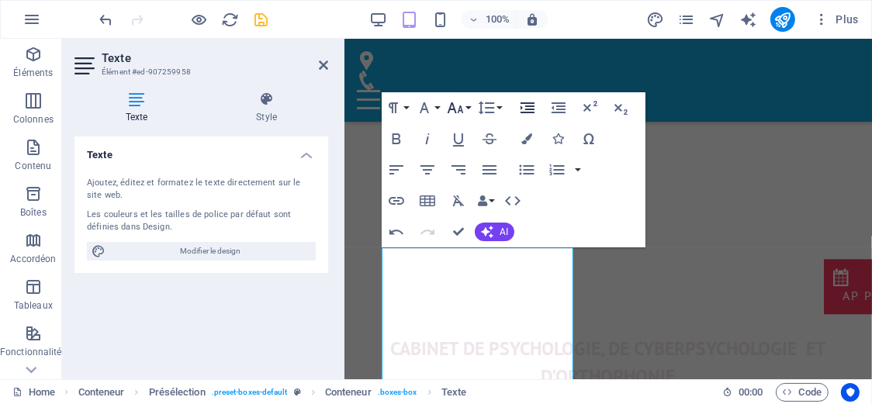
click at [528, 109] on icon "button" at bounding box center [528, 107] width 14 height 11
click at [559, 110] on icon "button" at bounding box center [559, 107] width 14 height 11
click at [398, 173] on icon "button" at bounding box center [396, 170] width 19 height 19
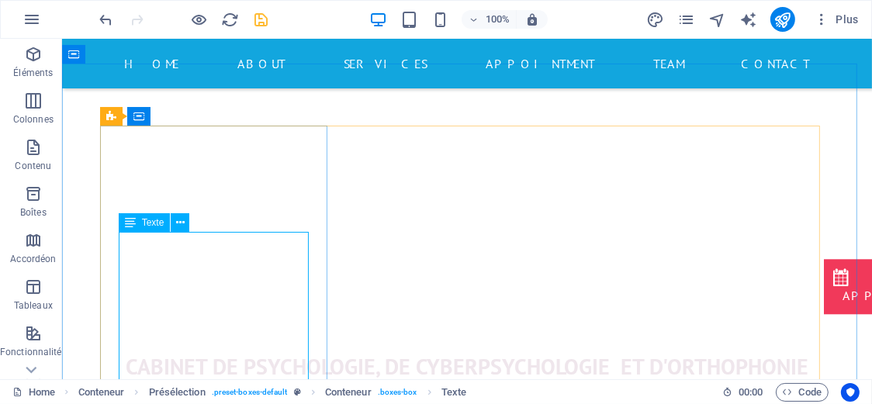
click at [133, 221] on icon at bounding box center [130, 222] width 11 height 19
click at [179, 224] on icon at bounding box center [180, 223] width 9 height 16
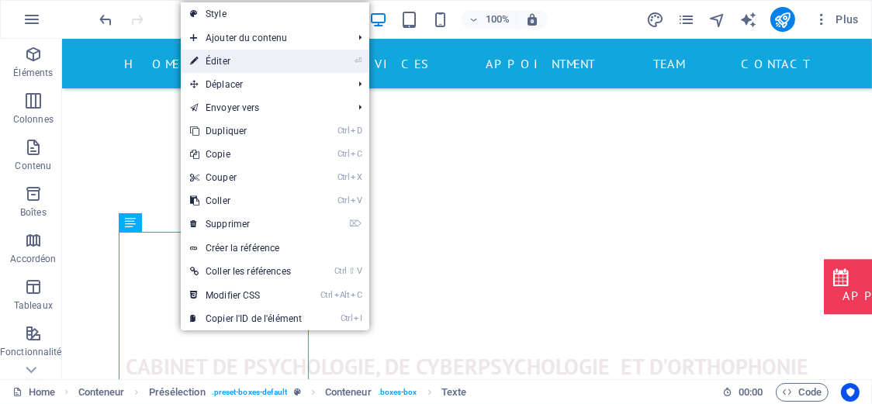
click at [215, 63] on link "⏎ Éditer" at bounding box center [246, 61] width 130 height 23
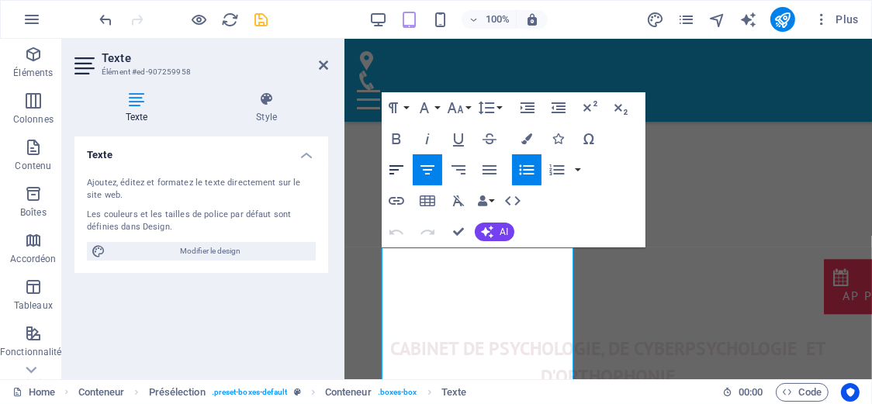
click at [397, 173] on icon "button" at bounding box center [396, 170] width 19 height 19
click at [405, 167] on icon "button" at bounding box center [396, 170] width 19 height 19
click at [521, 174] on icon "button" at bounding box center [526, 170] width 15 height 10
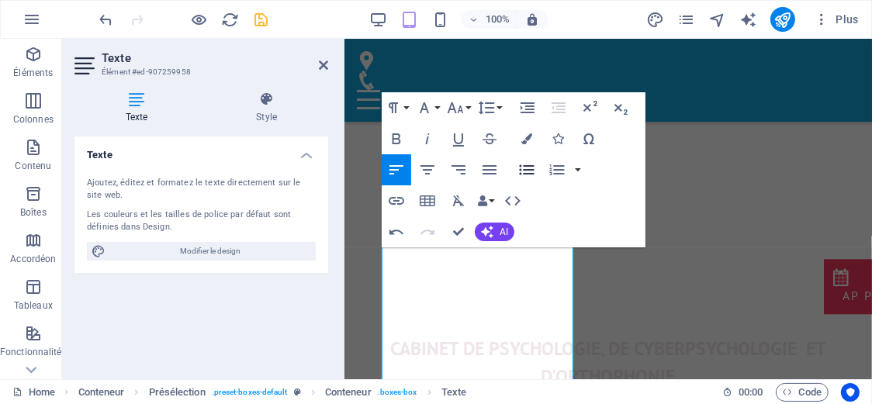
scroll to position [397, 0]
click at [532, 173] on icon "button" at bounding box center [526, 170] width 15 height 10
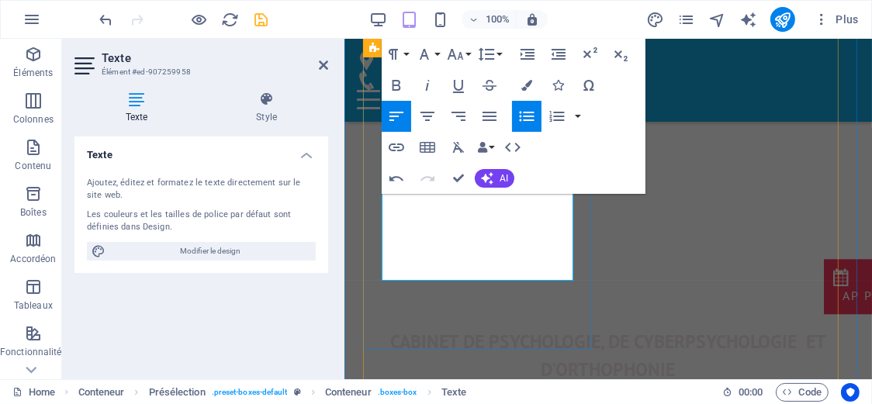
scroll to position [524, 0]
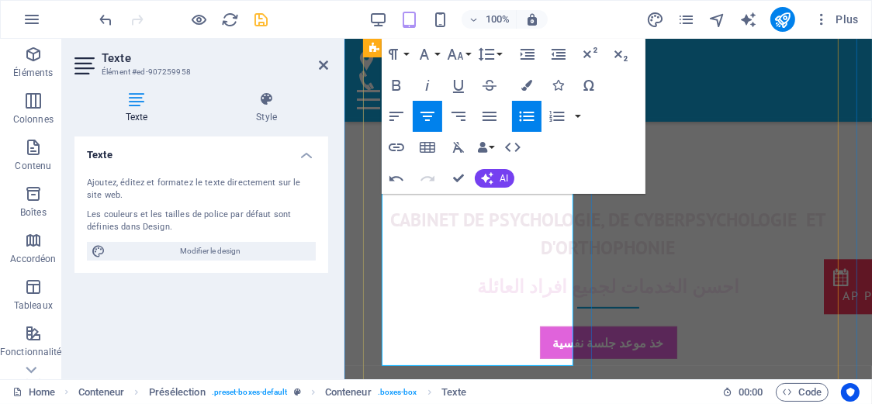
drag, startPoint x: 455, startPoint y: 268, endPoint x: 455, endPoint y: 354, distance: 86.1
click at [407, 118] on button "Align Left" at bounding box center [396, 116] width 29 height 31
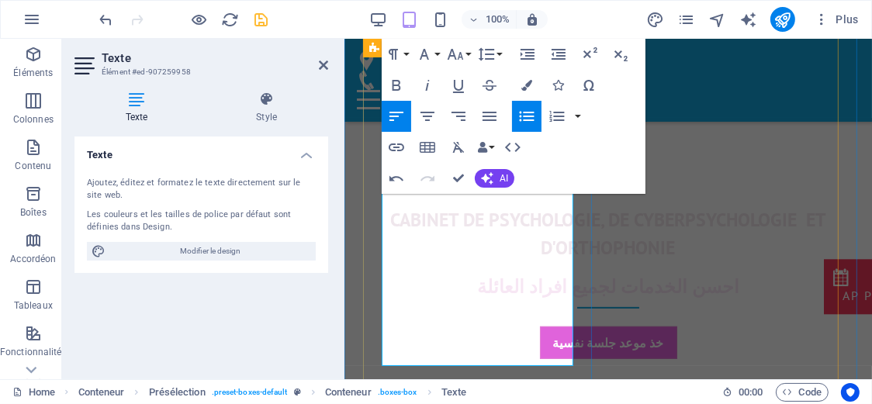
click at [395, 116] on icon "button" at bounding box center [397, 116] width 14 height 9
drag, startPoint x: 455, startPoint y: 255, endPoint x: 458, endPoint y: 356, distance: 101.7
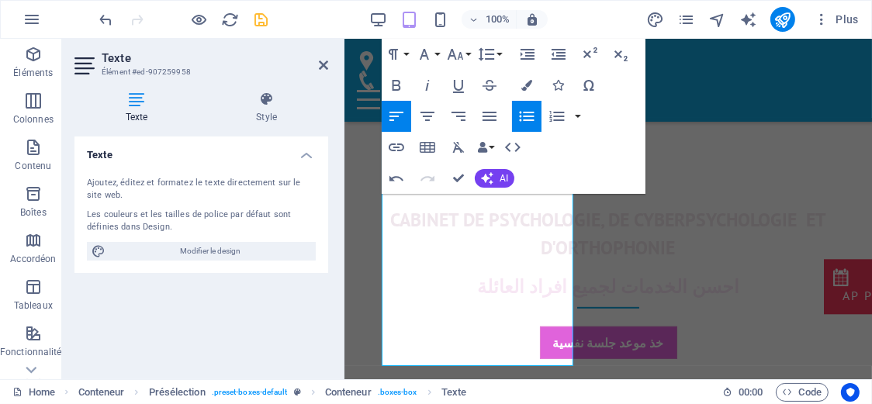
click at [525, 124] on icon "button" at bounding box center [527, 116] width 19 height 19
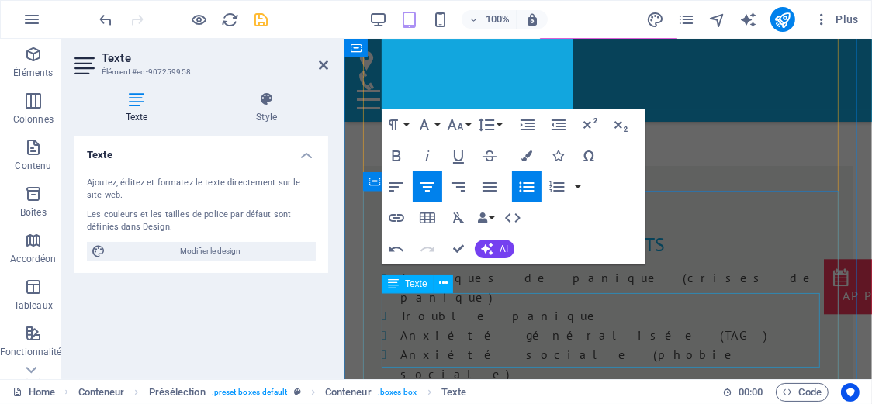
scroll to position [980, 0]
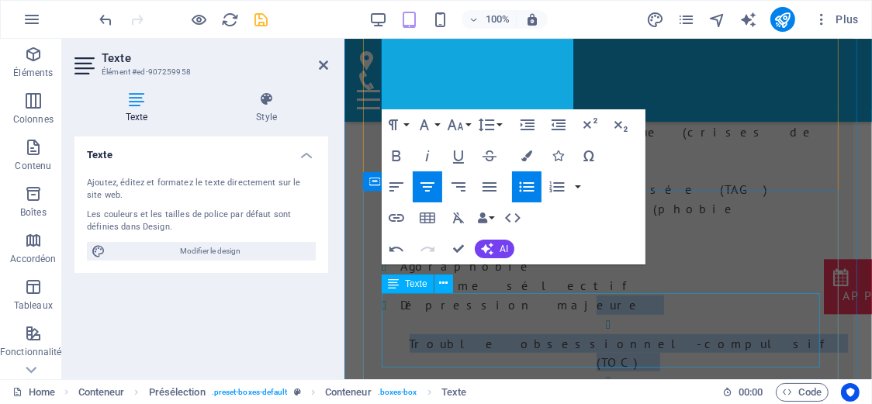
drag, startPoint x: 480, startPoint y: 282, endPoint x: 455, endPoint y: 329, distance: 53.5
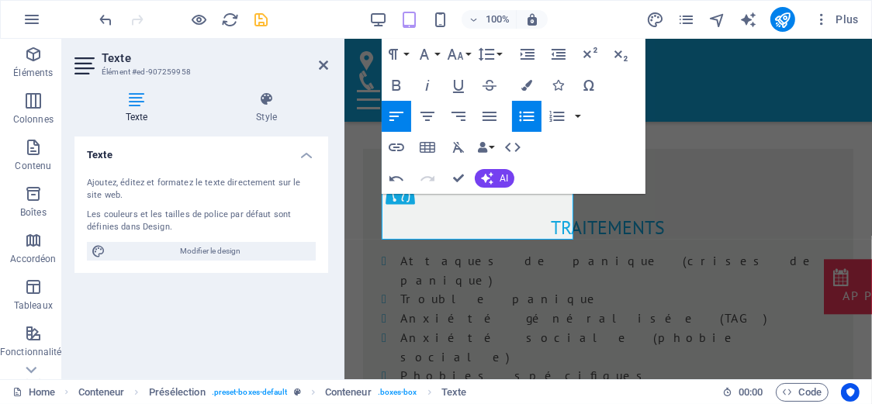
click at [392, 112] on icon "button" at bounding box center [397, 116] width 14 height 9
click at [522, 124] on icon "button" at bounding box center [527, 116] width 19 height 19
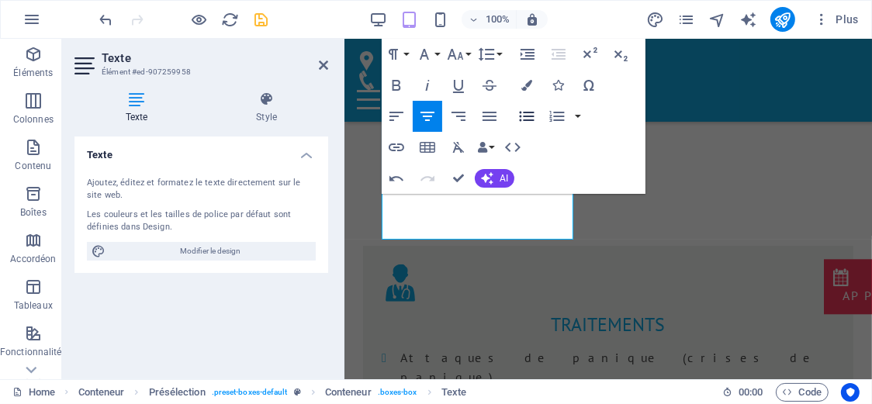
click at [516, 115] on button "Unordered List" at bounding box center [526, 116] width 29 height 31
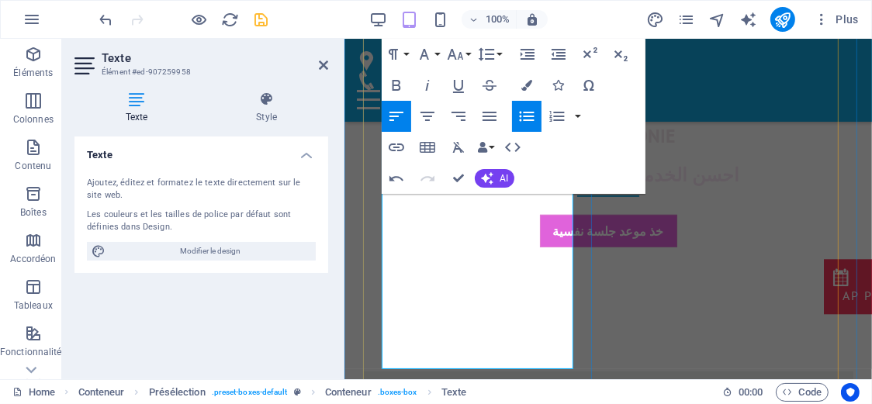
scroll to position [499, 0]
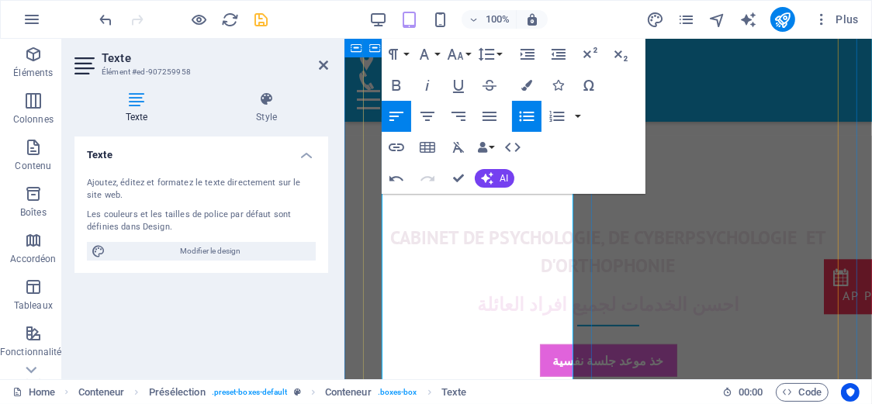
click at [558, 56] on icon "button" at bounding box center [558, 54] width 19 height 19
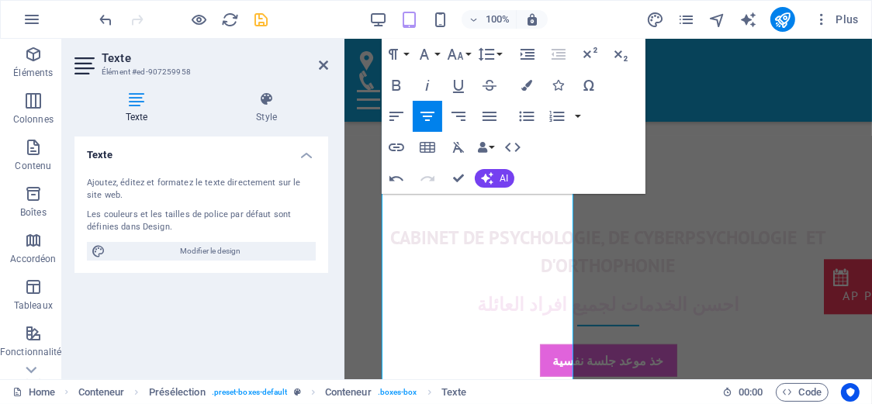
click at [558, 56] on icon "button" at bounding box center [558, 54] width 19 height 19
